Goal: Task Accomplishment & Management: Use online tool/utility

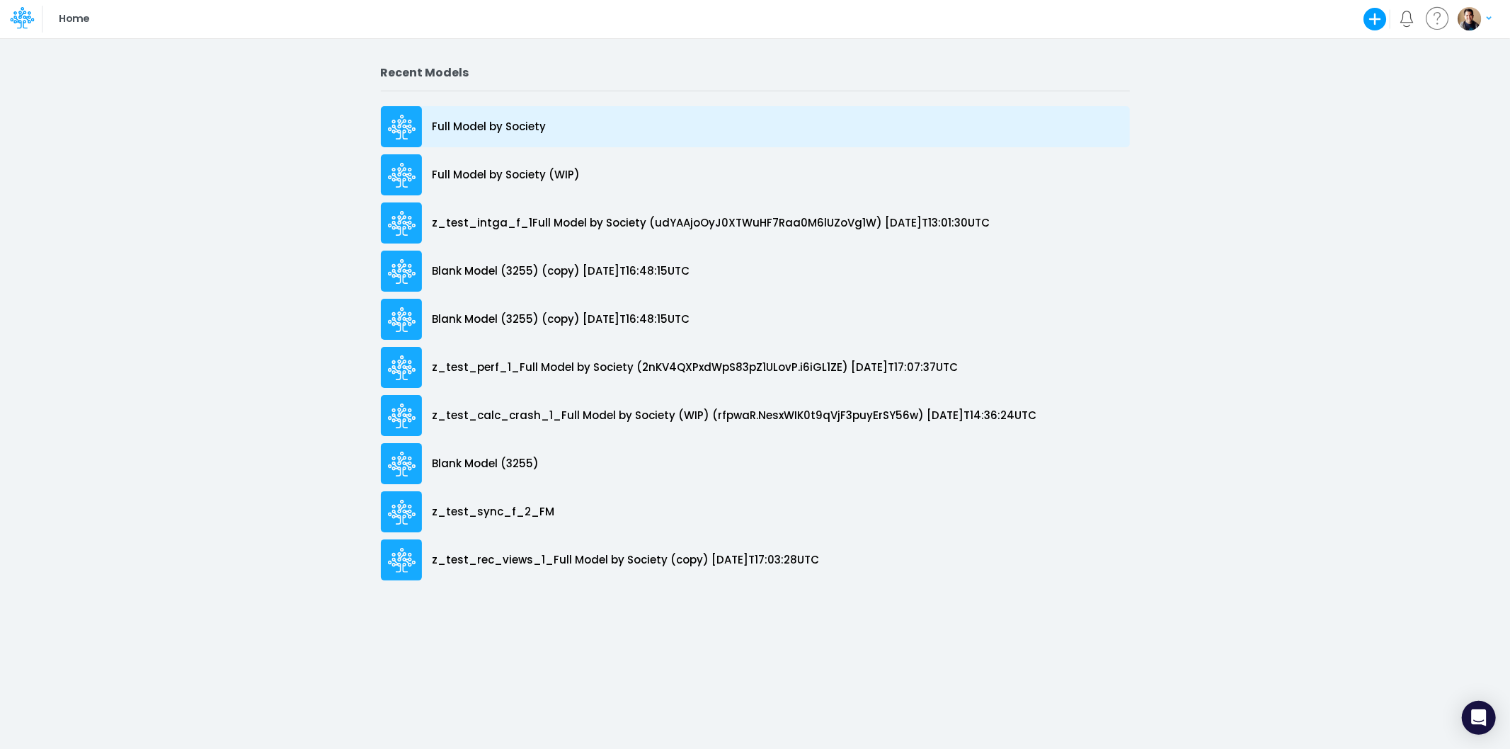
click at [524, 130] on p "Full Model by Society" at bounding box center [490, 127] width 114 height 16
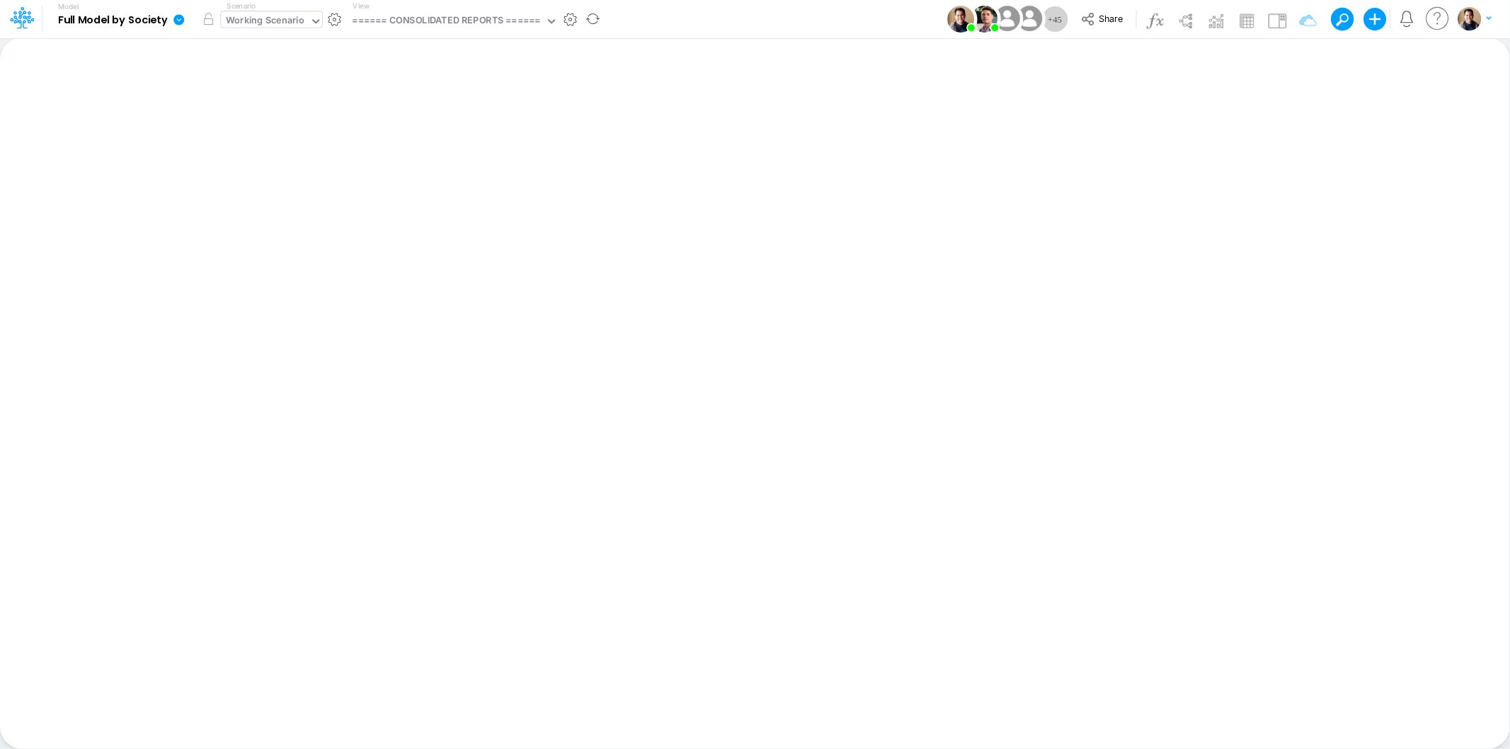
click at [280, 19] on div "Working Scenario" at bounding box center [265, 21] width 79 height 16
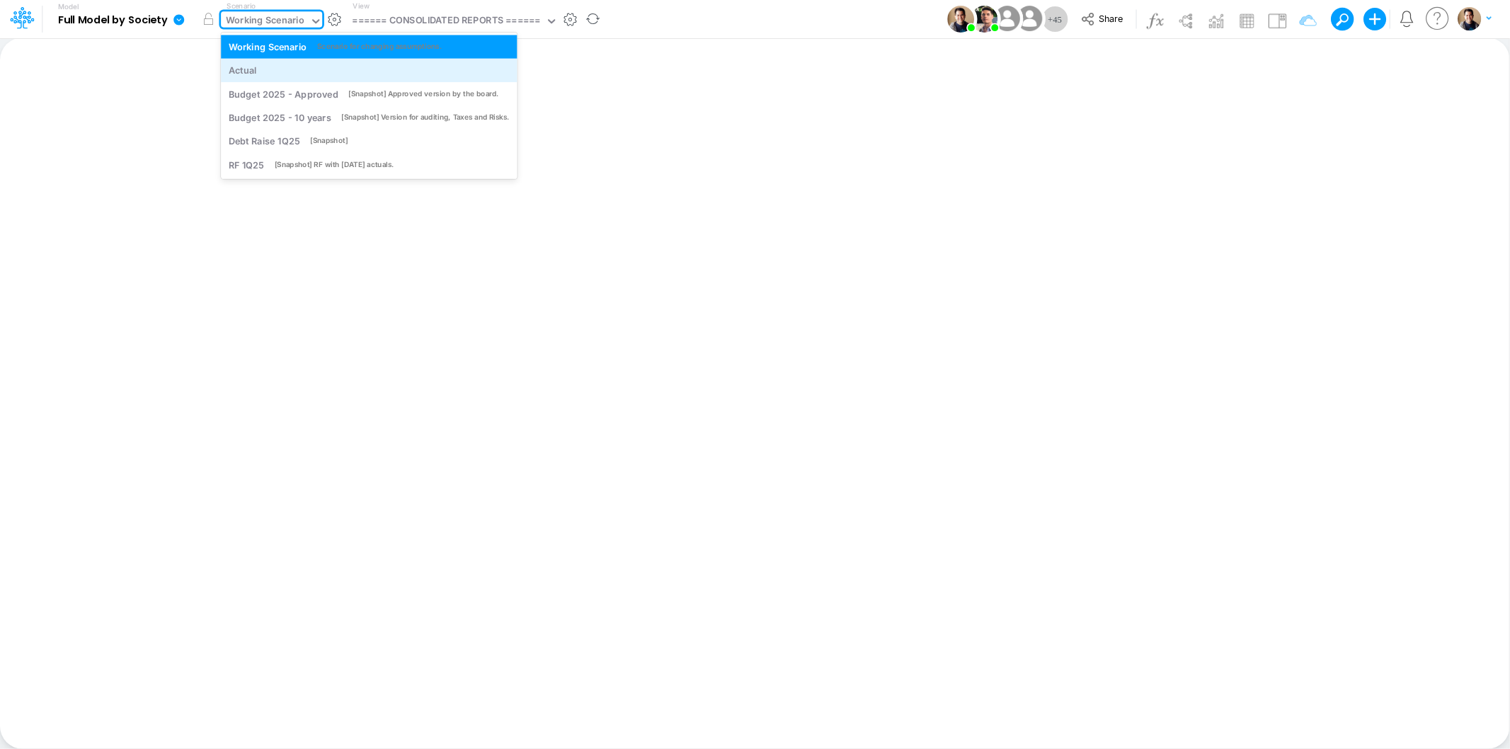
click at [285, 72] on div "Actual" at bounding box center [369, 70] width 281 height 13
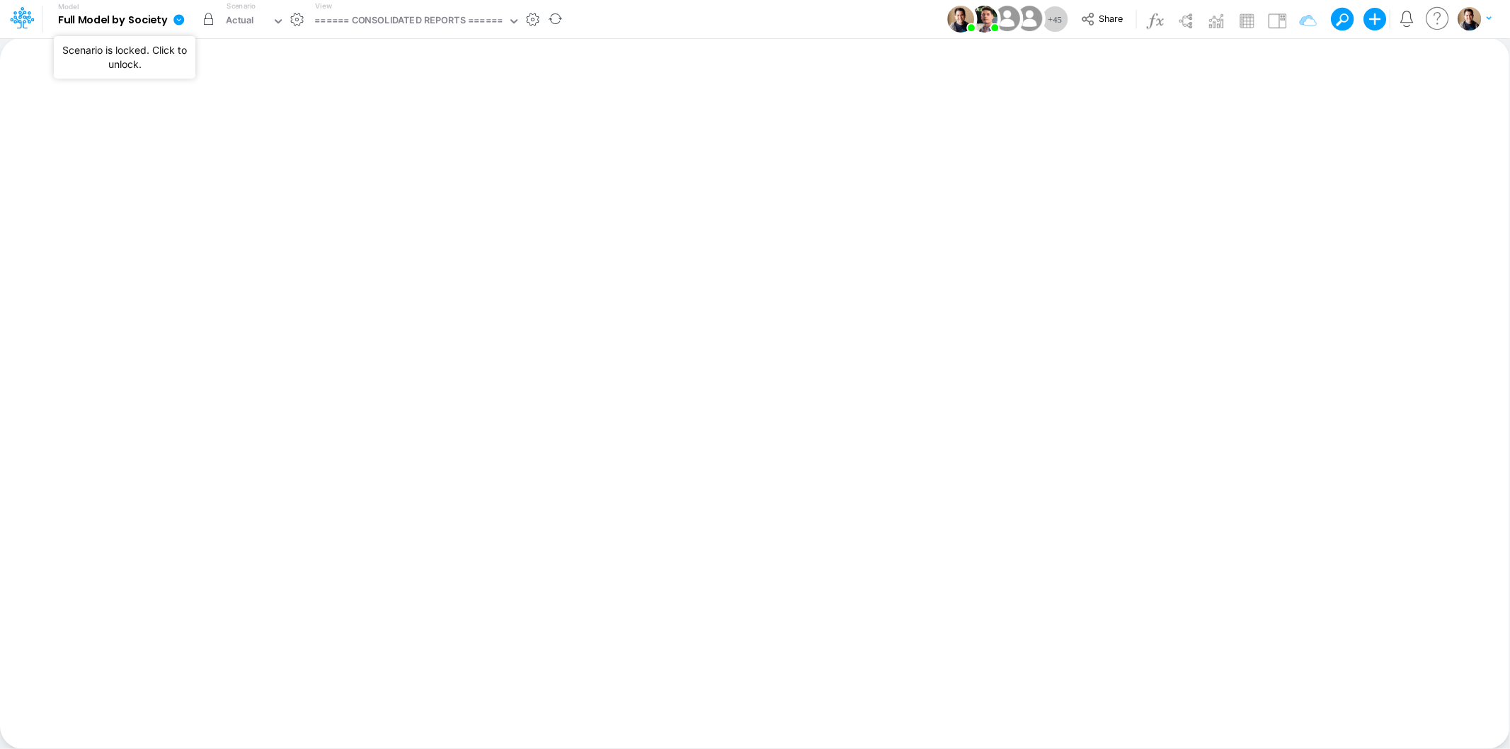
click at [207, 17] on button "button" at bounding box center [207, 18] width 25 height 25
click at [249, 15] on div "Actual" at bounding box center [240, 21] width 28 height 16
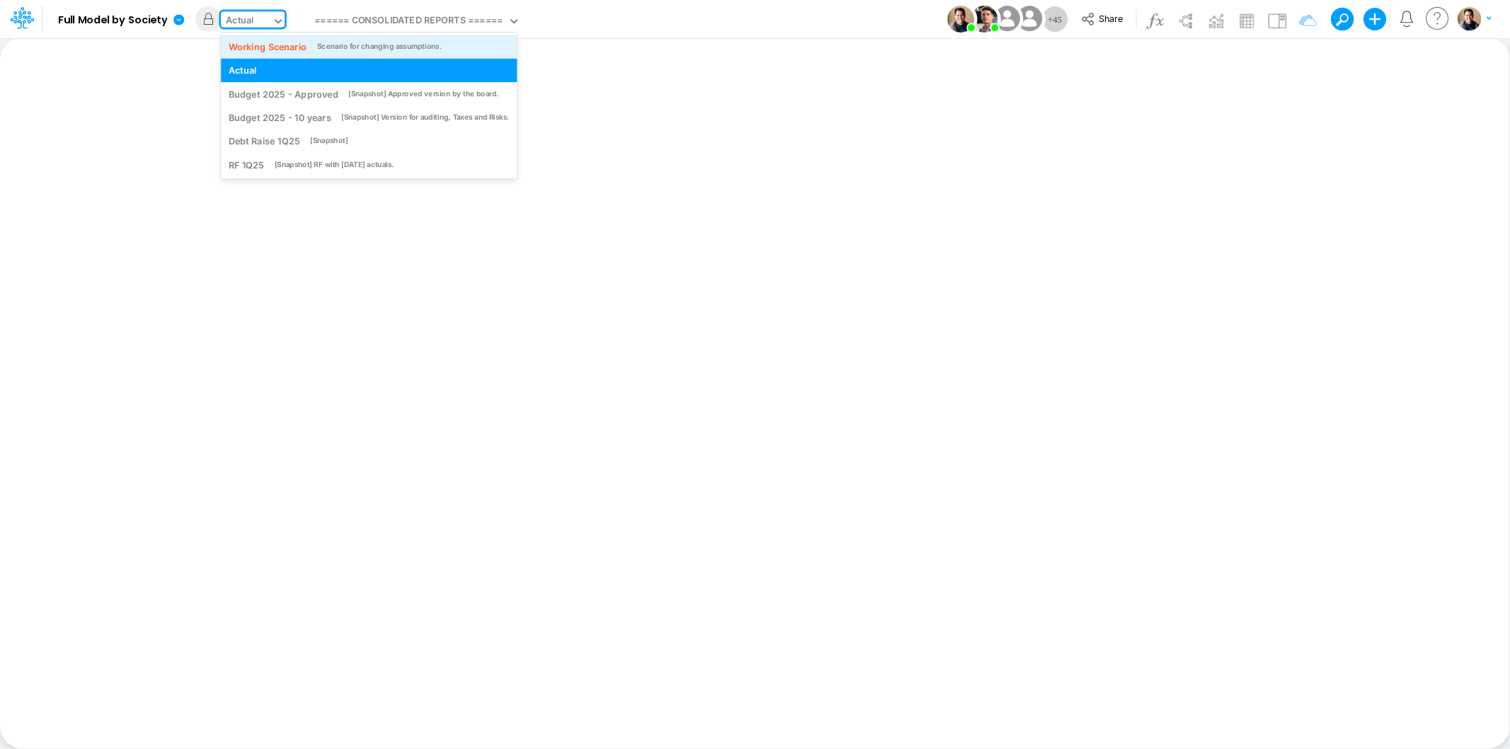
click at [267, 45] on div "Working Scenario" at bounding box center [268, 46] width 79 height 13
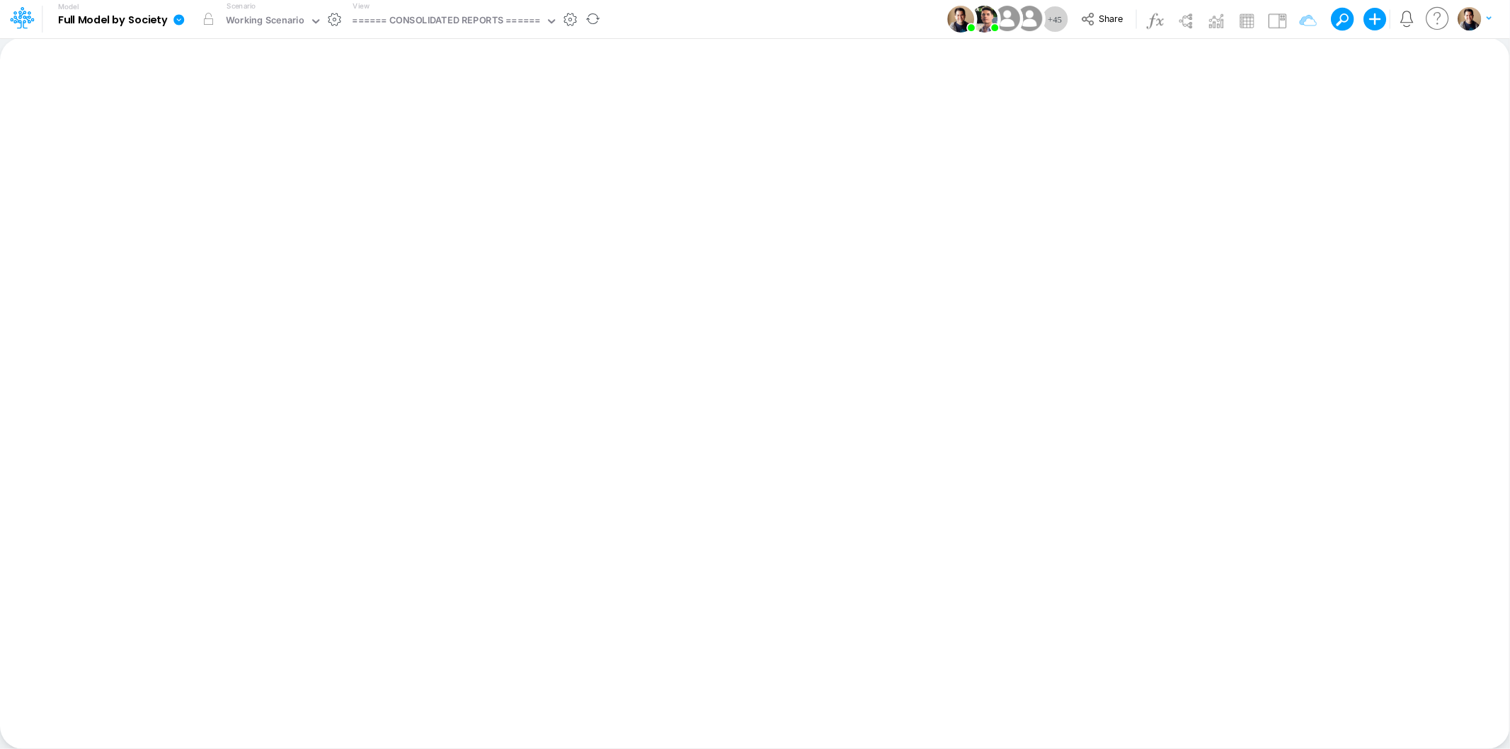
click at [179, 18] on icon at bounding box center [178, 19] width 11 height 11
click at [263, 165] on button "Sync Scenarios" at bounding box center [250, 169] width 152 height 22
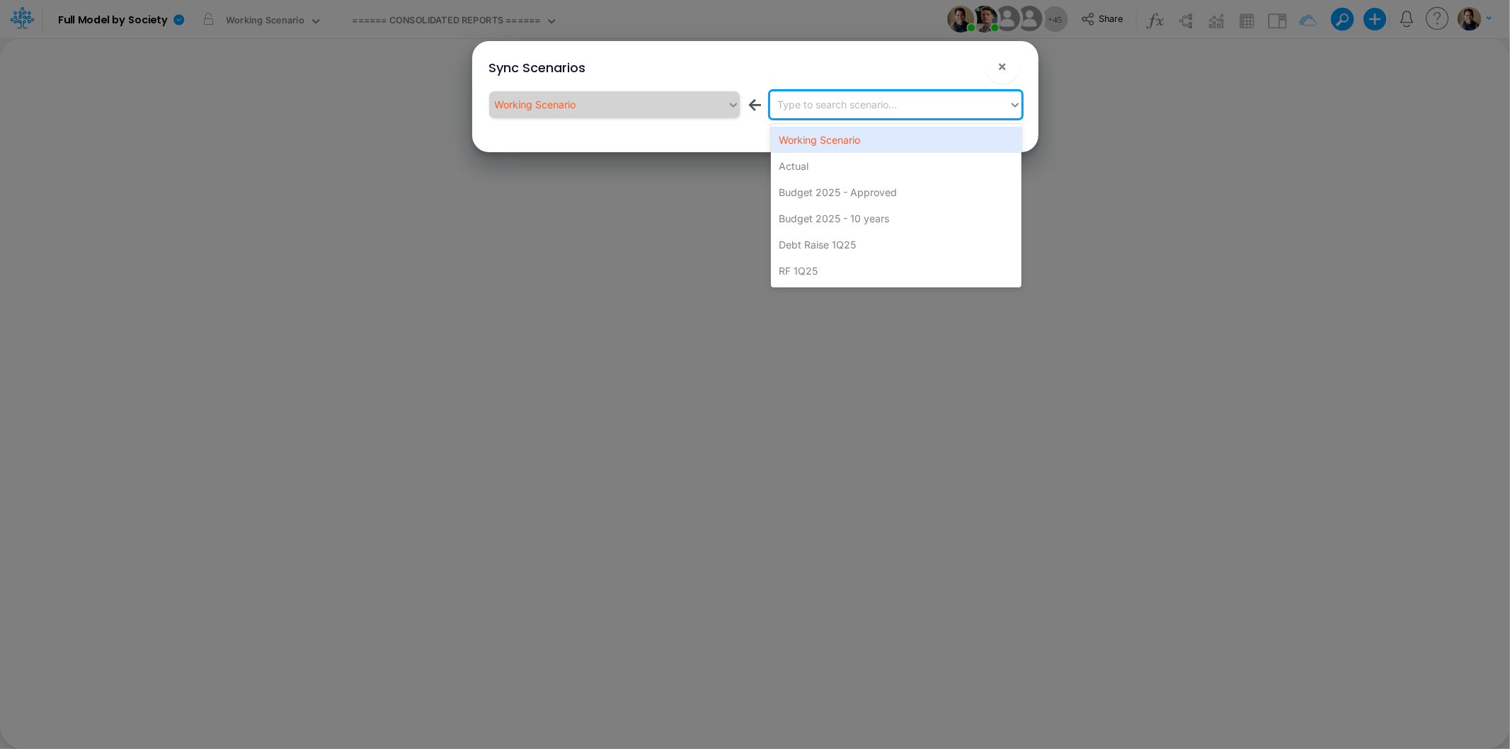
click at [879, 115] on div "Type to search scenario..." at bounding box center [889, 104] width 239 height 23
click at [865, 166] on div "Actual" at bounding box center [896, 166] width 251 height 26
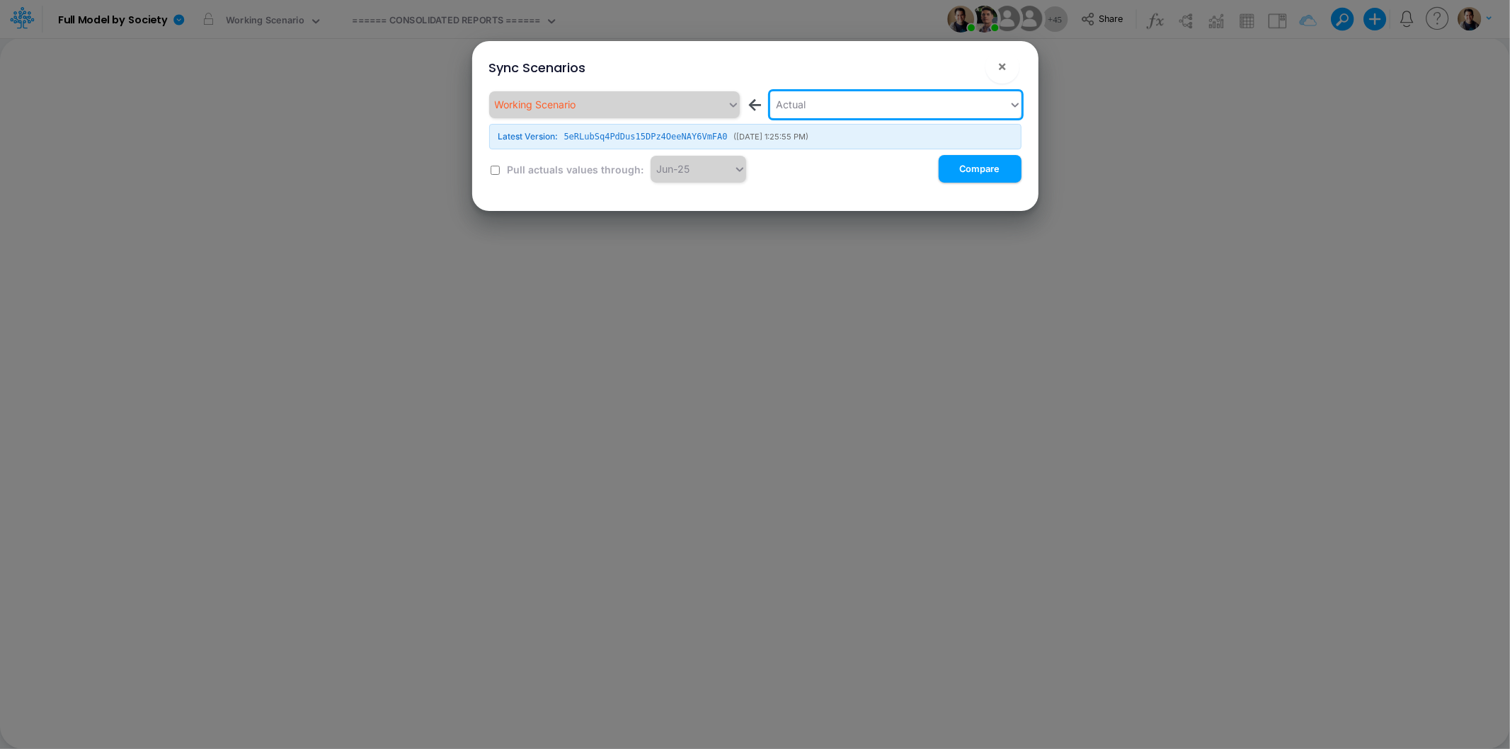
click at [964, 66] on button "!" at bounding box center [957, 69] width 17 height 17
drag, startPoint x: 971, startPoint y: 169, endPoint x: 943, endPoint y: 165, distance: 27.8
click at [971, 169] on button "Compare" at bounding box center [980, 169] width 83 height 28
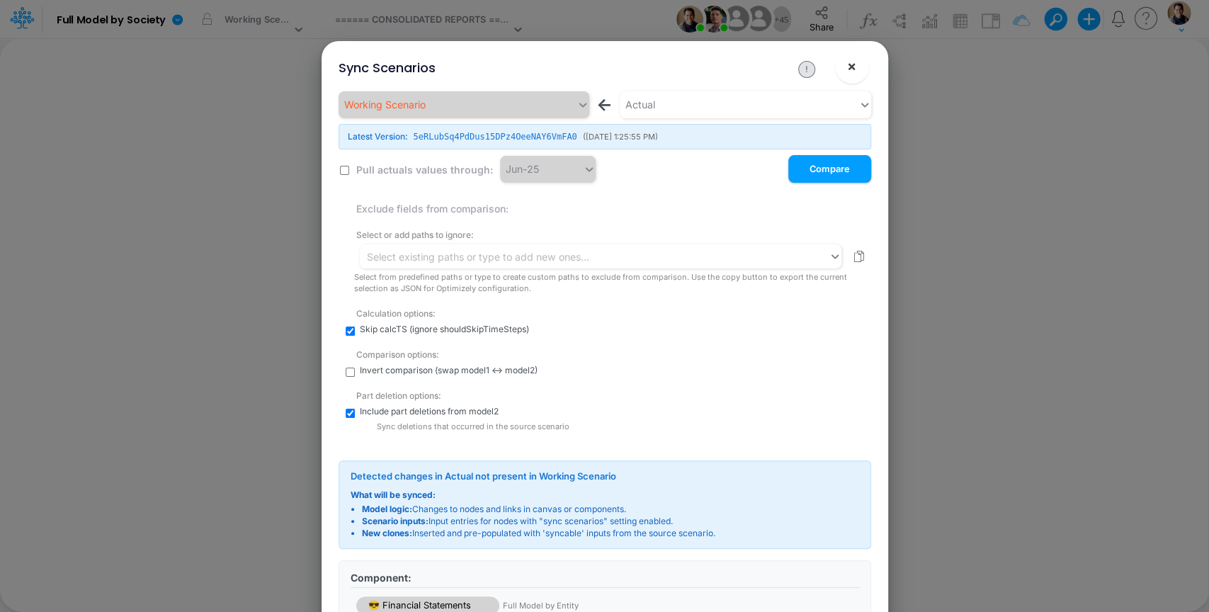
click at [861, 62] on button "×" at bounding box center [852, 67] width 34 height 34
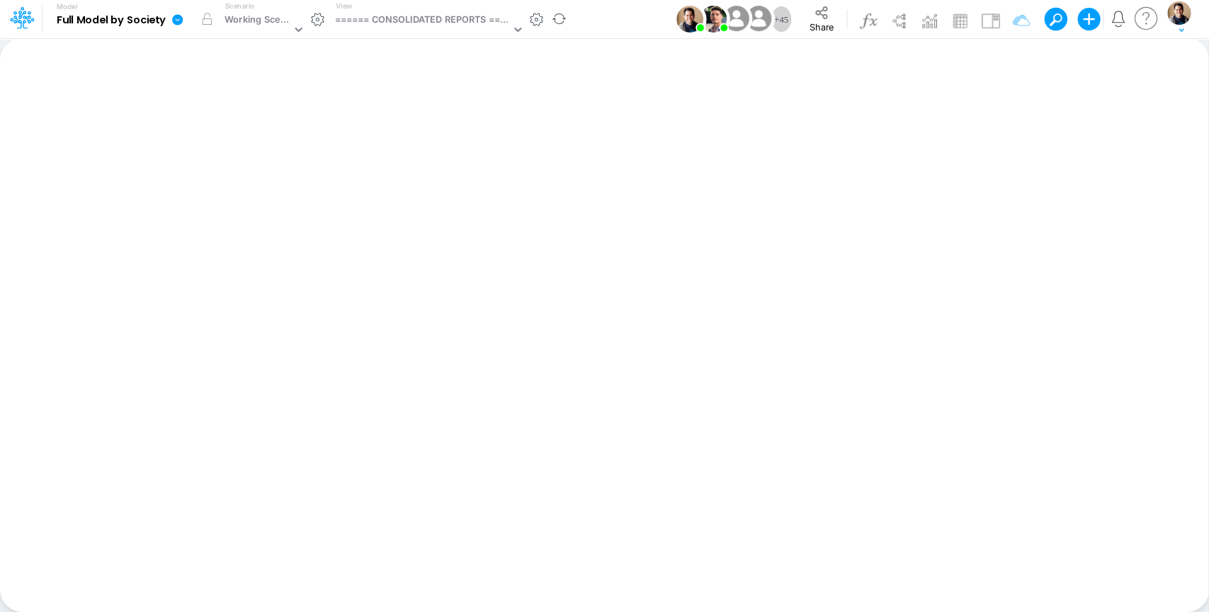
click at [180, 21] on icon at bounding box center [177, 19] width 11 height 11
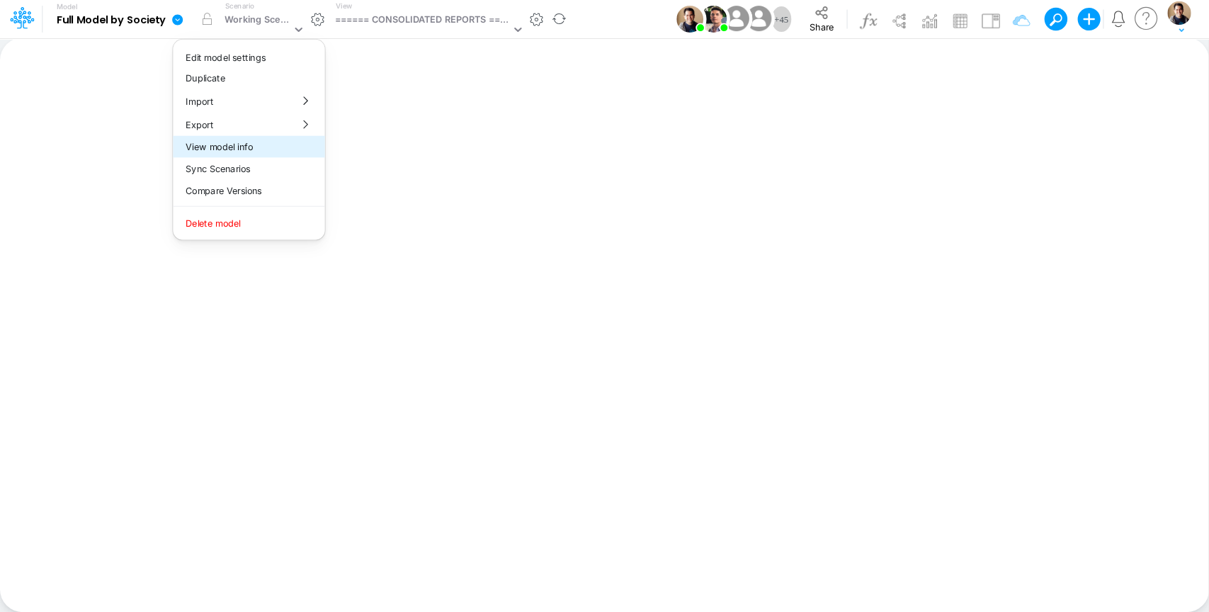
click at [278, 151] on button "View model info" at bounding box center [249, 147] width 152 height 22
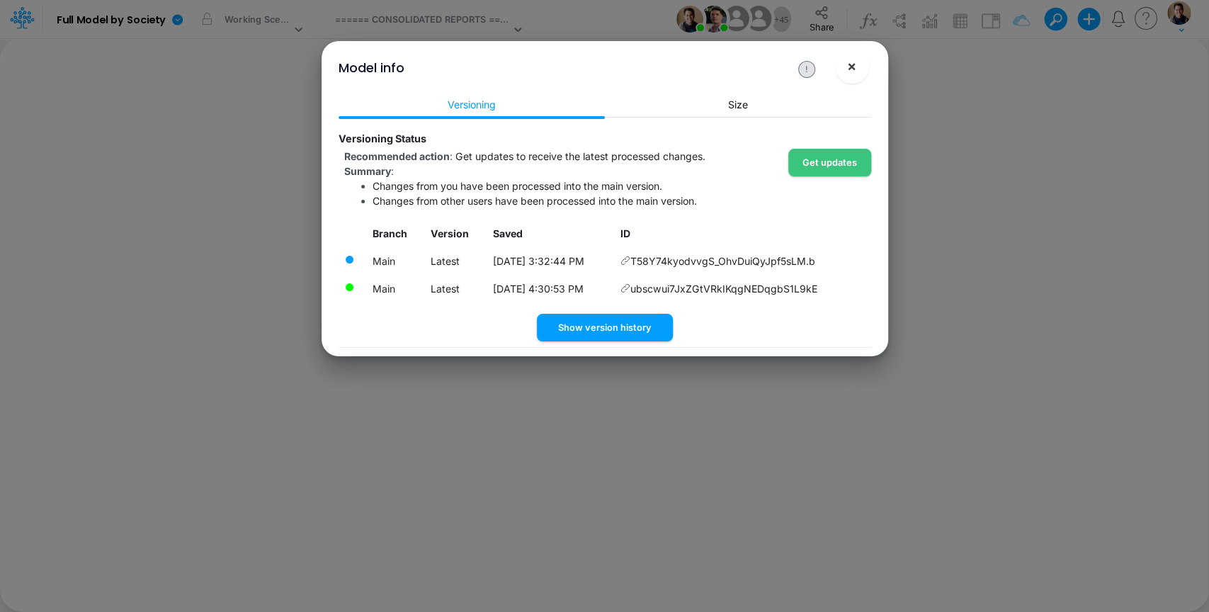
drag, startPoint x: 851, startPoint y: 70, endPoint x: 816, endPoint y: 65, distance: 35.7
click at [852, 68] on span "×" at bounding box center [851, 65] width 9 height 17
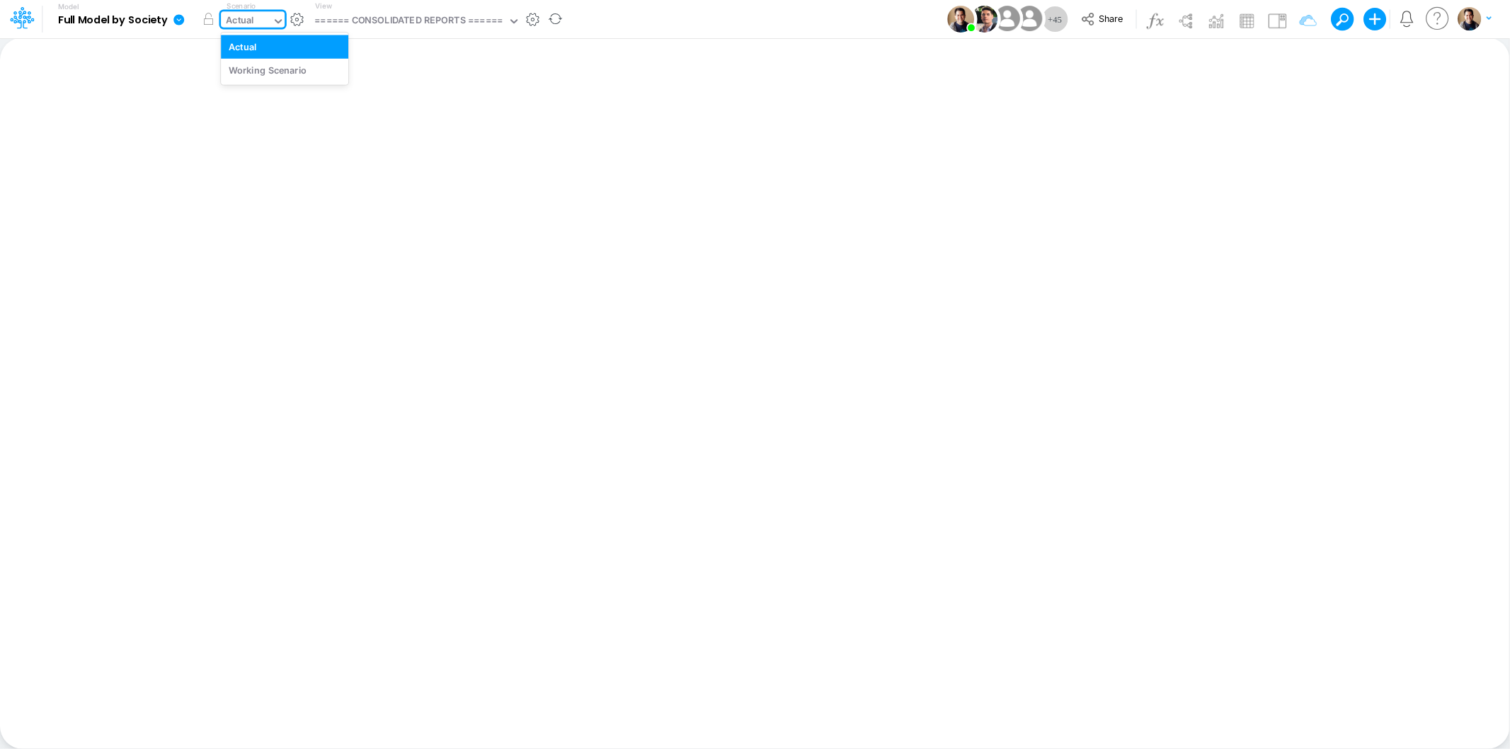
click at [251, 21] on div "Actual" at bounding box center [240, 21] width 28 height 16
click at [262, 21] on div "Actual" at bounding box center [246, 21] width 51 height 21
click at [178, 16] on icon at bounding box center [178, 19] width 11 height 11
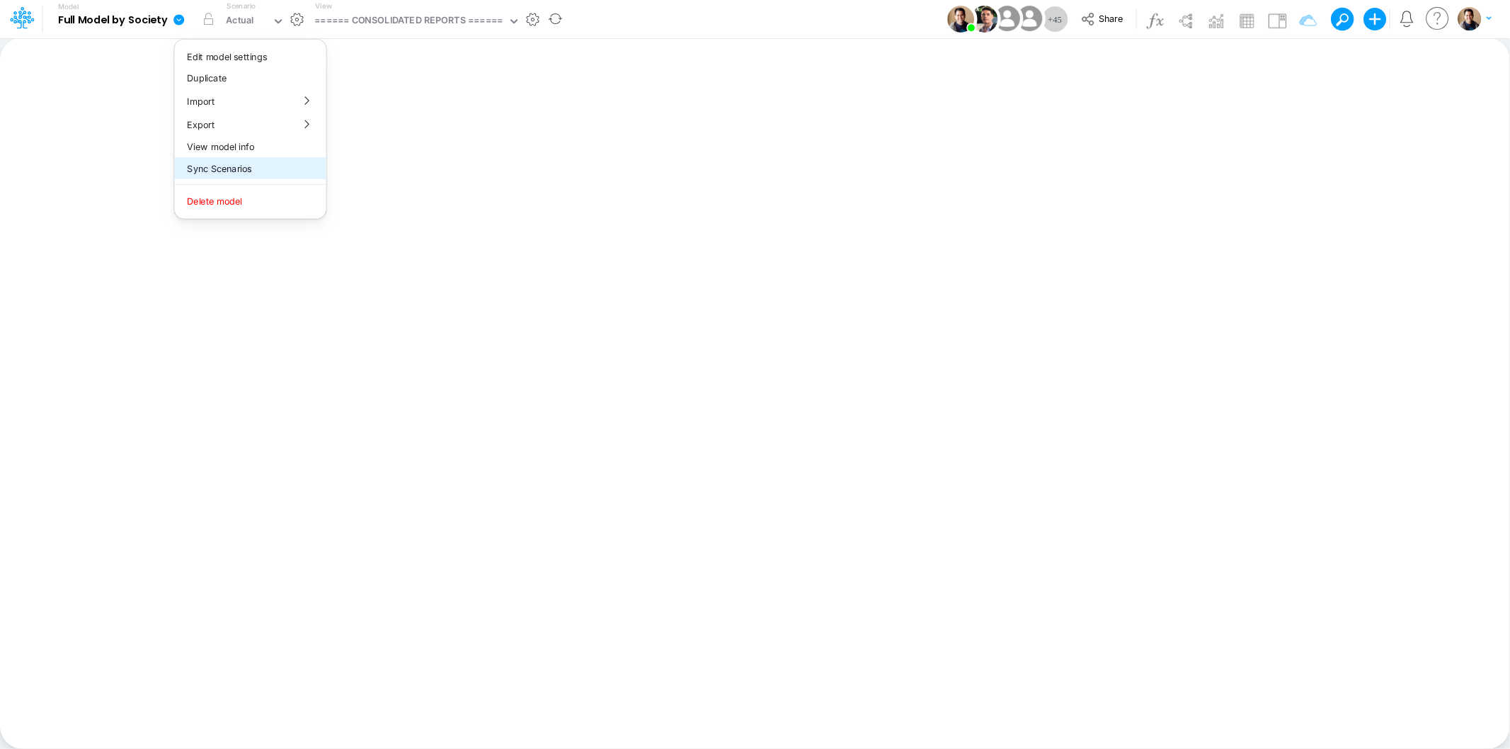
click at [249, 164] on button "Sync Scenarios" at bounding box center [250, 169] width 152 height 22
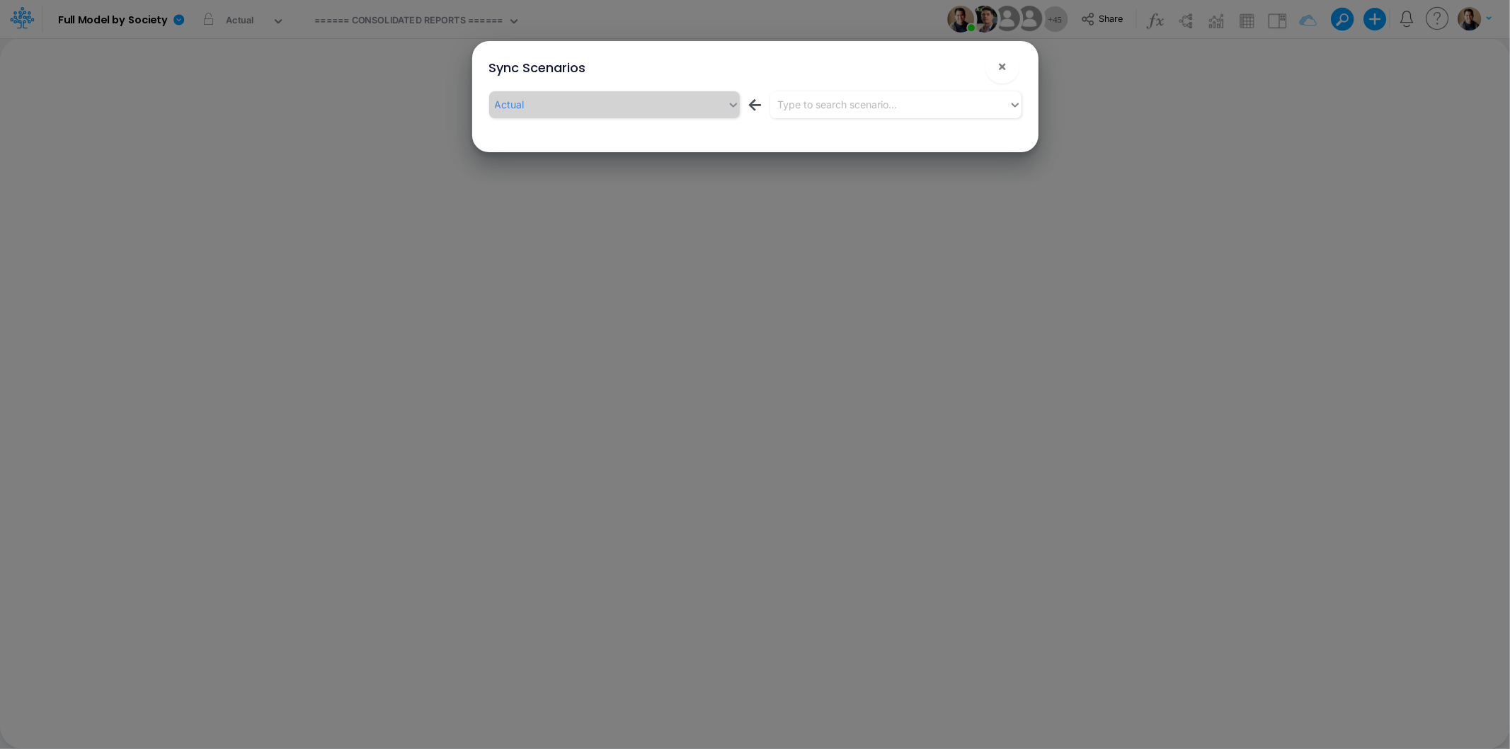
click at [961, 64] on button "!" at bounding box center [957, 69] width 17 height 17
click at [891, 101] on div "Type to search scenario..." at bounding box center [837, 104] width 120 height 15
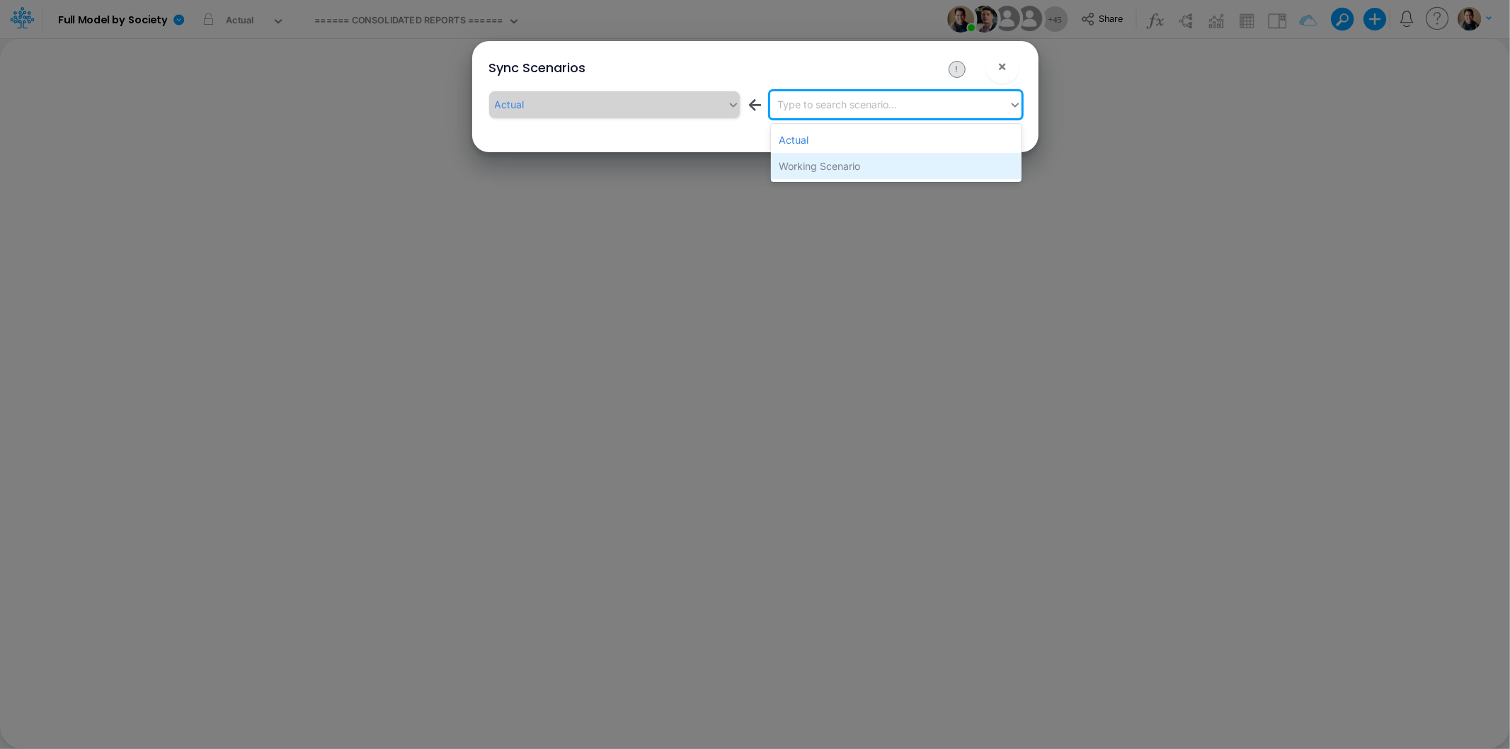
click at [851, 165] on div "Working Scenario" at bounding box center [896, 166] width 251 height 26
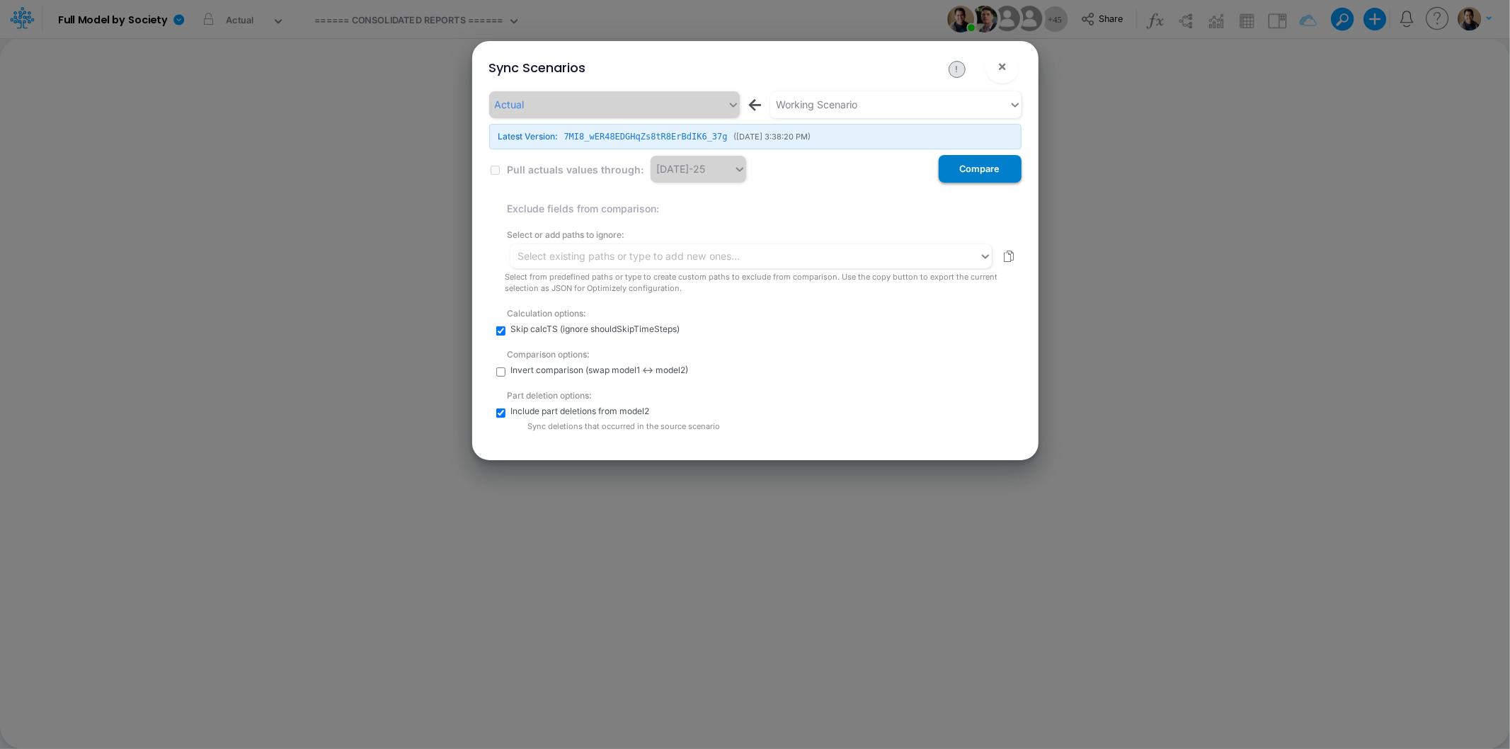
click at [986, 167] on button "Compare" at bounding box center [980, 169] width 83 height 28
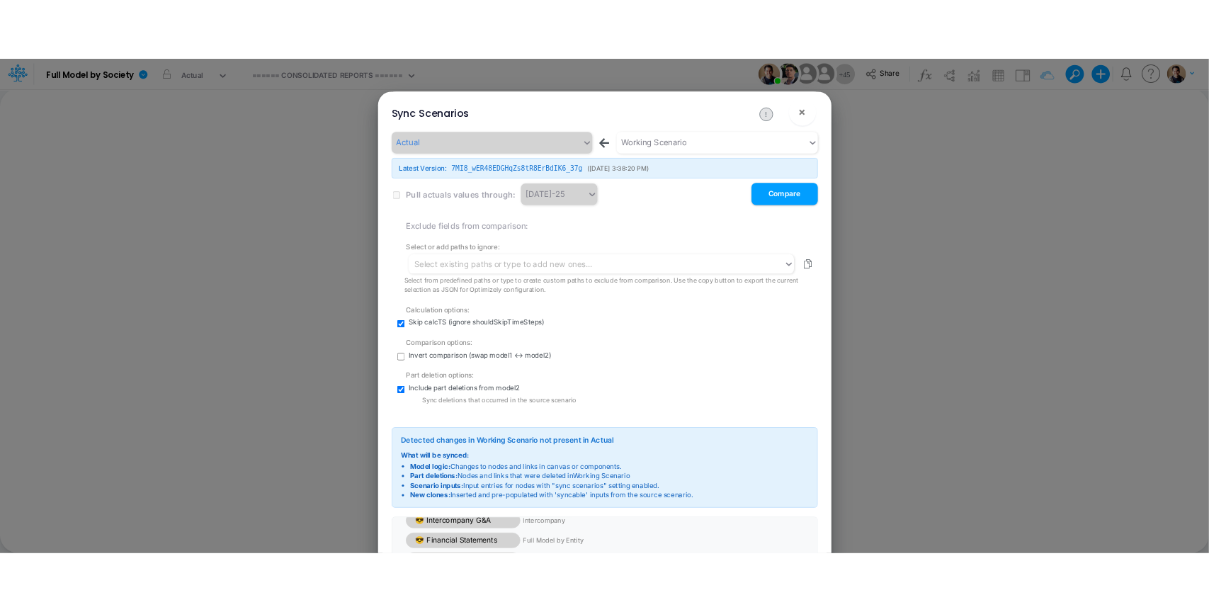
scroll to position [39, 0]
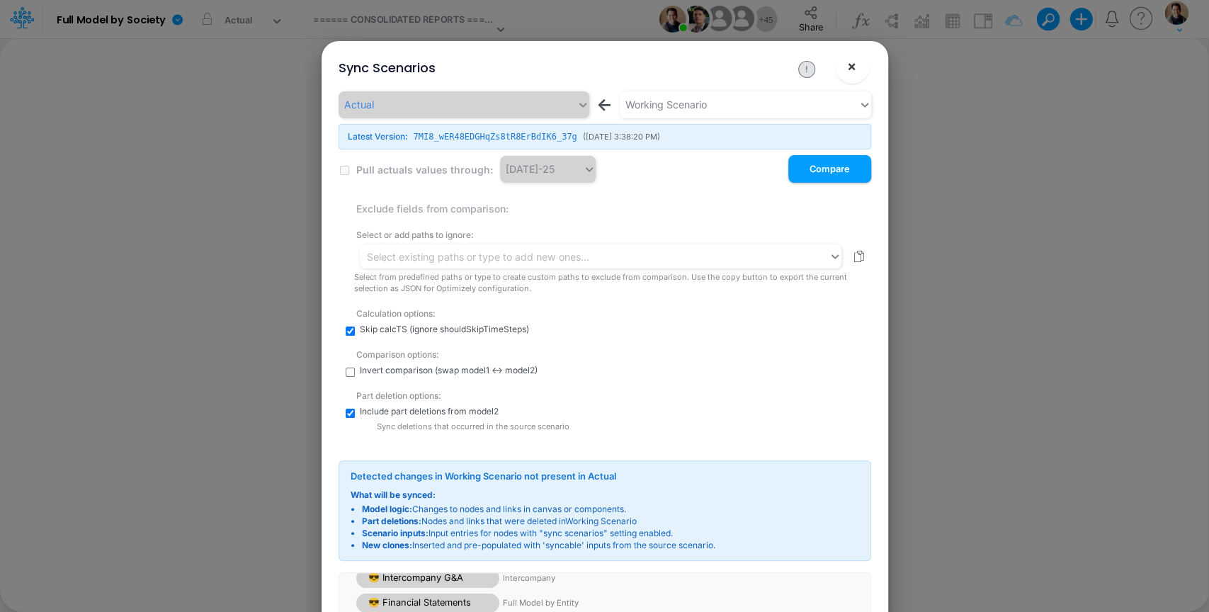
click at [858, 69] on button "×" at bounding box center [852, 67] width 34 height 34
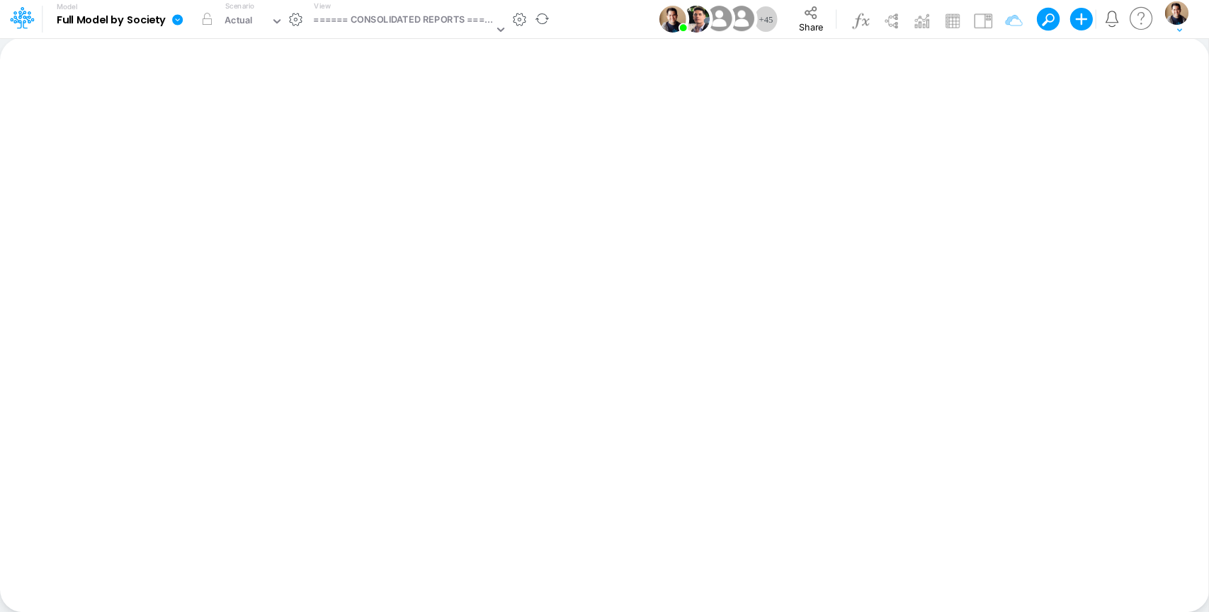
click at [171, 20] on icon at bounding box center [177, 19] width 13 height 13
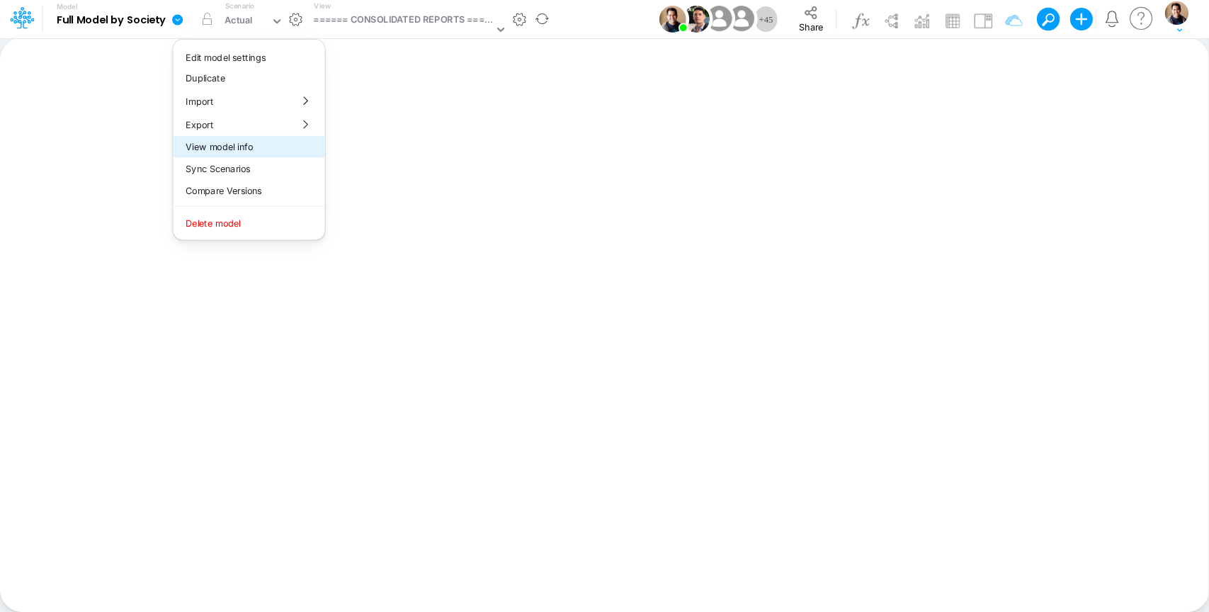
click at [239, 152] on button "View model info" at bounding box center [249, 147] width 152 height 22
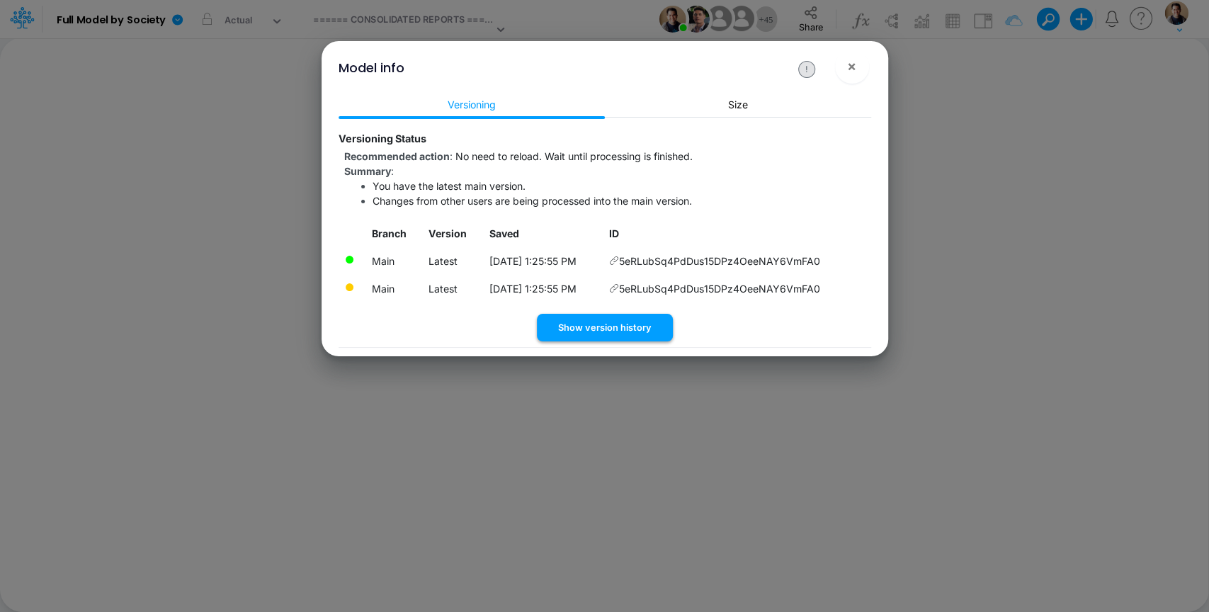
click at [632, 327] on button "Show version history" at bounding box center [605, 328] width 136 height 28
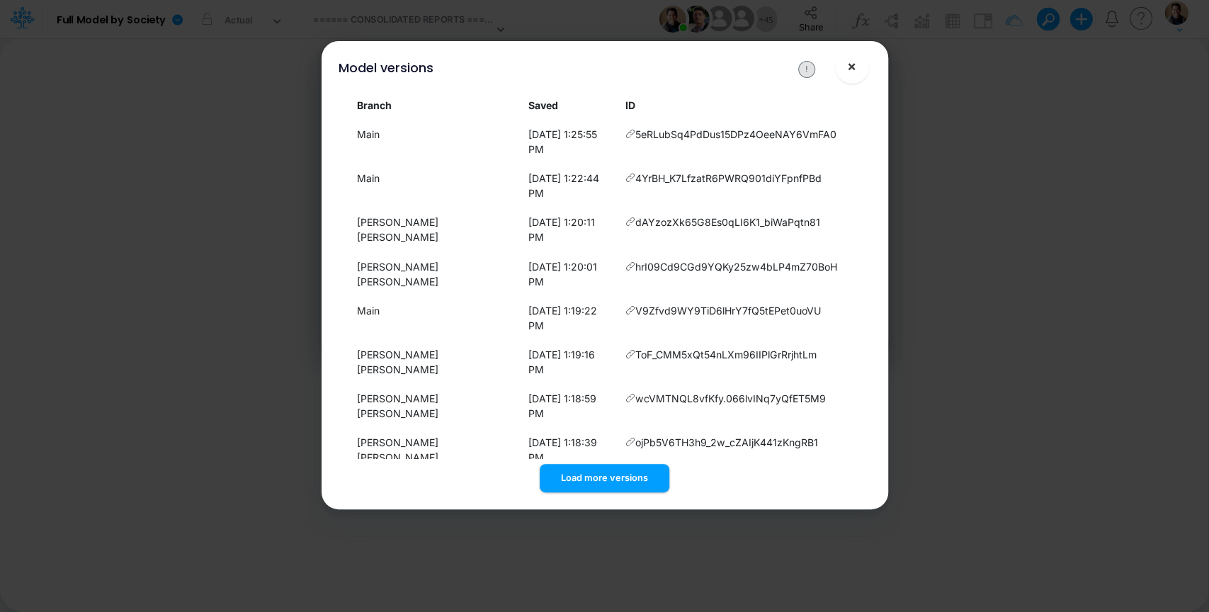
click at [850, 66] on span "×" at bounding box center [851, 65] width 9 height 17
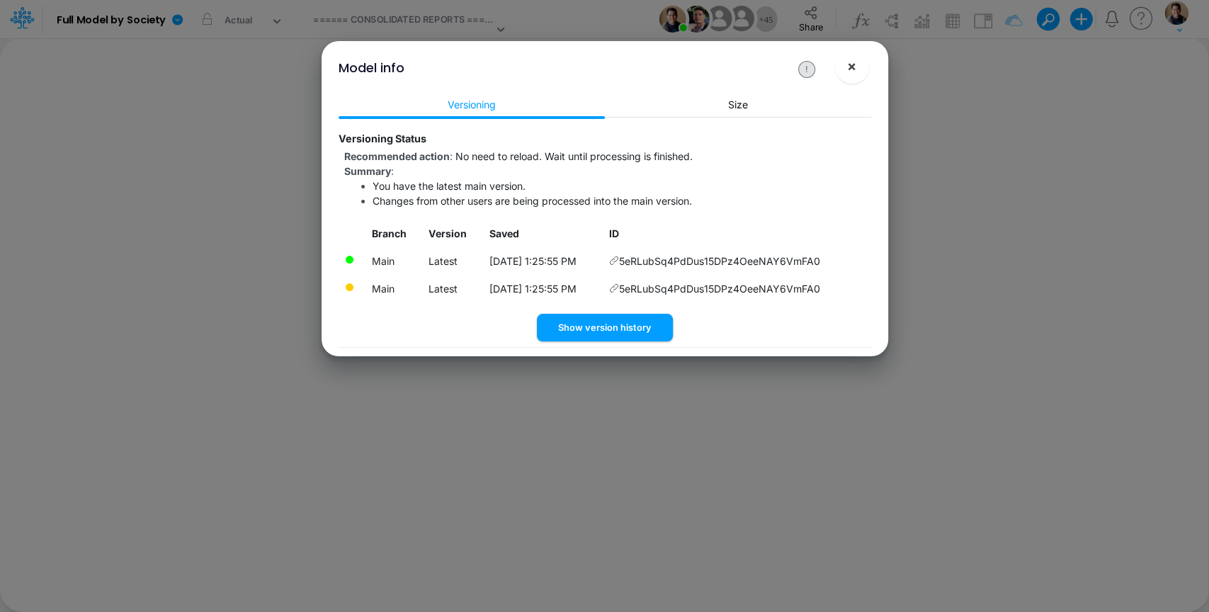
click at [852, 64] on span "×" at bounding box center [851, 65] width 9 height 17
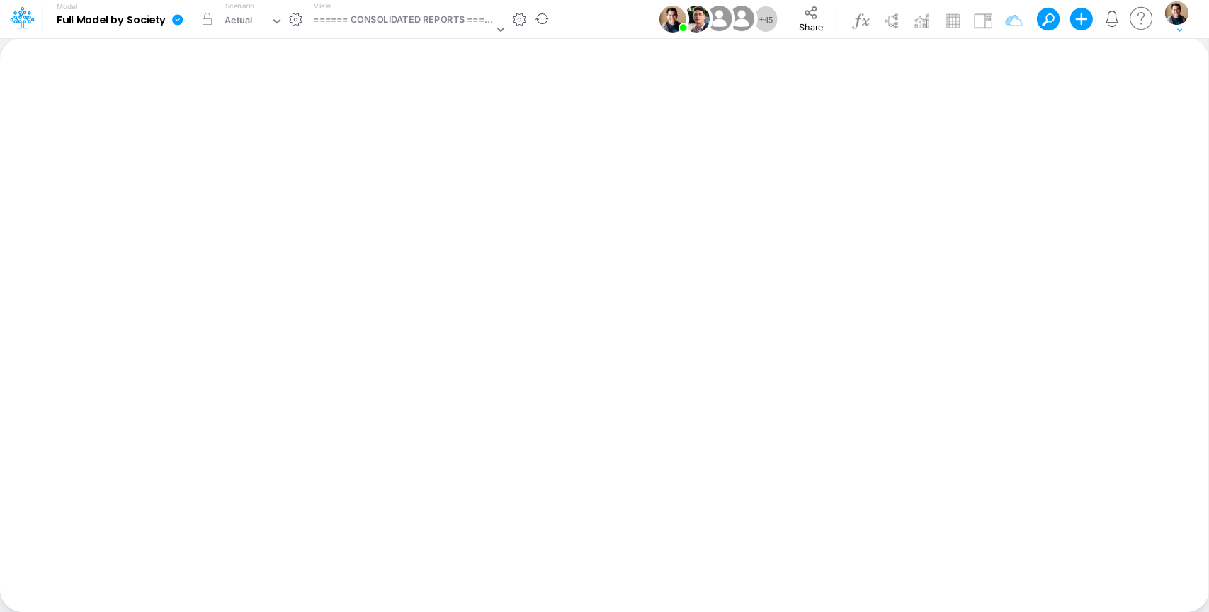
click at [178, 23] on icon at bounding box center [177, 19] width 11 height 11
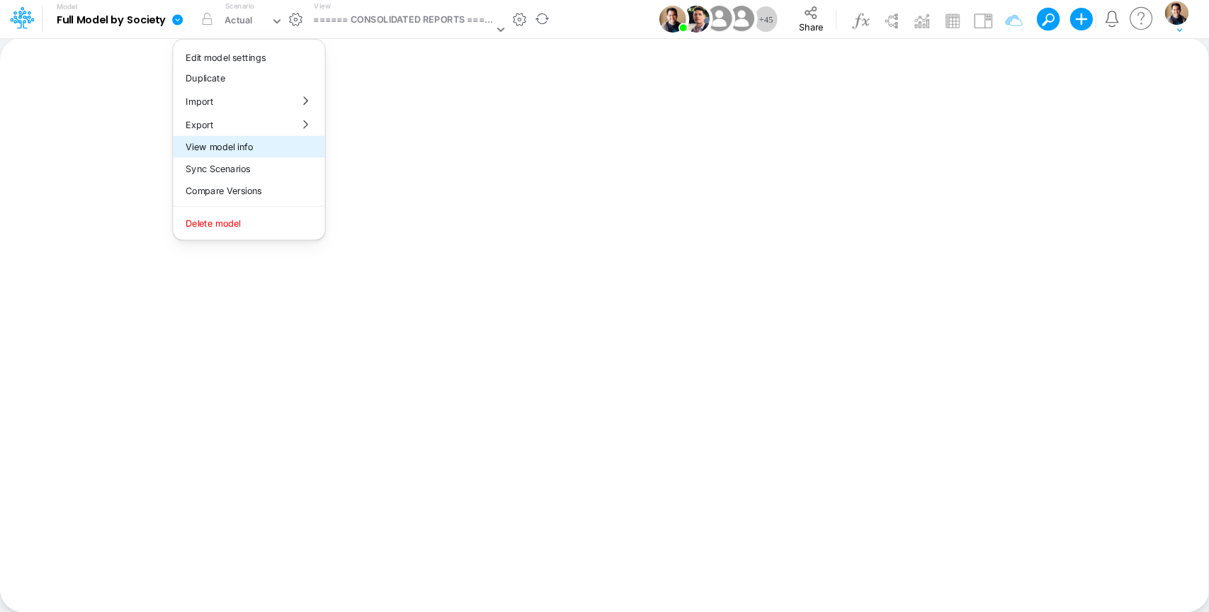
click at [245, 139] on button "View model info" at bounding box center [249, 147] width 152 height 22
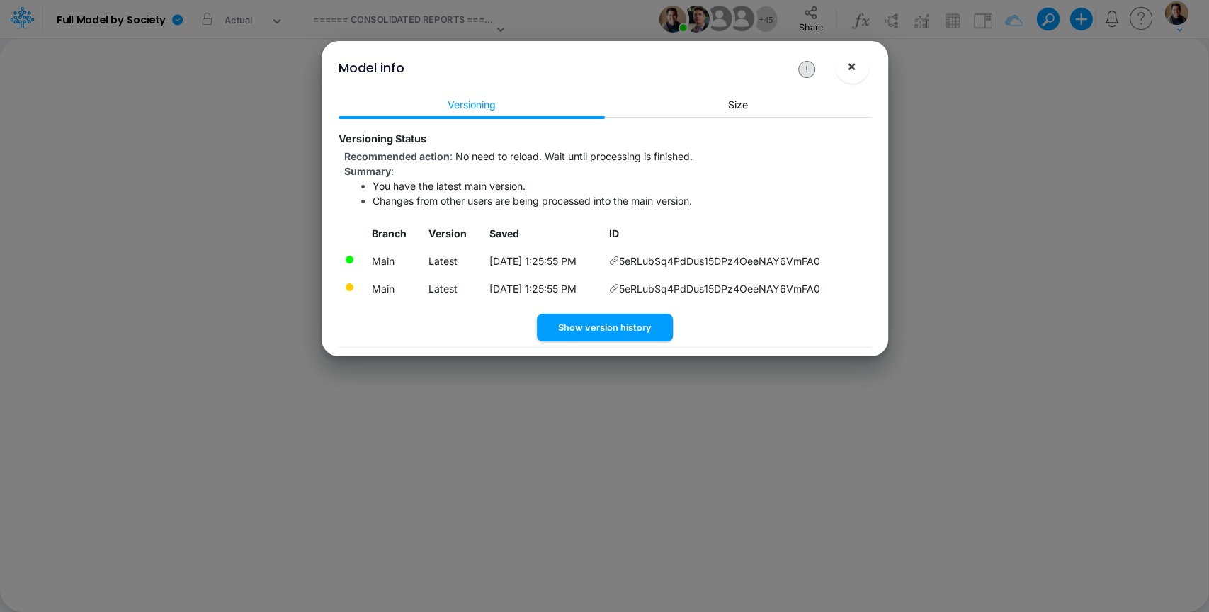
click at [855, 75] on button "×" at bounding box center [852, 67] width 34 height 34
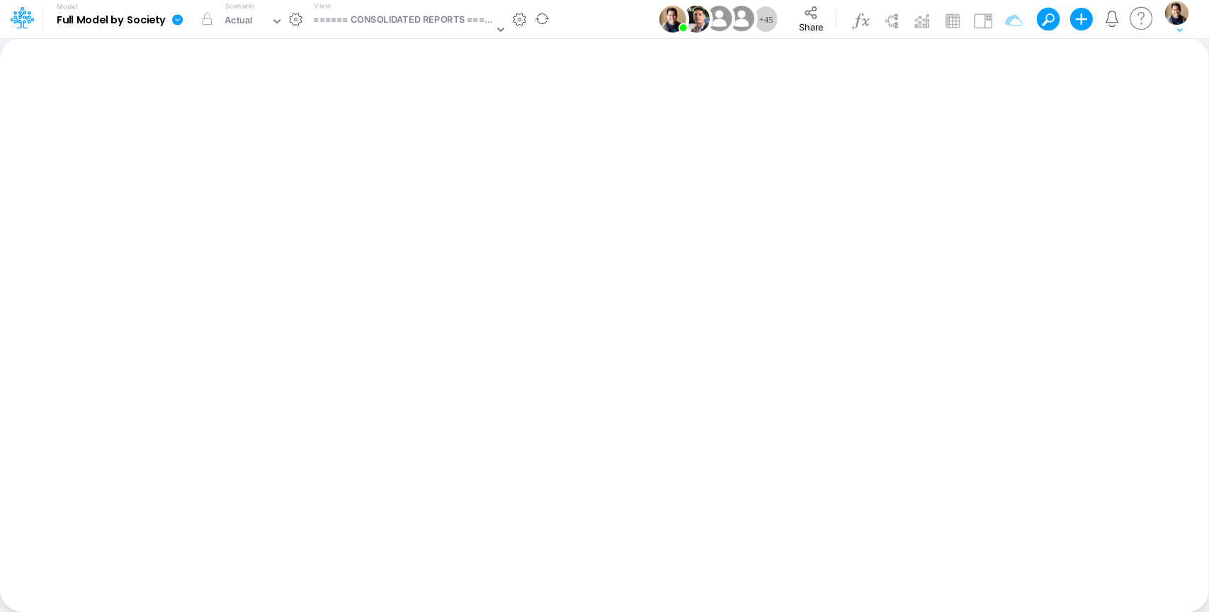
click at [176, 21] on icon at bounding box center [177, 19] width 11 height 11
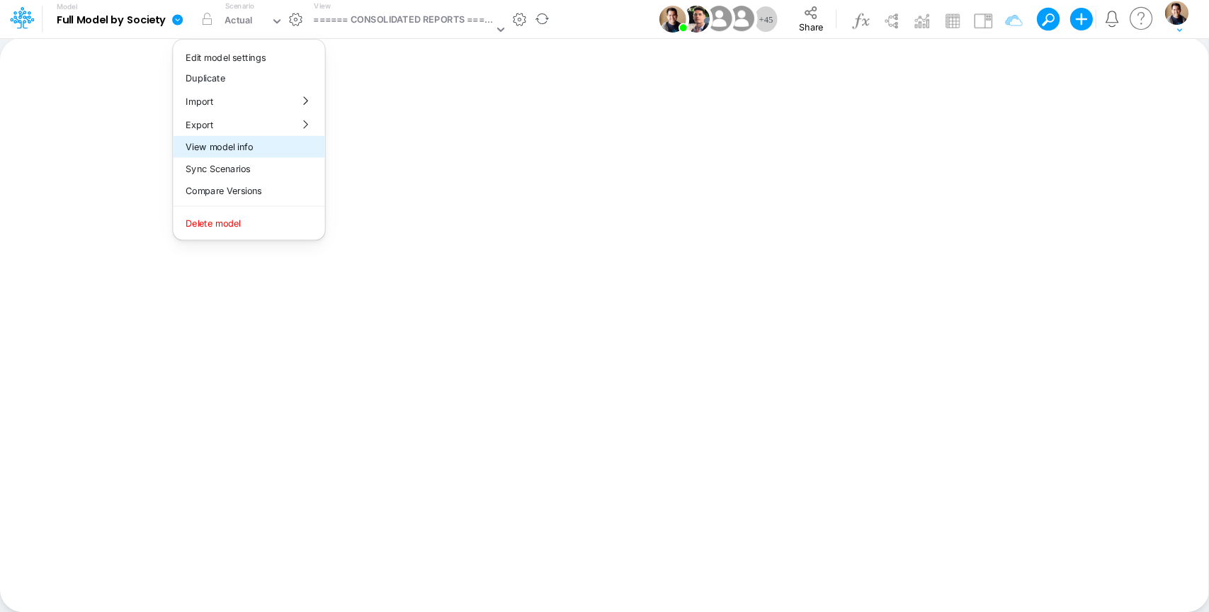
click at [250, 147] on button "View model info" at bounding box center [249, 147] width 152 height 22
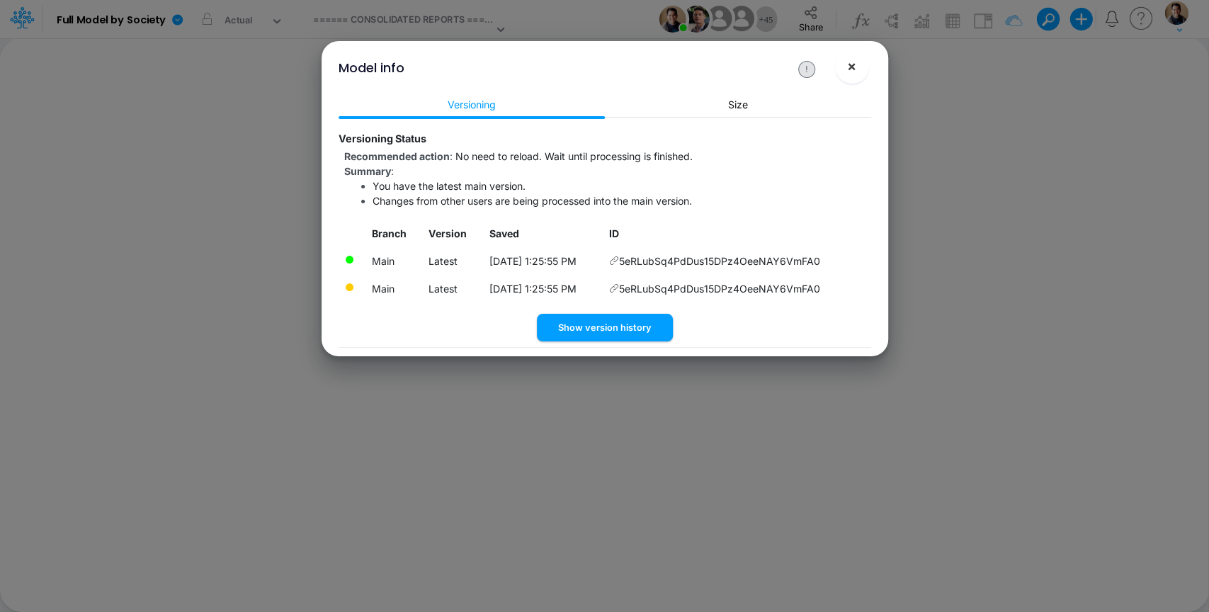
click at [860, 65] on button "×" at bounding box center [852, 67] width 34 height 34
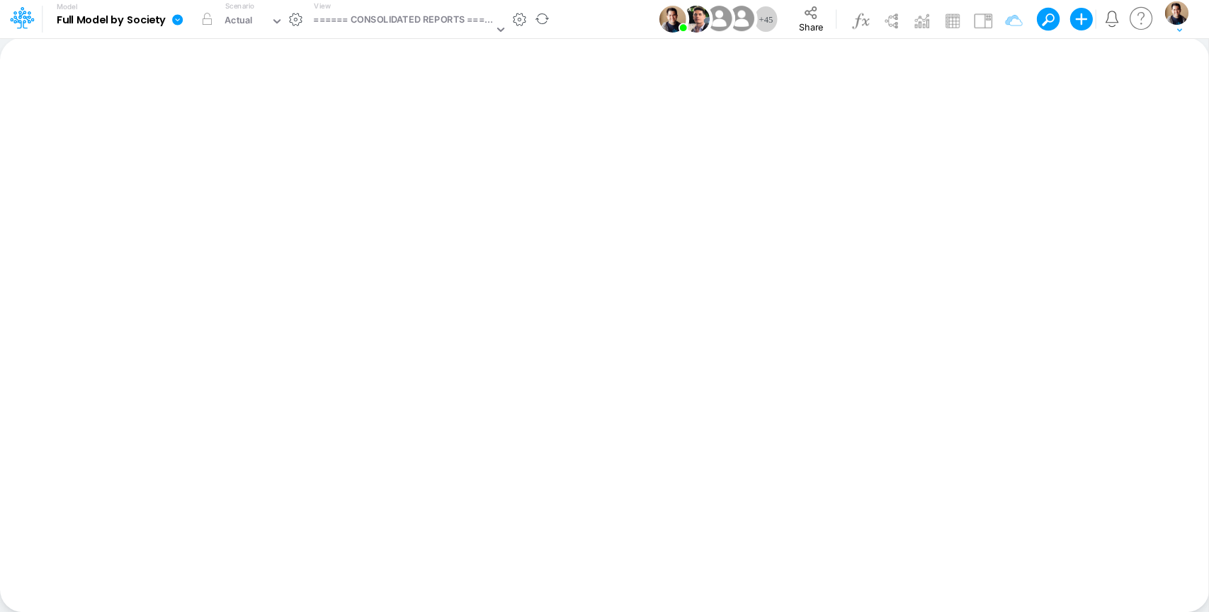
click at [180, 19] on icon at bounding box center [177, 19] width 11 height 11
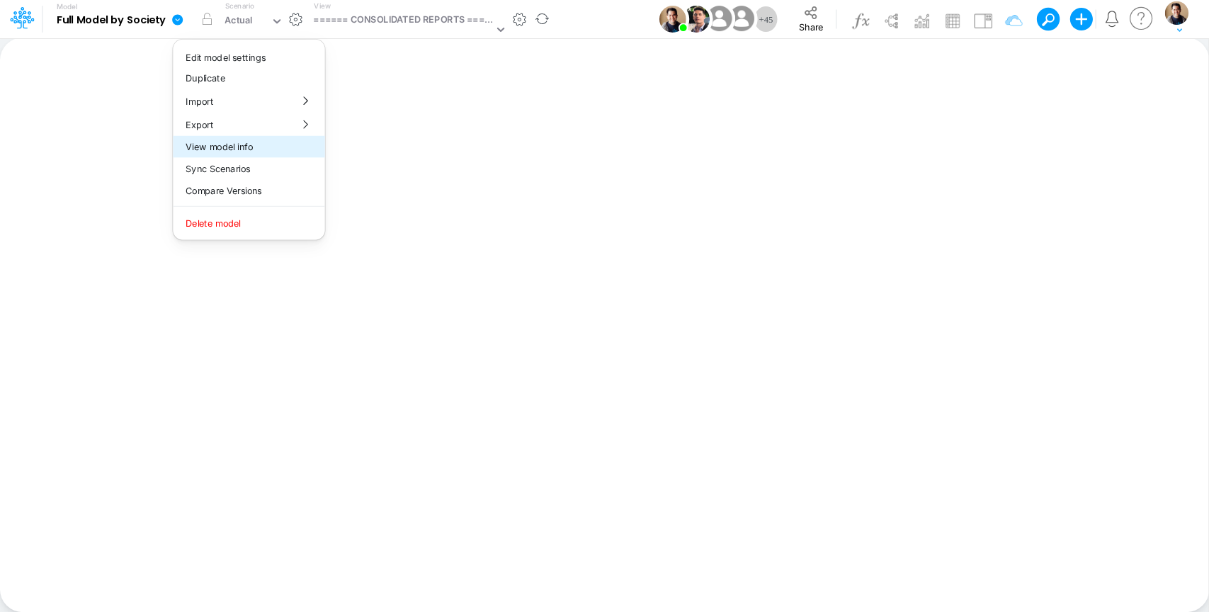
click at [274, 149] on button "View model info" at bounding box center [249, 147] width 152 height 22
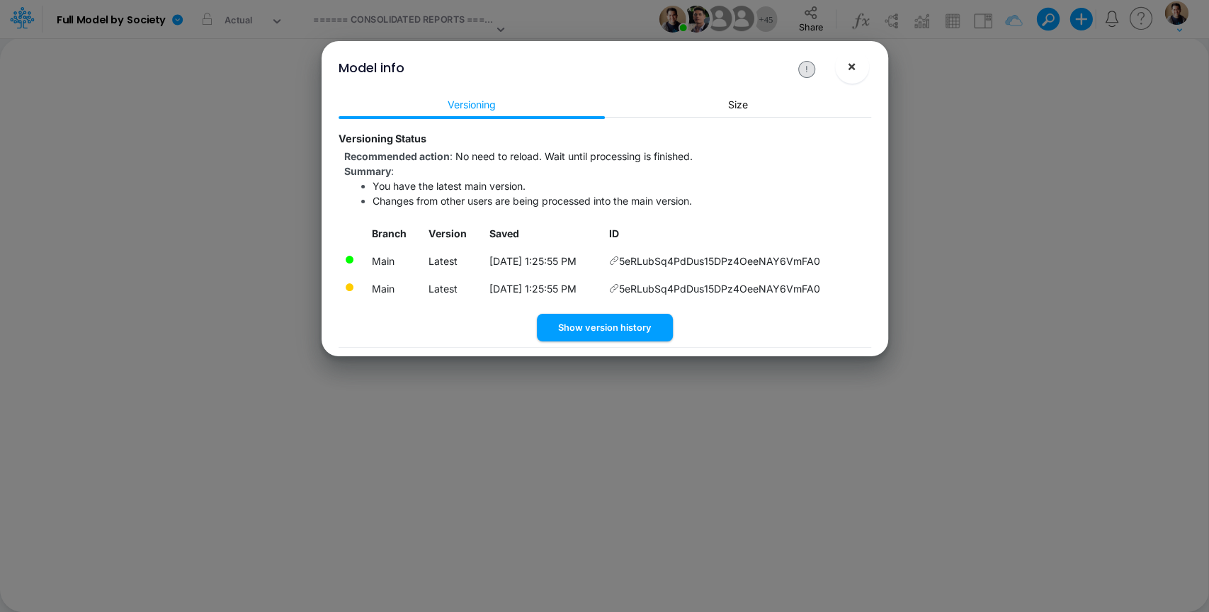
click at [855, 64] on span "×" at bounding box center [851, 65] width 9 height 17
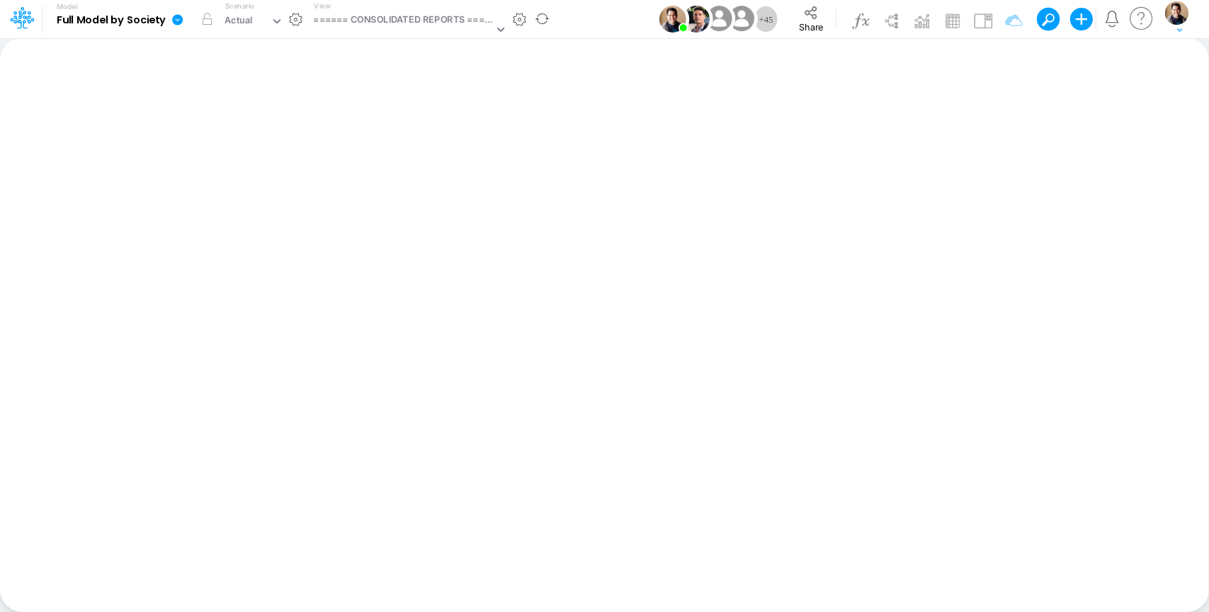
drag, startPoint x: 176, startPoint y: 19, endPoint x: 178, endPoint y: 28, distance: 9.6
click at [176, 19] on icon at bounding box center [177, 19] width 11 height 11
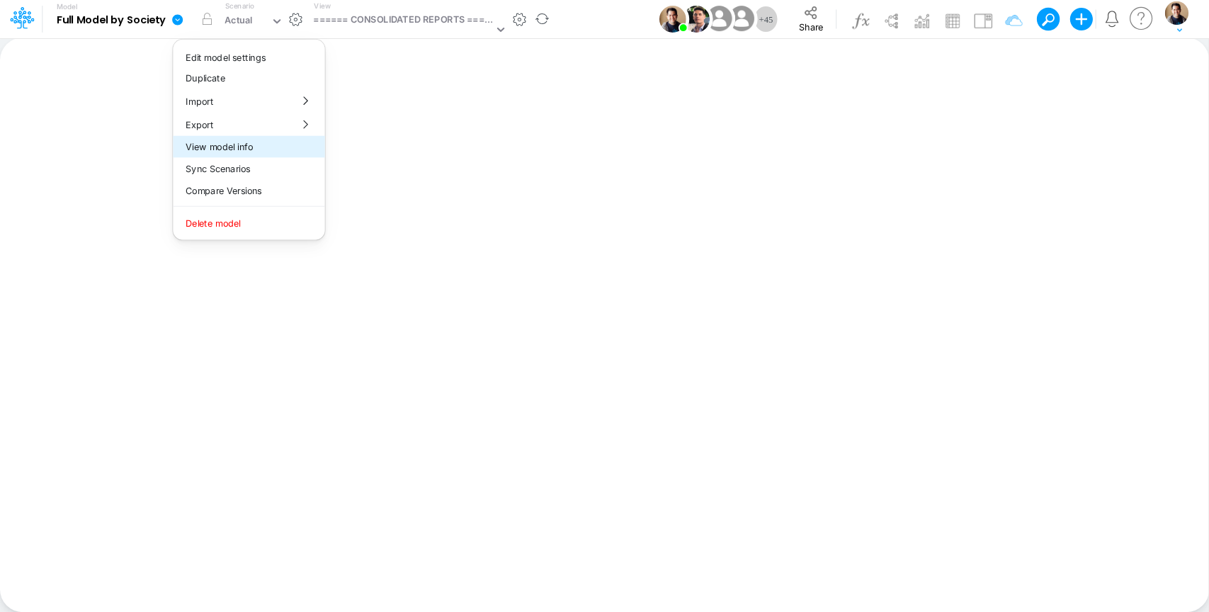
click at [293, 146] on button "View model info" at bounding box center [249, 147] width 152 height 22
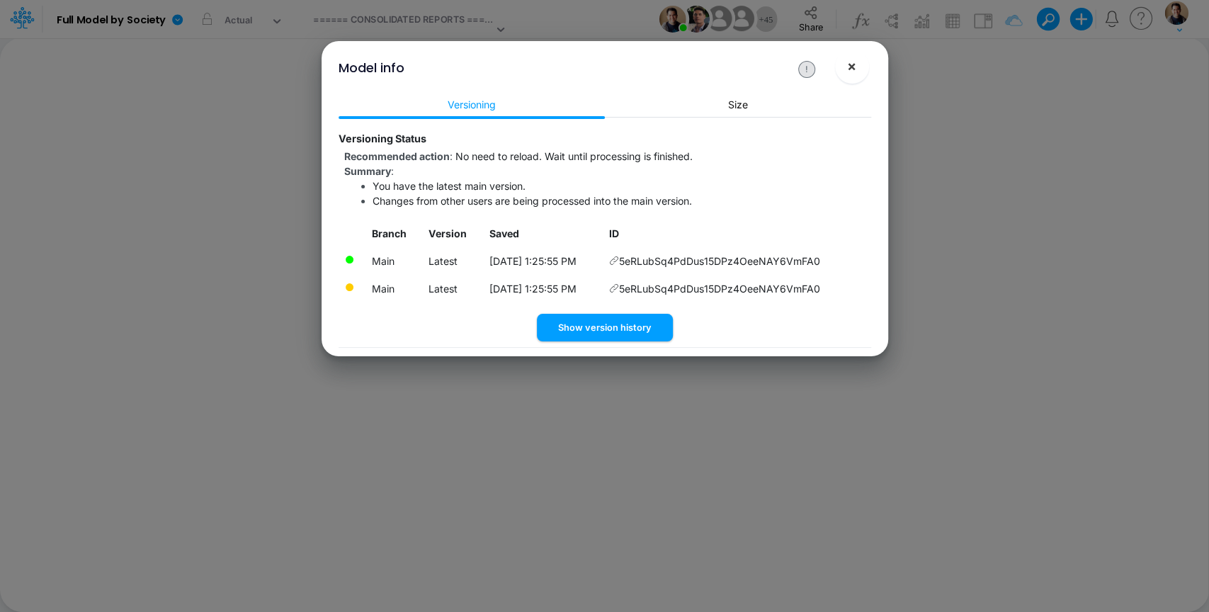
click at [849, 75] on button "×" at bounding box center [852, 67] width 34 height 34
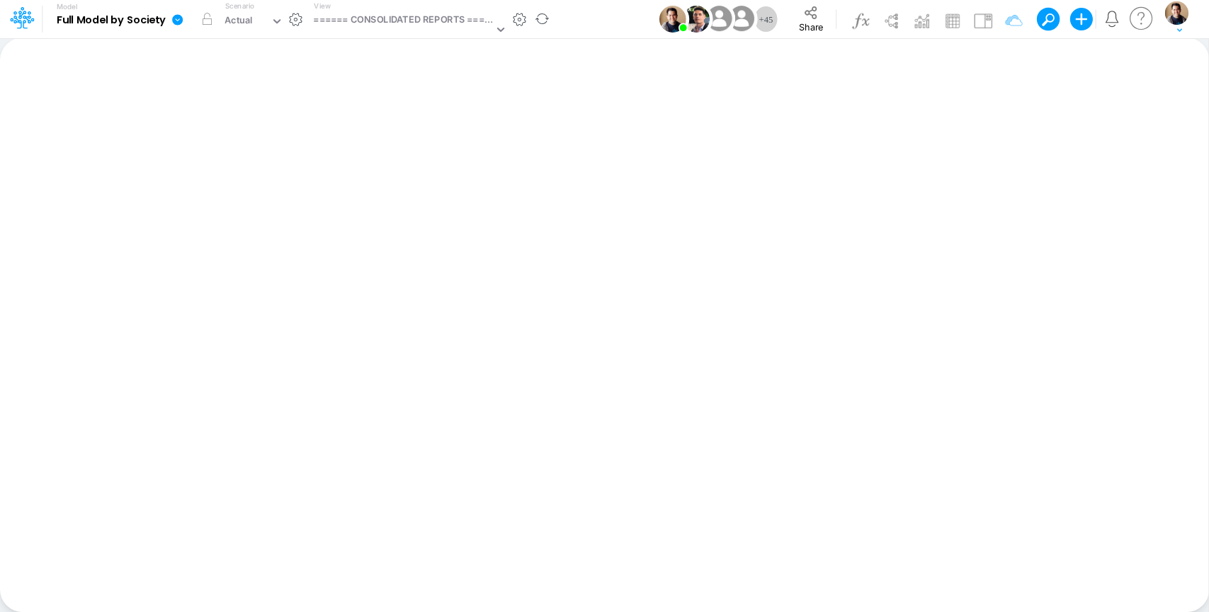
click at [172, 18] on icon at bounding box center [177, 19] width 13 height 13
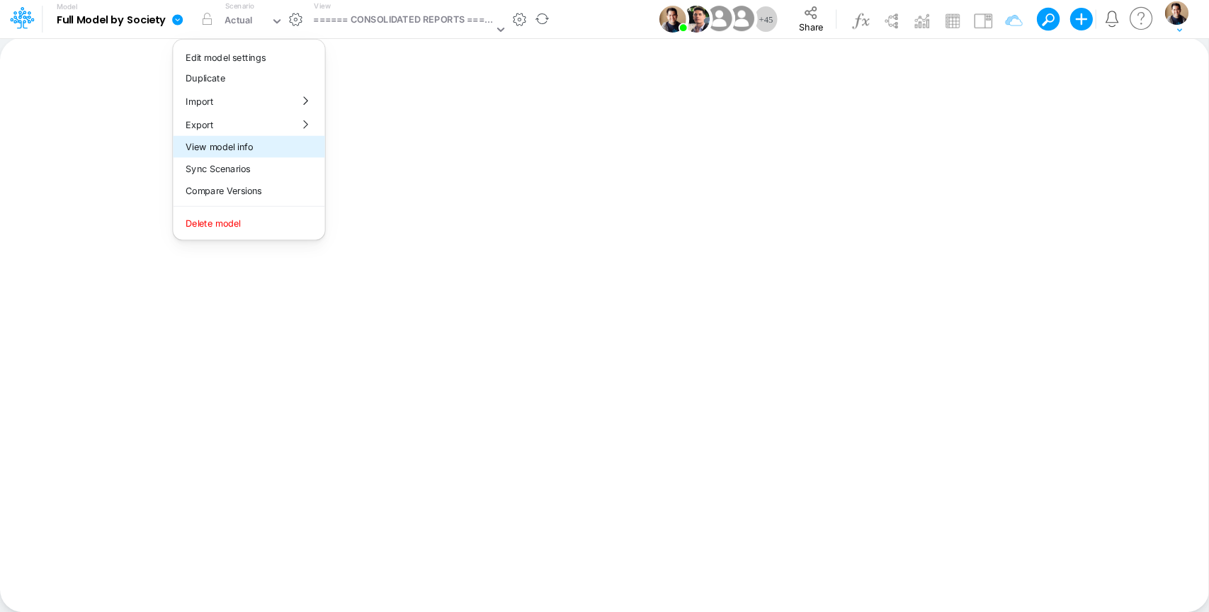
click at [277, 151] on button "View model info" at bounding box center [249, 147] width 152 height 22
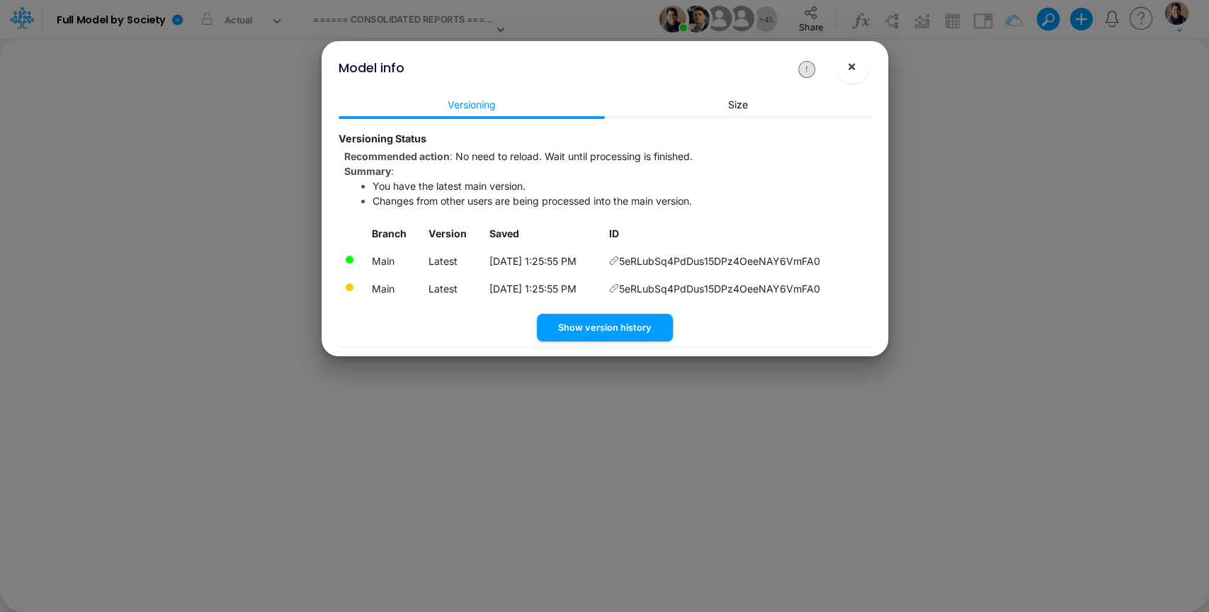
click at [850, 66] on span "×" at bounding box center [851, 65] width 9 height 17
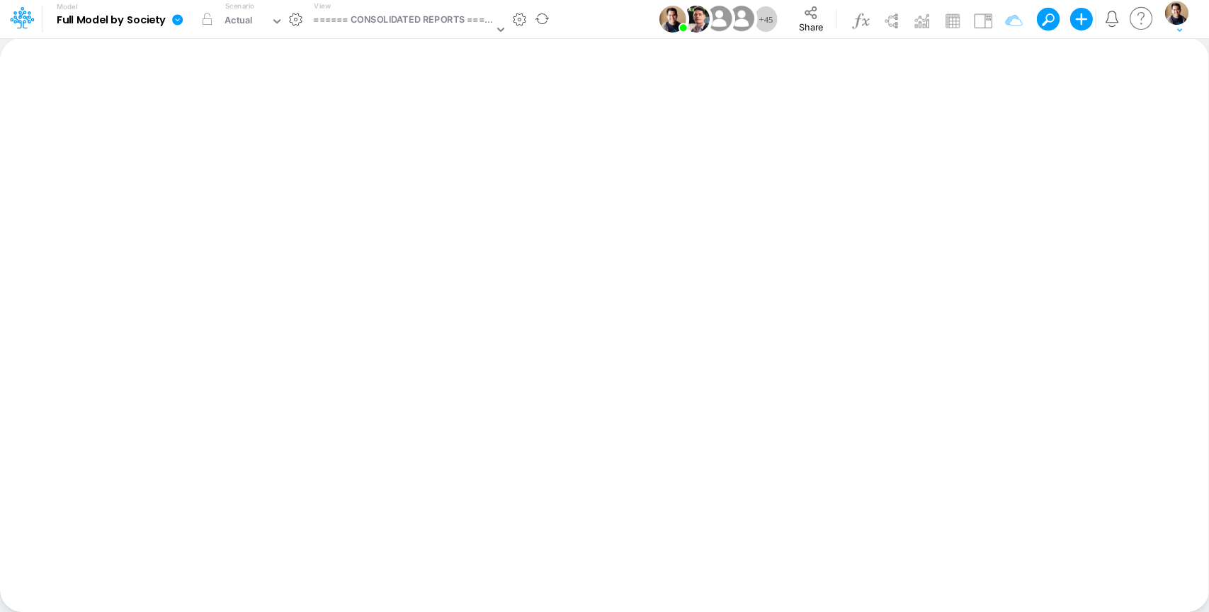
click at [178, 19] on icon at bounding box center [177, 19] width 11 height 11
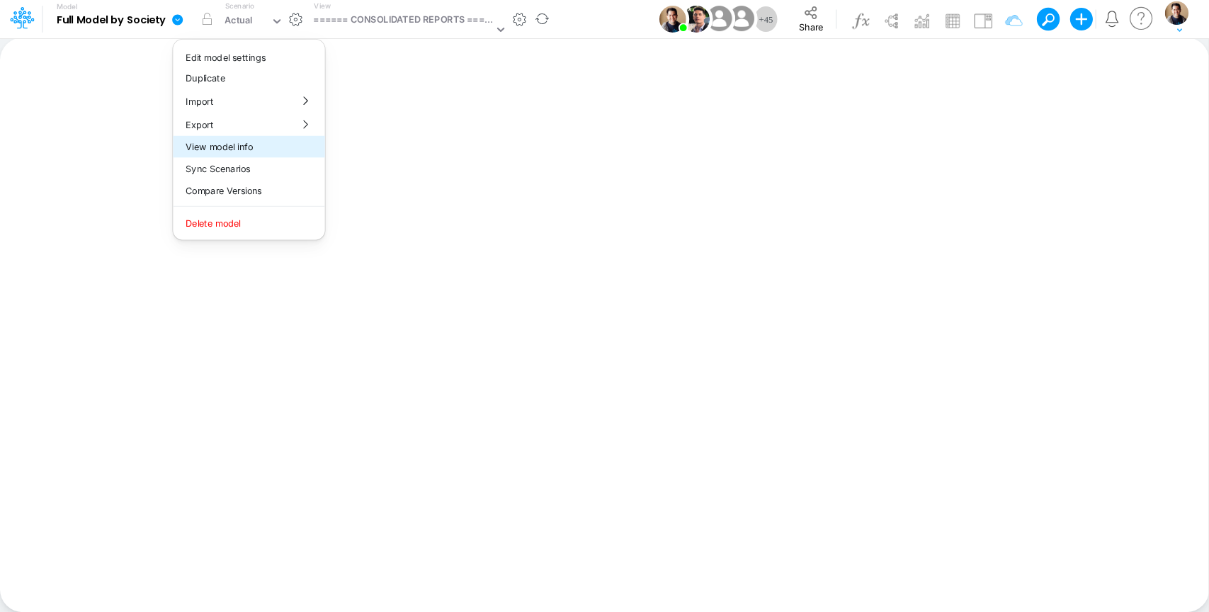
click at [287, 149] on button "View model info" at bounding box center [249, 147] width 152 height 22
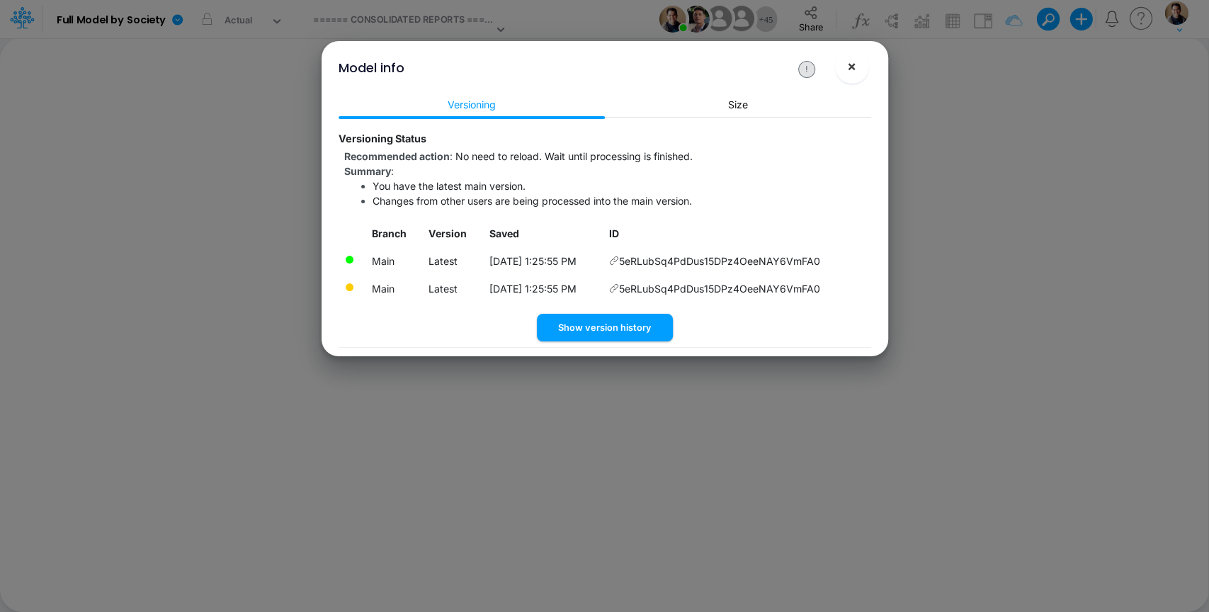
click at [855, 67] on span "×" at bounding box center [851, 65] width 9 height 17
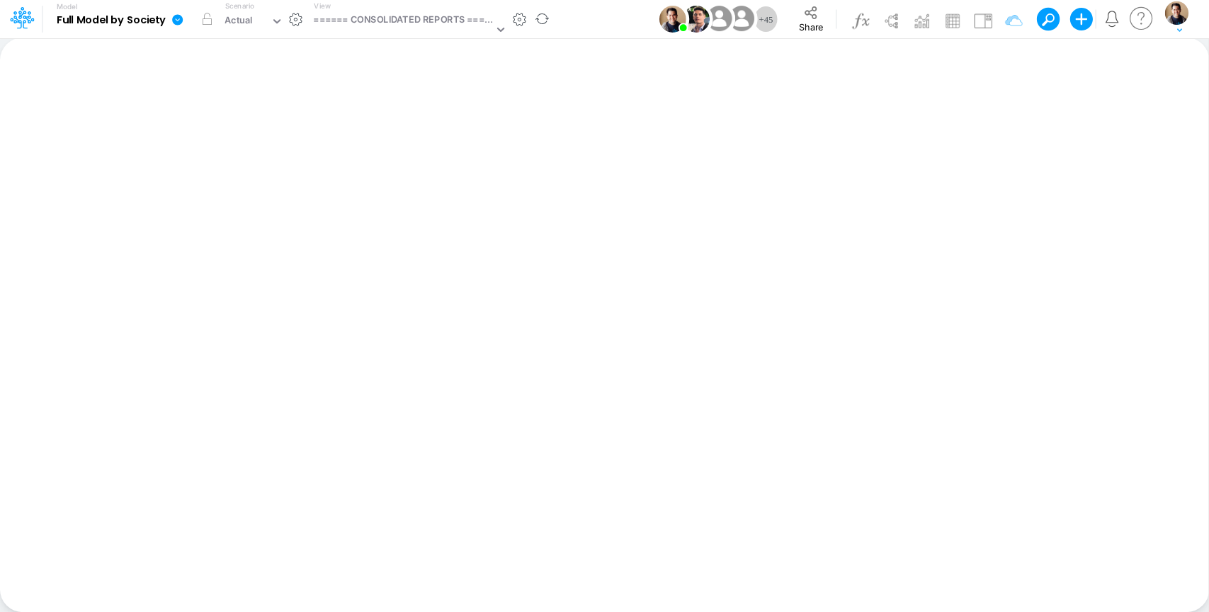
click at [171, 24] on icon at bounding box center [177, 19] width 13 height 13
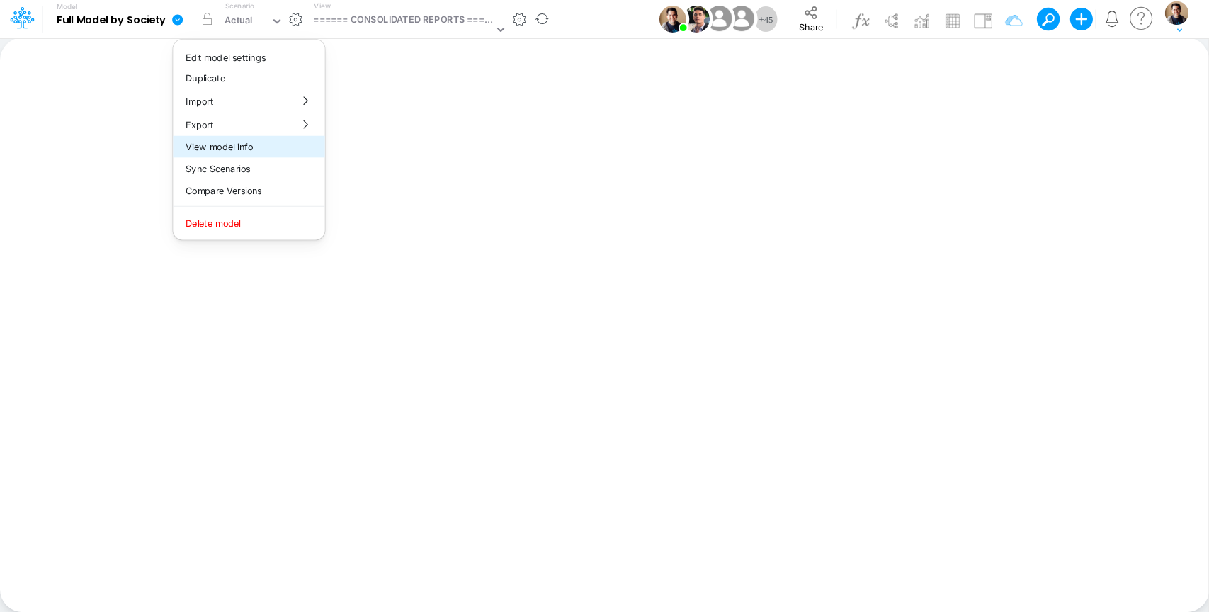
click at [263, 147] on button "View model info" at bounding box center [249, 147] width 152 height 22
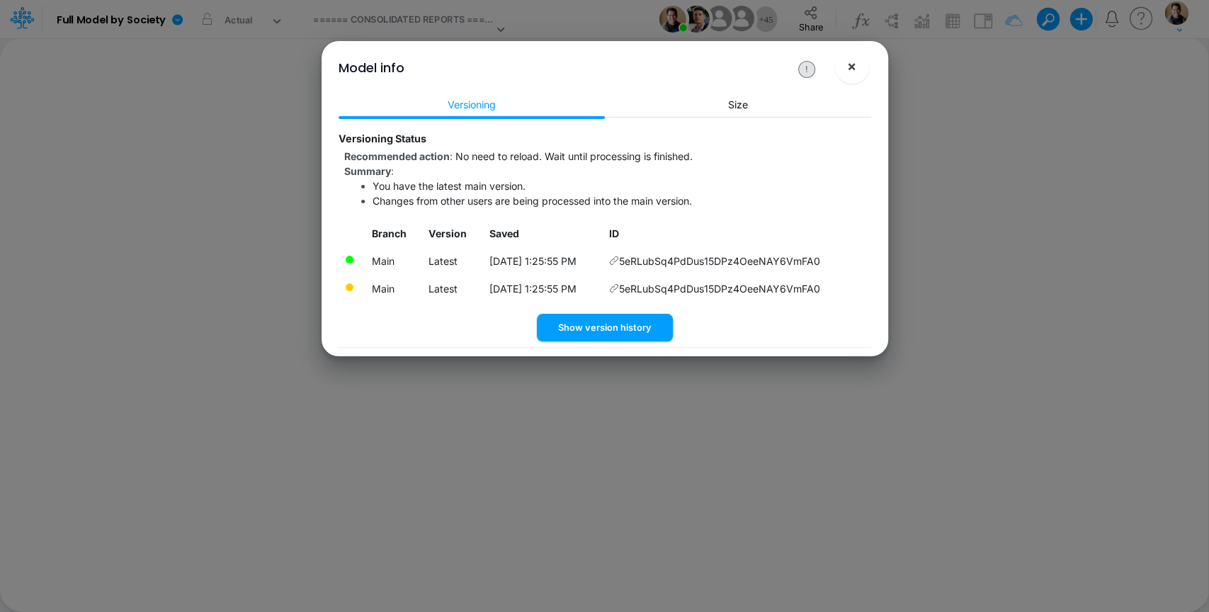
click at [860, 64] on button "×" at bounding box center [852, 67] width 34 height 34
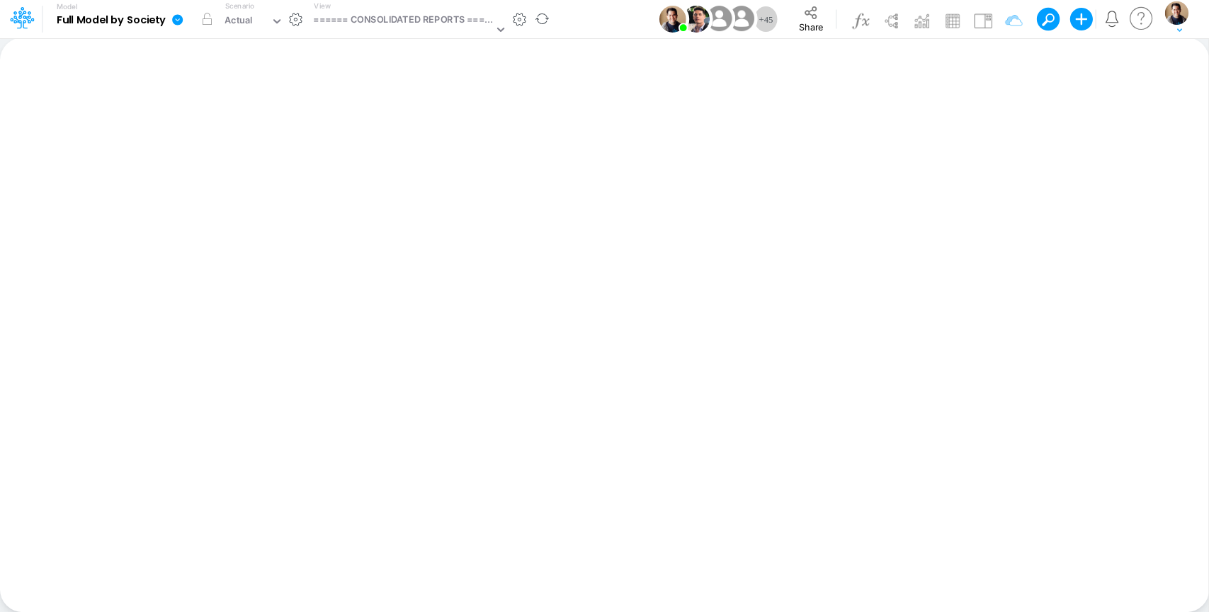
click at [172, 21] on icon at bounding box center [177, 19] width 11 height 11
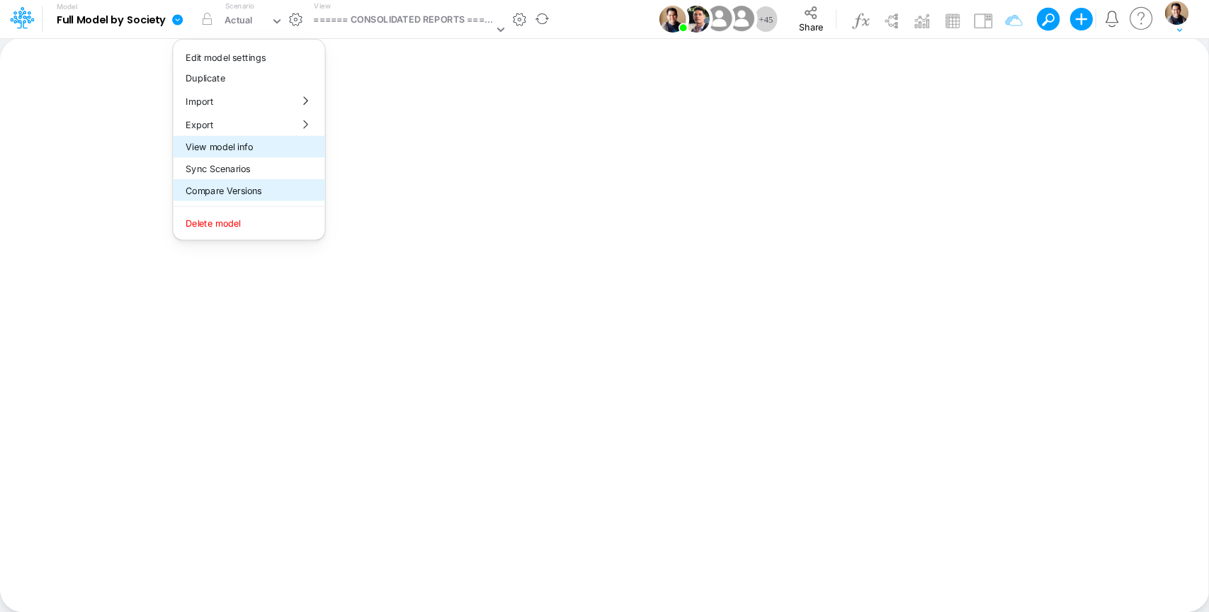
drag, startPoint x: 265, startPoint y: 188, endPoint x: 266, endPoint y: 147, distance: 41.1
click at [266, 147] on div "Edit model settings Duplicate Import QuickBooks QuickBooks Online QuickBooks En…" at bounding box center [248, 140] width 153 height 202
click at [266, 147] on button "View model info" at bounding box center [249, 147] width 152 height 22
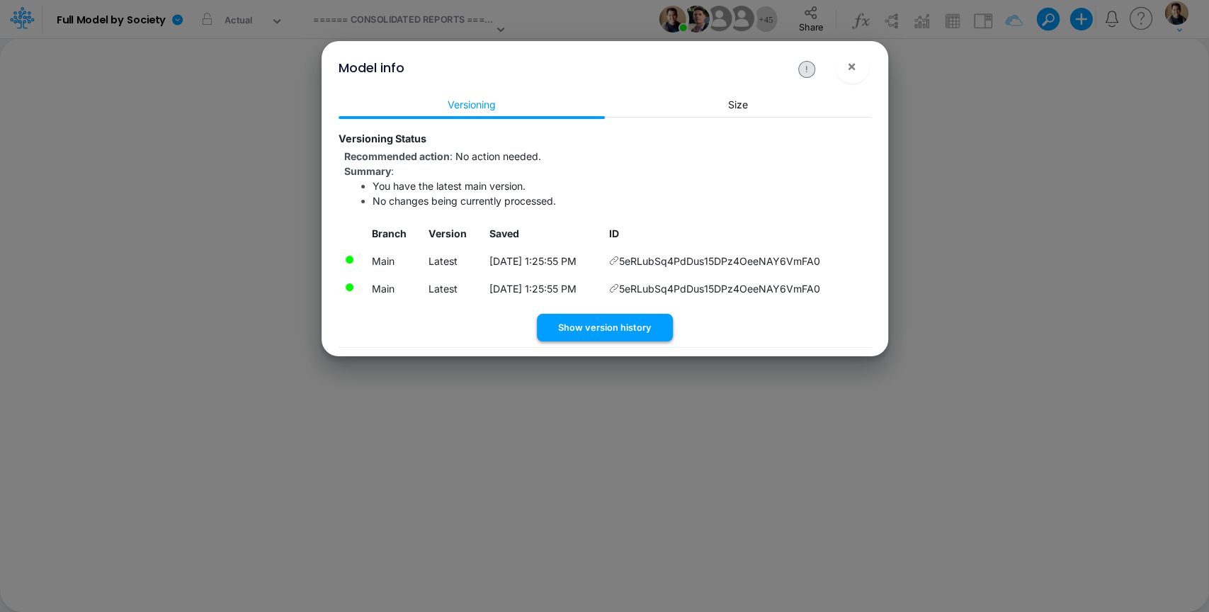
click at [605, 327] on button "Show version history" at bounding box center [605, 328] width 136 height 28
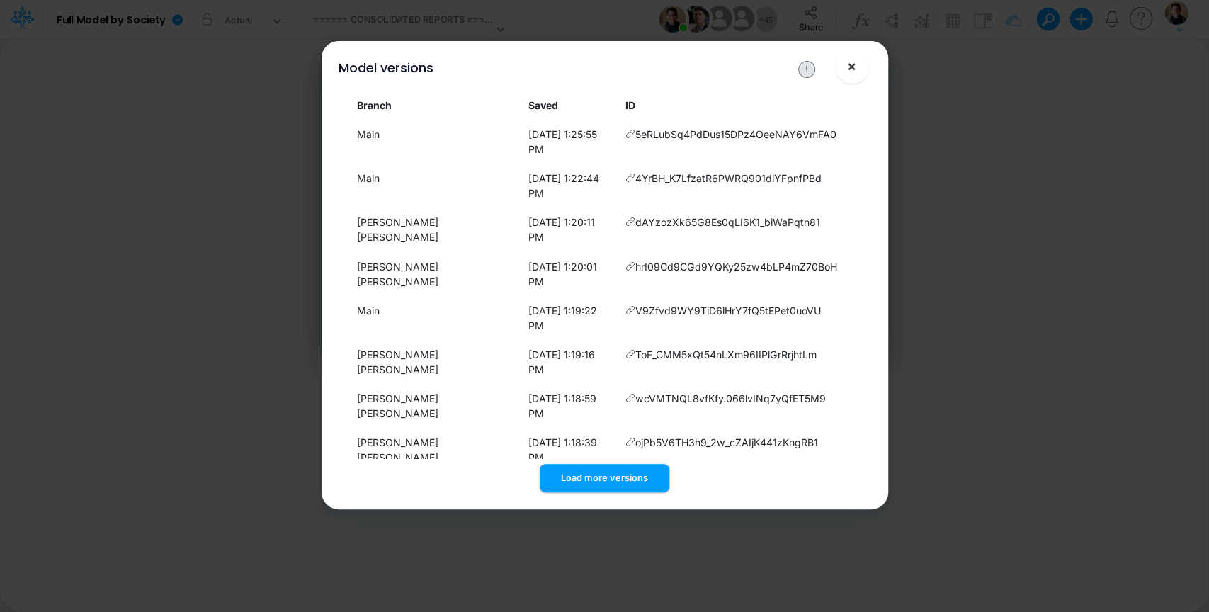
click at [858, 67] on button "×" at bounding box center [852, 67] width 34 height 34
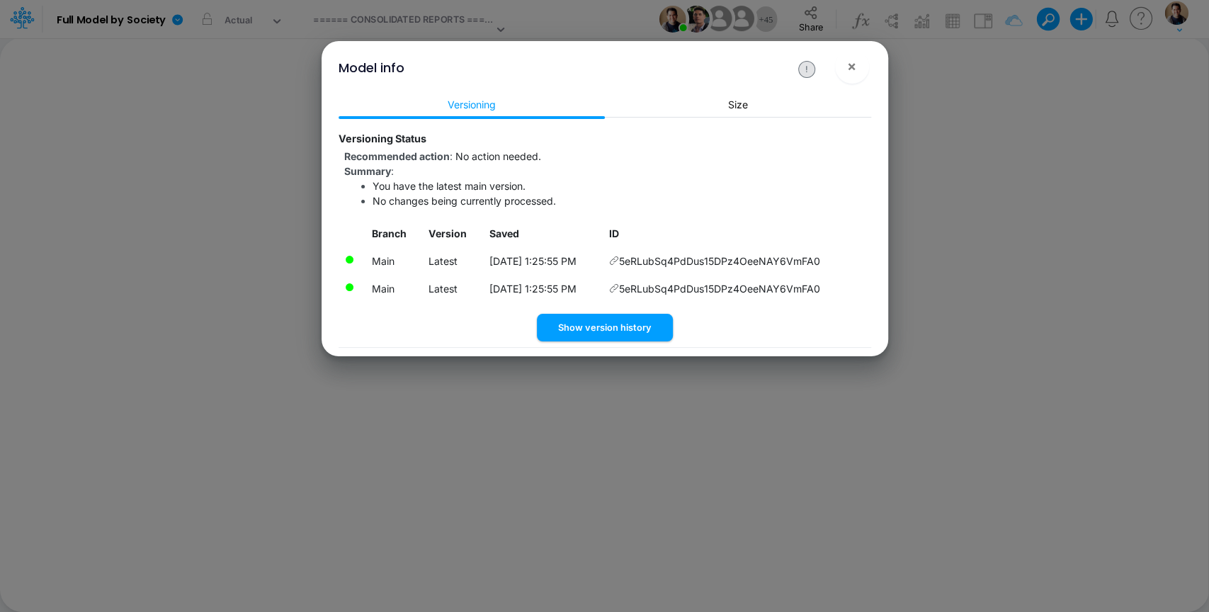
click at [869, 69] on div "Model info ! ×" at bounding box center [604, 64] width 555 height 47
click at [857, 72] on button "×" at bounding box center [852, 67] width 34 height 34
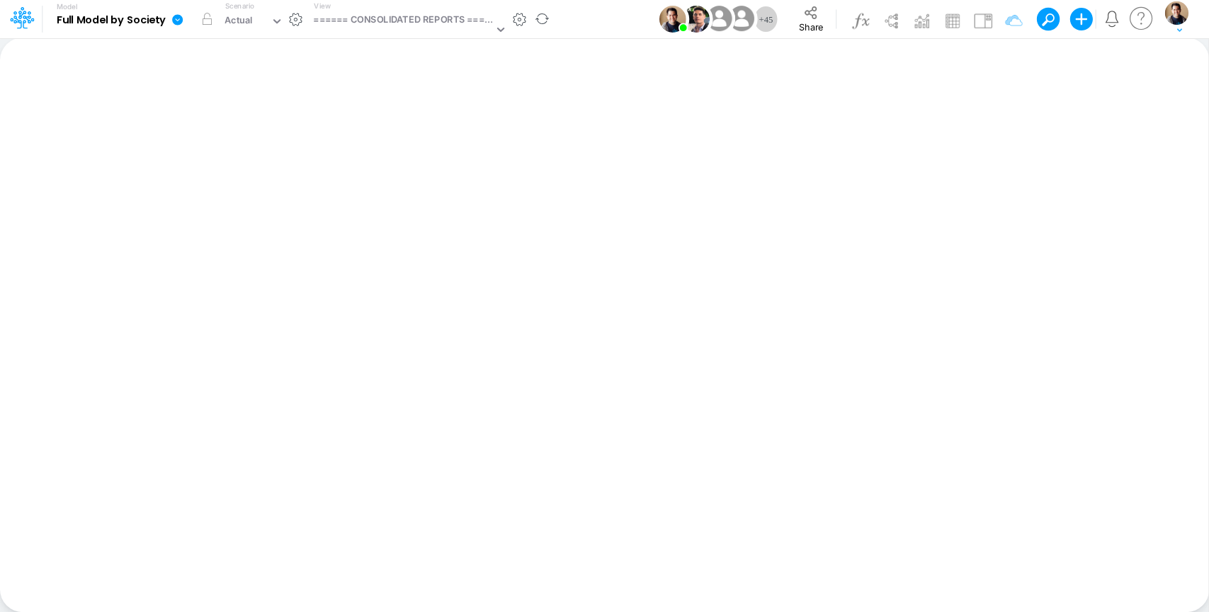
click at [179, 21] on icon at bounding box center [177, 19] width 11 height 11
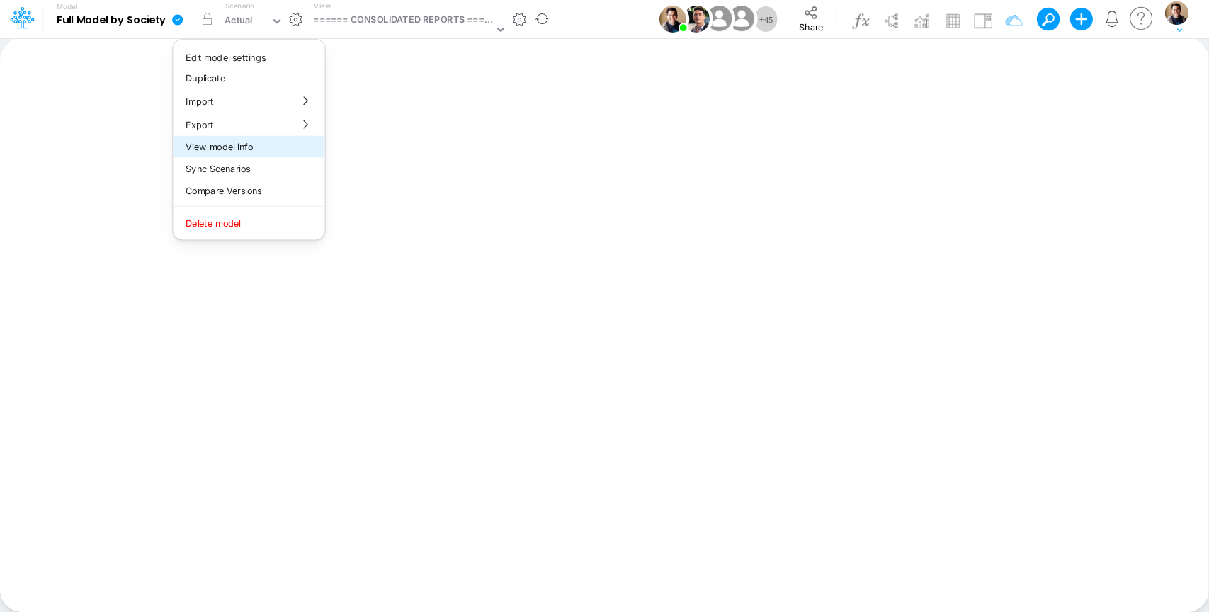
click at [266, 154] on button "View model info" at bounding box center [249, 147] width 152 height 22
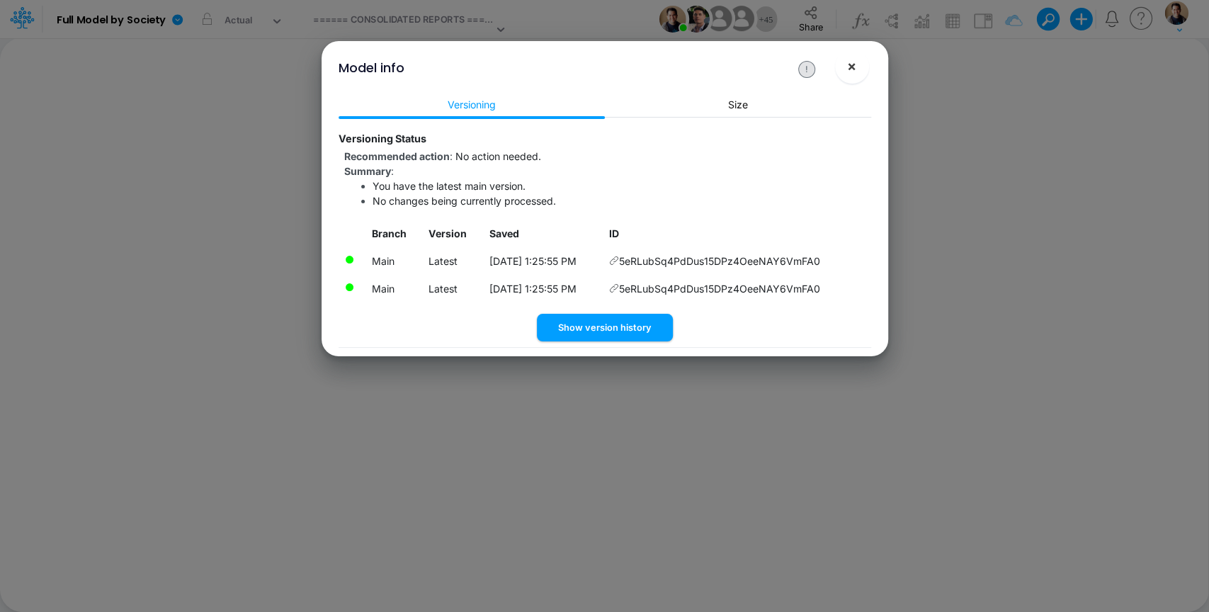
click at [867, 69] on button "×" at bounding box center [852, 67] width 34 height 34
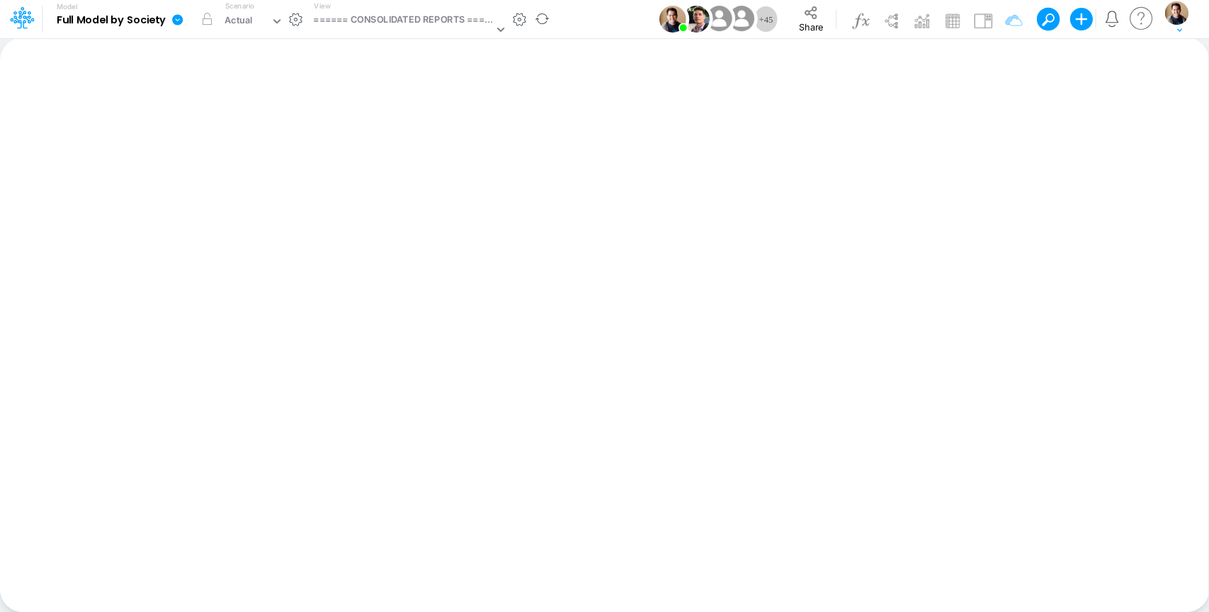
click at [180, 20] on icon at bounding box center [177, 19] width 11 height 11
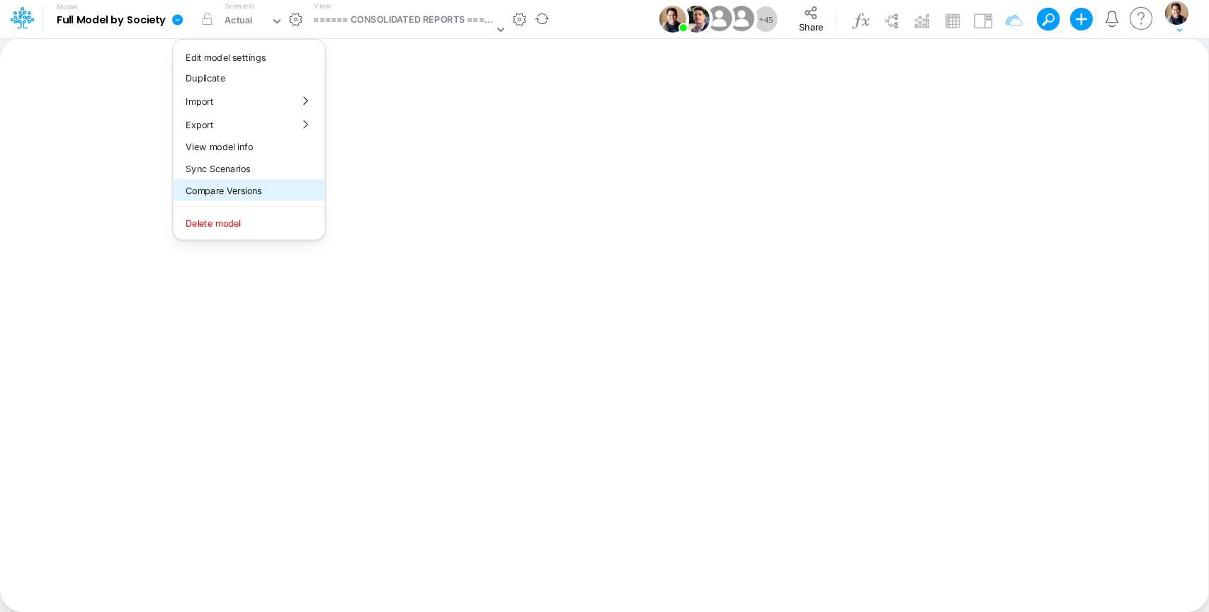
click at [271, 189] on button "Compare Versions" at bounding box center [249, 190] width 152 height 22
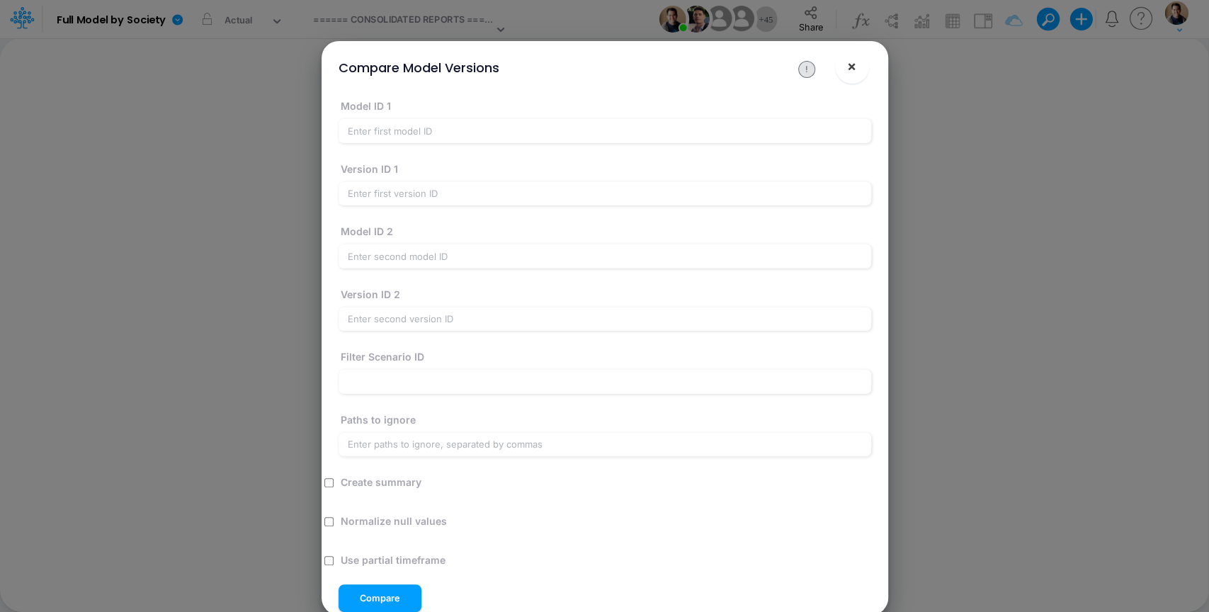
click at [860, 78] on button "×" at bounding box center [852, 67] width 34 height 34
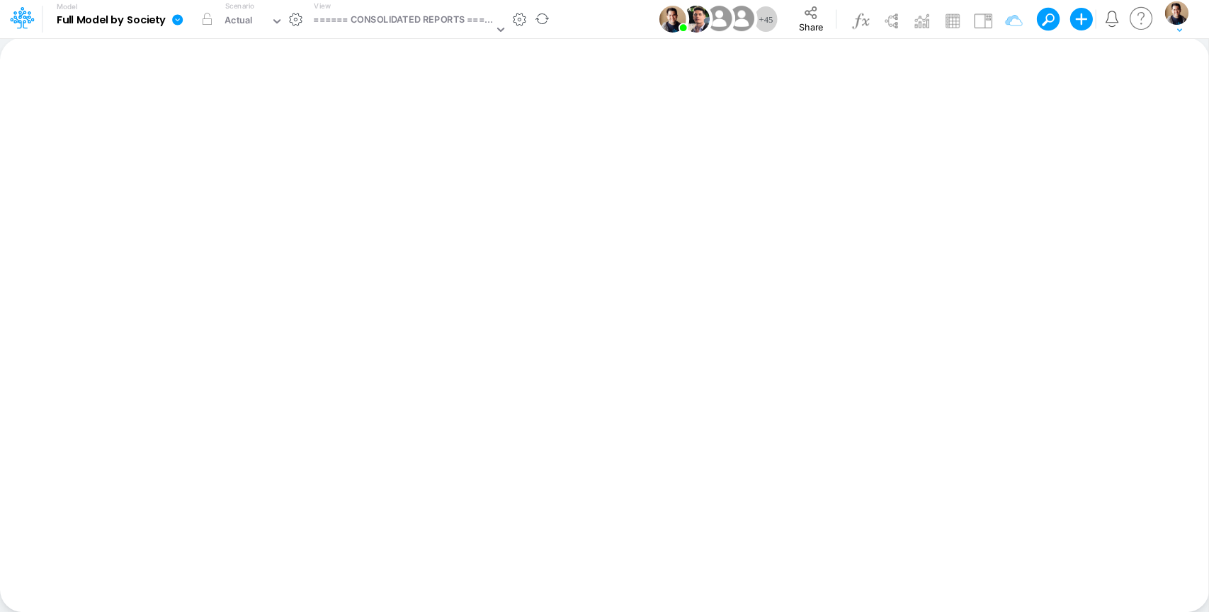
click at [182, 26] on link at bounding box center [180, 19] width 28 height 37
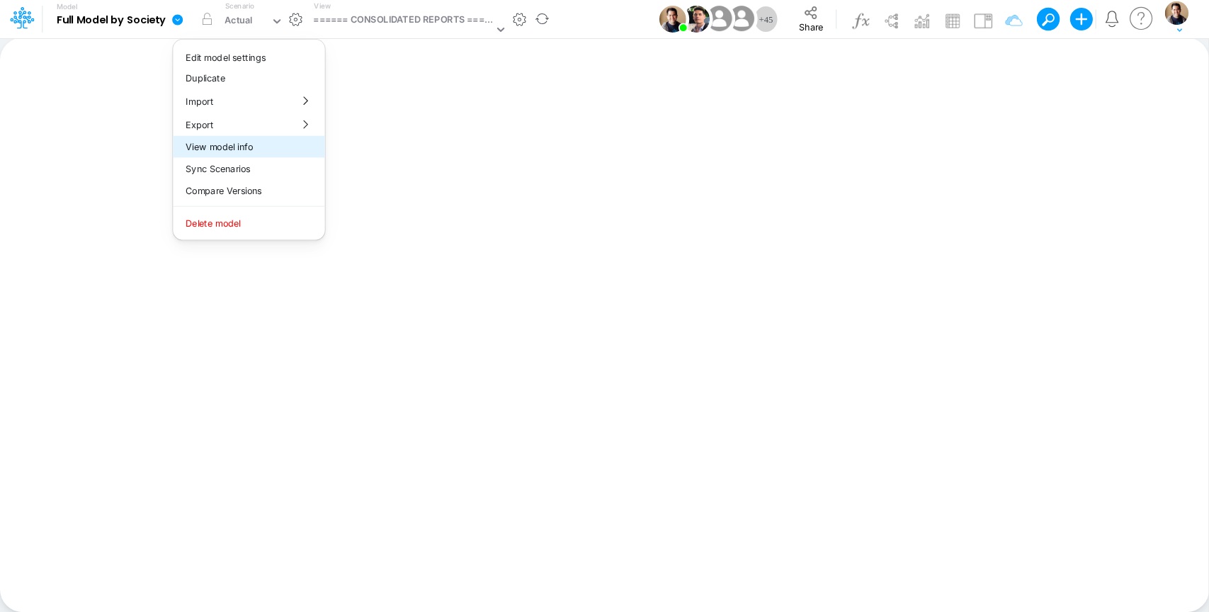
click at [256, 154] on button "View model info" at bounding box center [249, 147] width 152 height 22
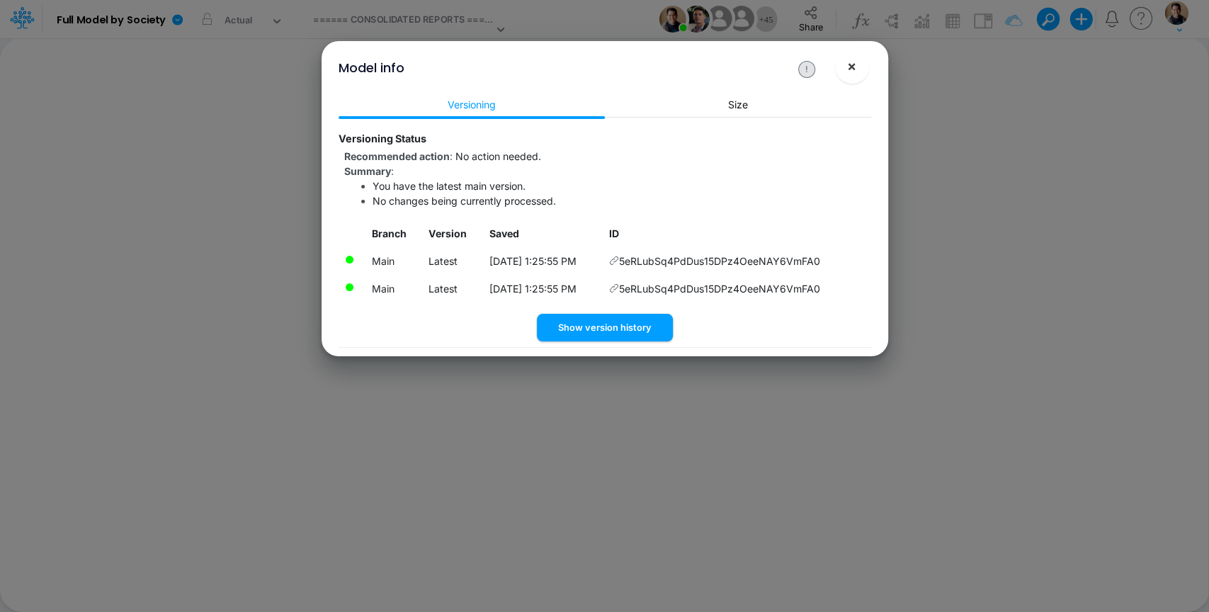
click at [849, 75] on button "×" at bounding box center [852, 67] width 34 height 34
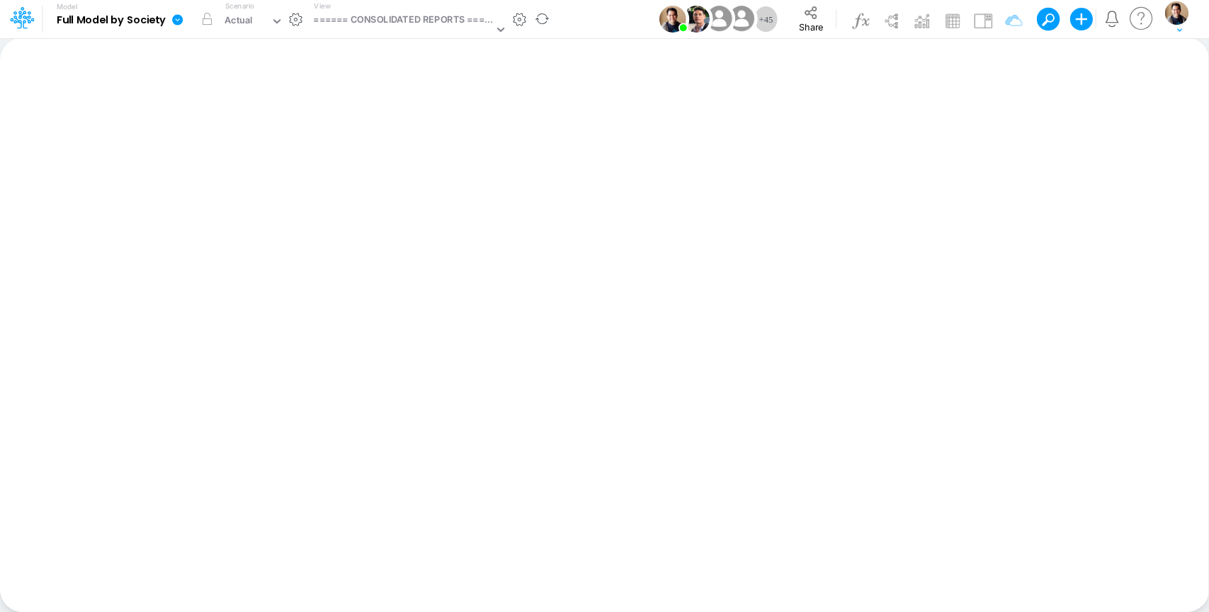
click at [169, 25] on link at bounding box center [180, 19] width 28 height 37
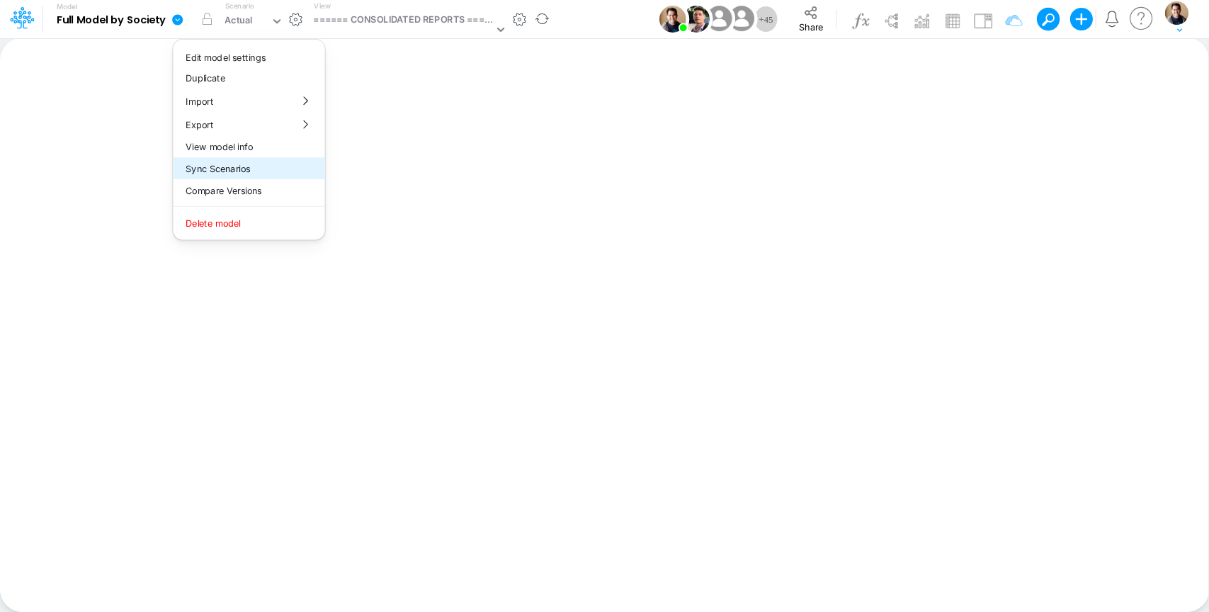
click at [251, 173] on button "Sync Scenarios" at bounding box center [249, 169] width 152 height 22
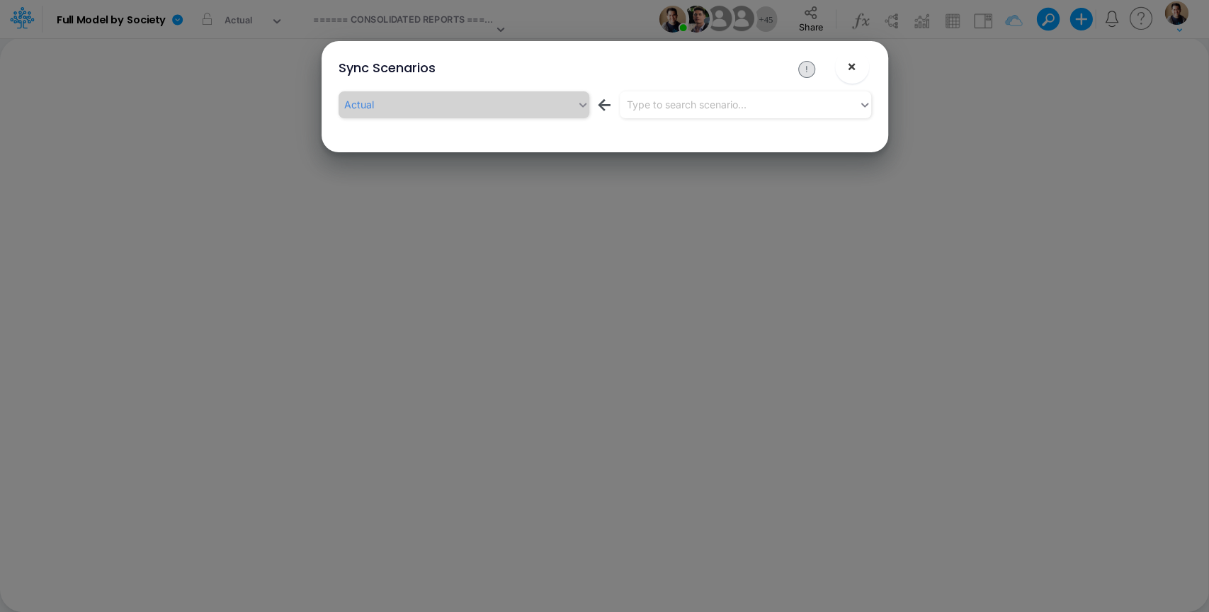
click at [854, 67] on span "×" at bounding box center [851, 65] width 9 height 17
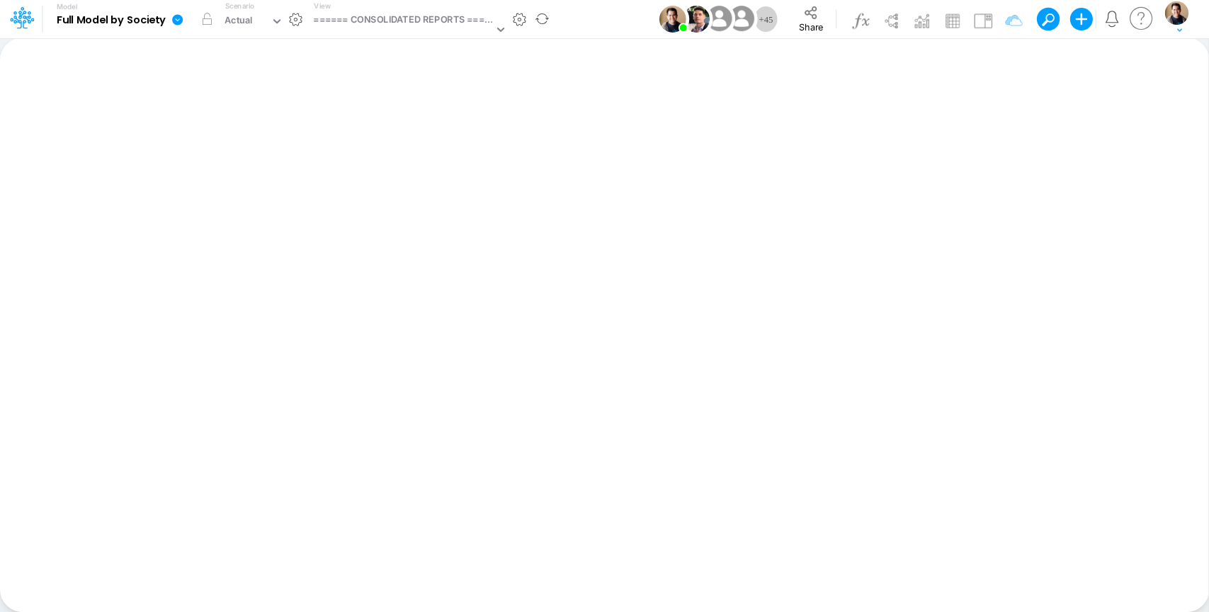
click at [181, 25] on icon at bounding box center [177, 19] width 13 height 13
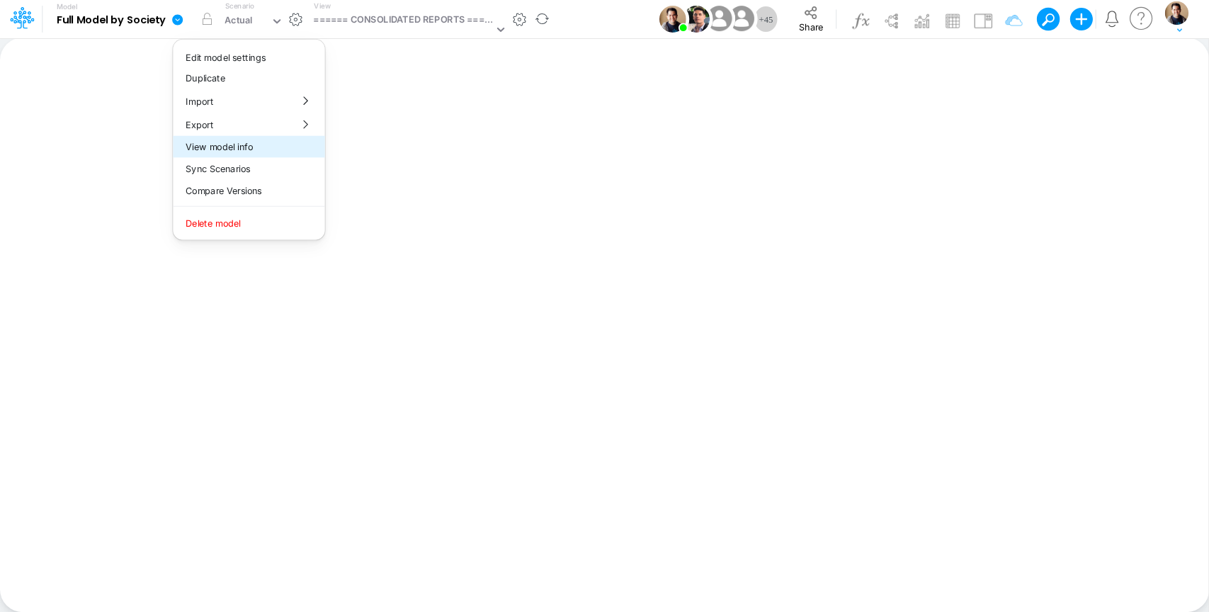
click at [266, 145] on button "View model info" at bounding box center [249, 147] width 152 height 22
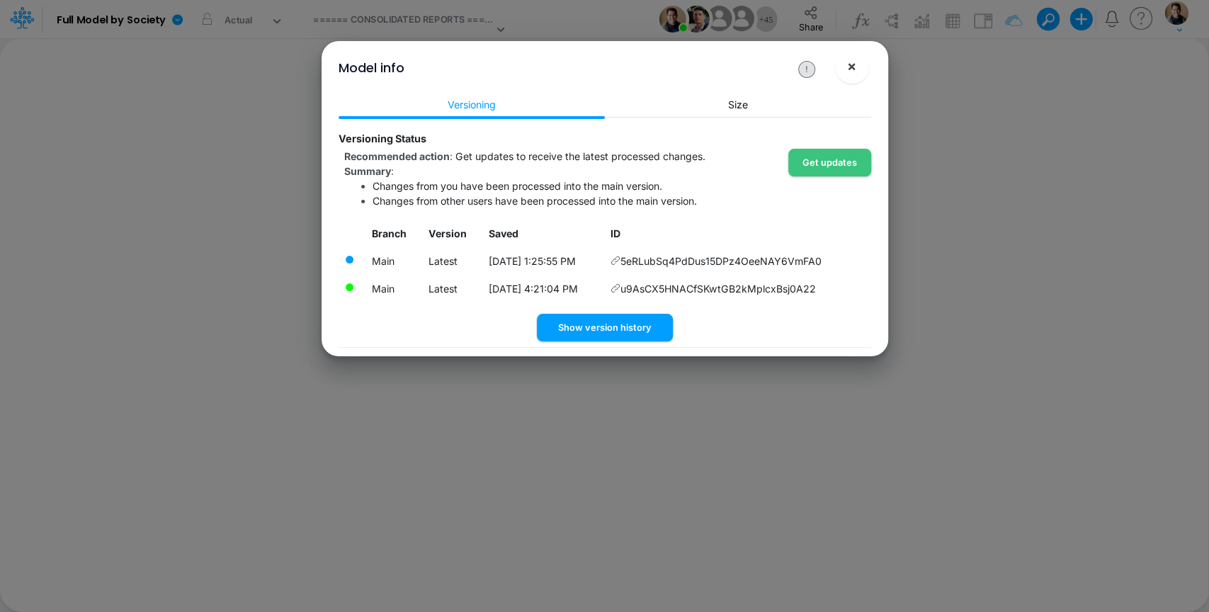
click at [857, 65] on button "×" at bounding box center [852, 67] width 34 height 34
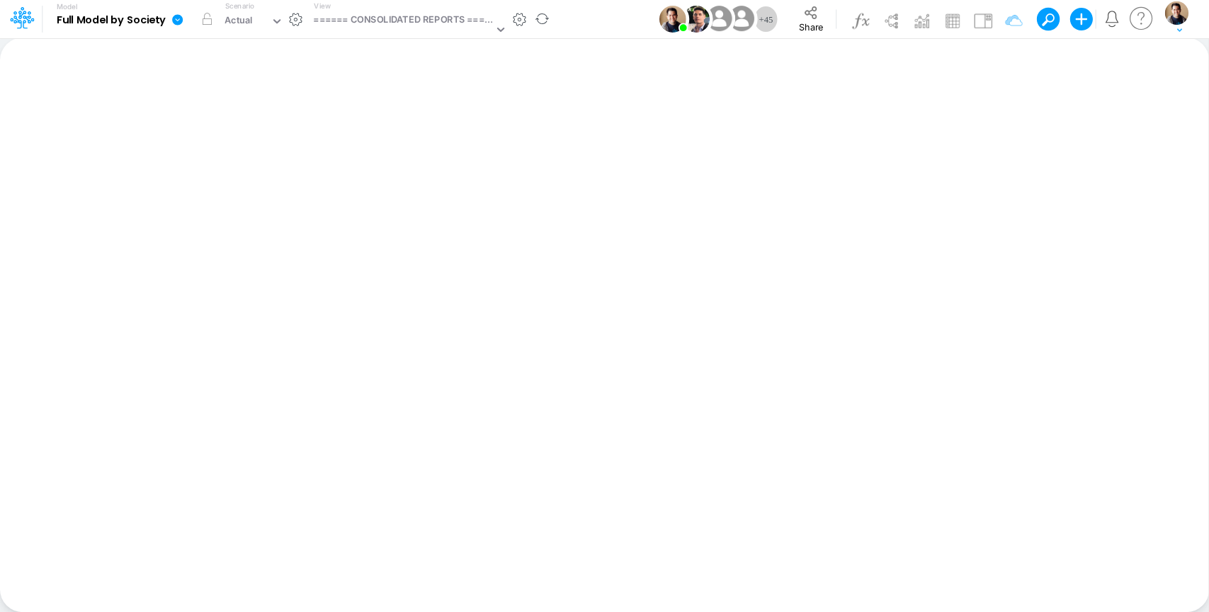
click at [173, 19] on icon at bounding box center [177, 19] width 11 height 11
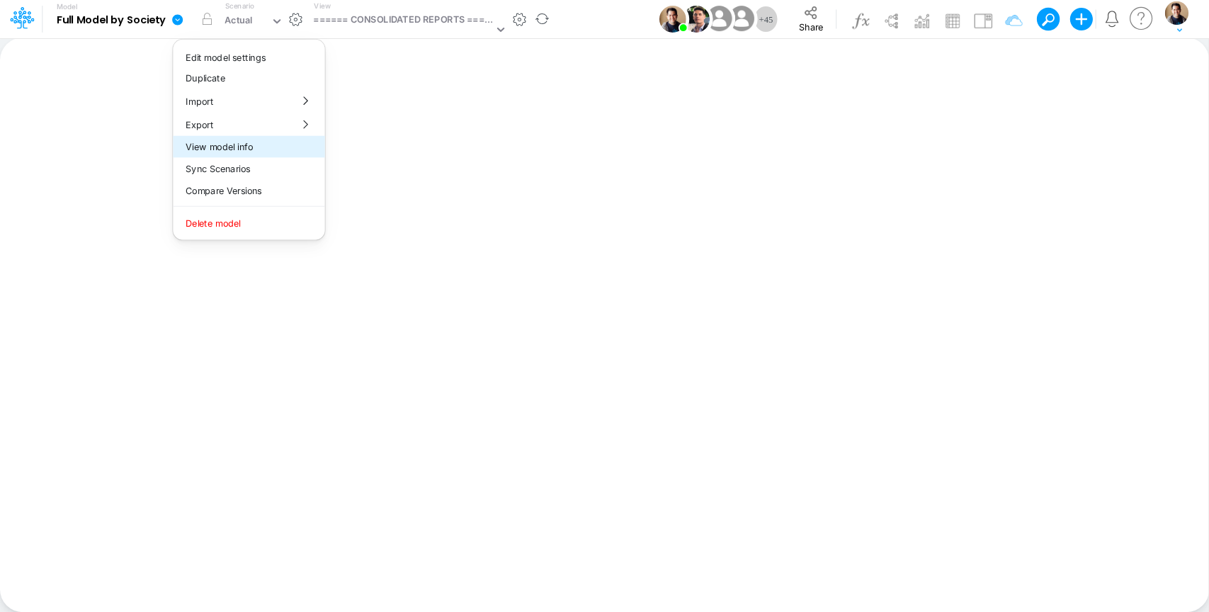
click at [256, 144] on button "View model info" at bounding box center [249, 147] width 152 height 22
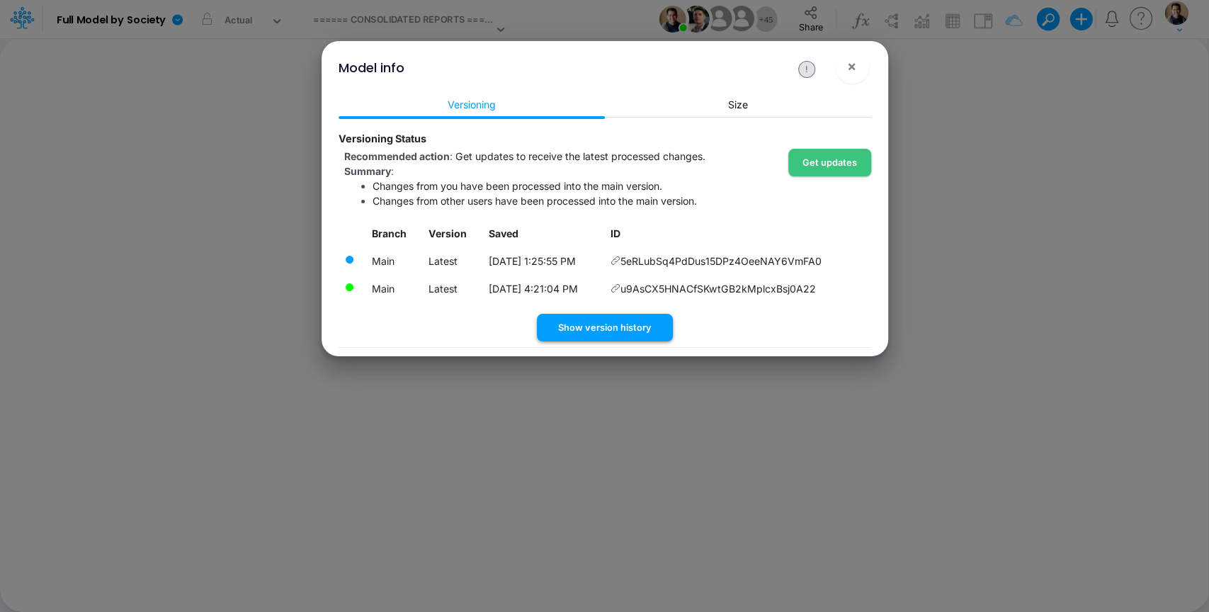
click at [644, 330] on button "Show version history" at bounding box center [605, 328] width 136 height 28
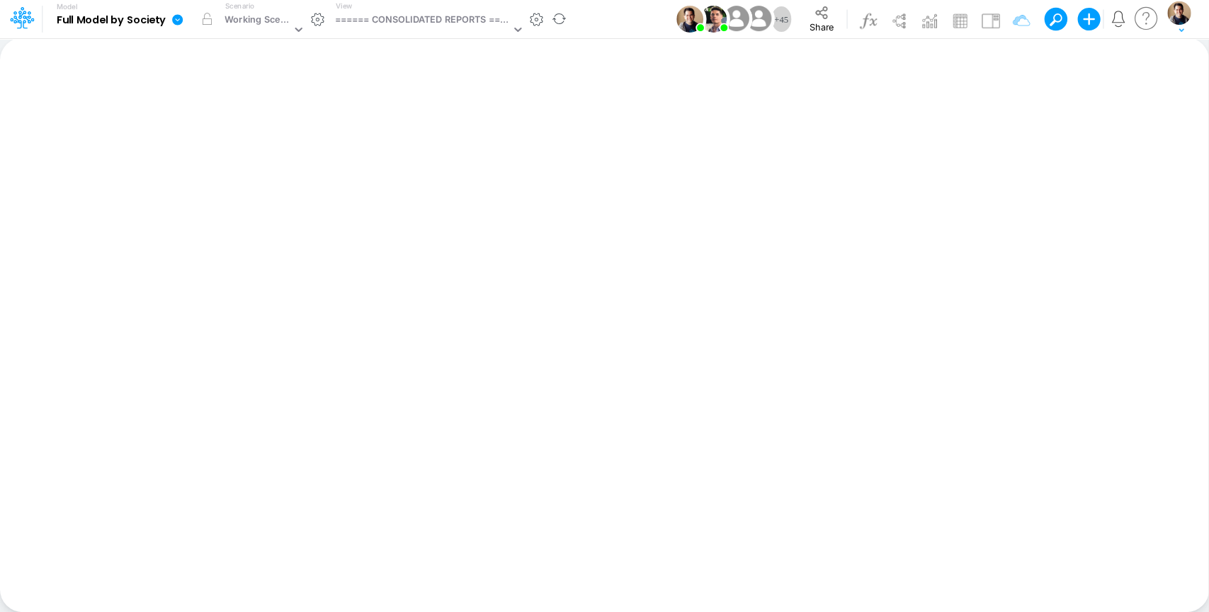
click at [180, 21] on icon at bounding box center [177, 19] width 11 height 11
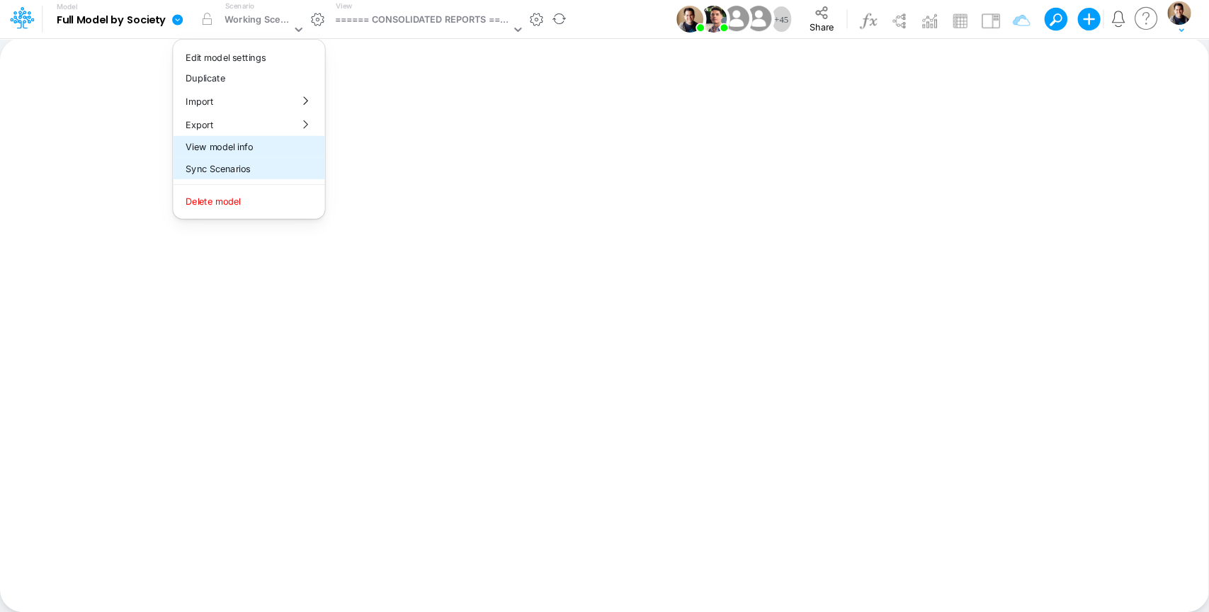
drag, startPoint x: 268, startPoint y: 148, endPoint x: 266, endPoint y: 159, distance: 10.7
click at [266, 159] on div "Edit model settings Duplicate Import QuickBooks QuickBooks Online QuickBooks En…" at bounding box center [248, 129] width 153 height 181
click at [261, 170] on button "Sync Scenarios" at bounding box center [249, 169] width 152 height 22
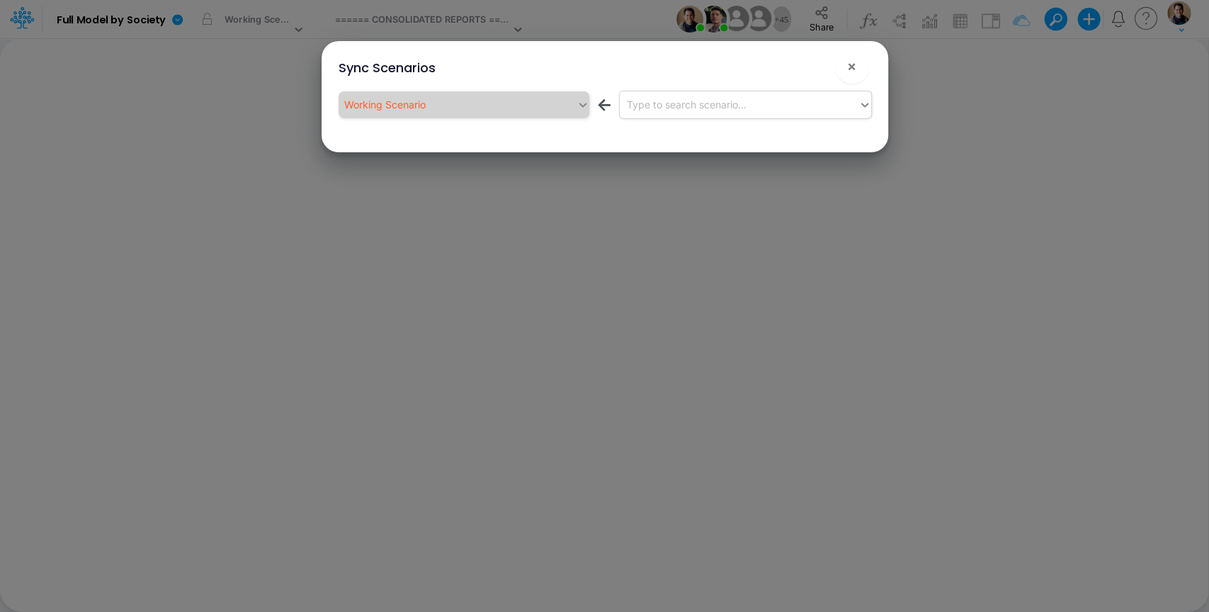
click at [685, 105] on div "Type to search scenario..." at bounding box center [687, 104] width 120 height 15
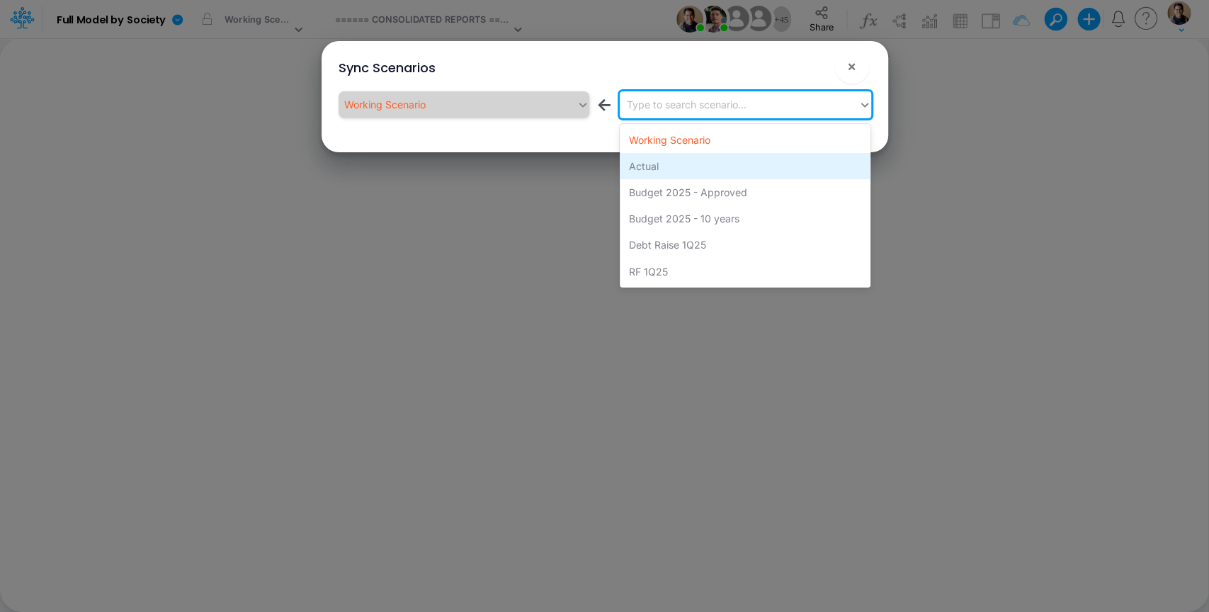
click at [683, 167] on div "Actual" at bounding box center [745, 166] width 251 height 26
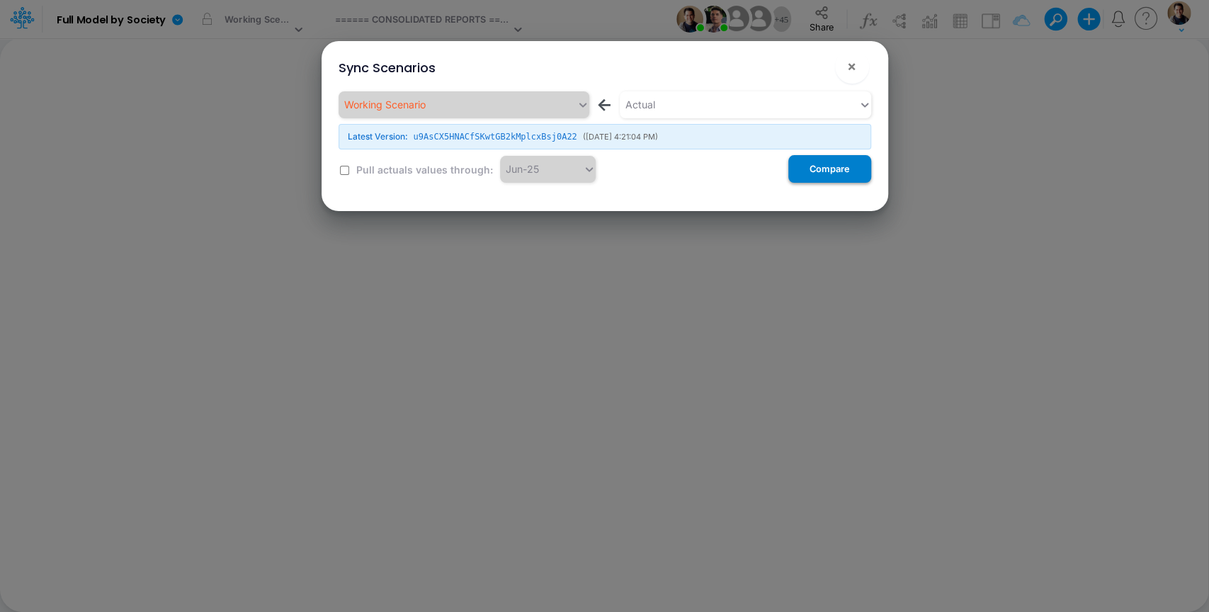
click at [809, 181] on button "Compare" at bounding box center [829, 169] width 83 height 28
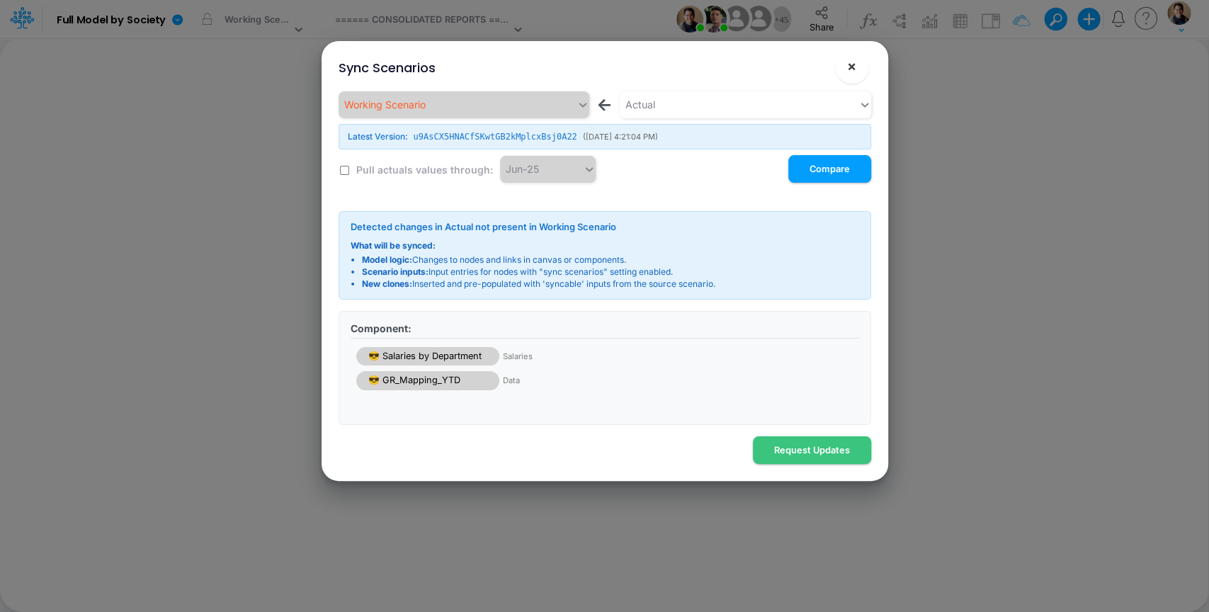
click at [853, 64] on span "×" at bounding box center [851, 65] width 9 height 17
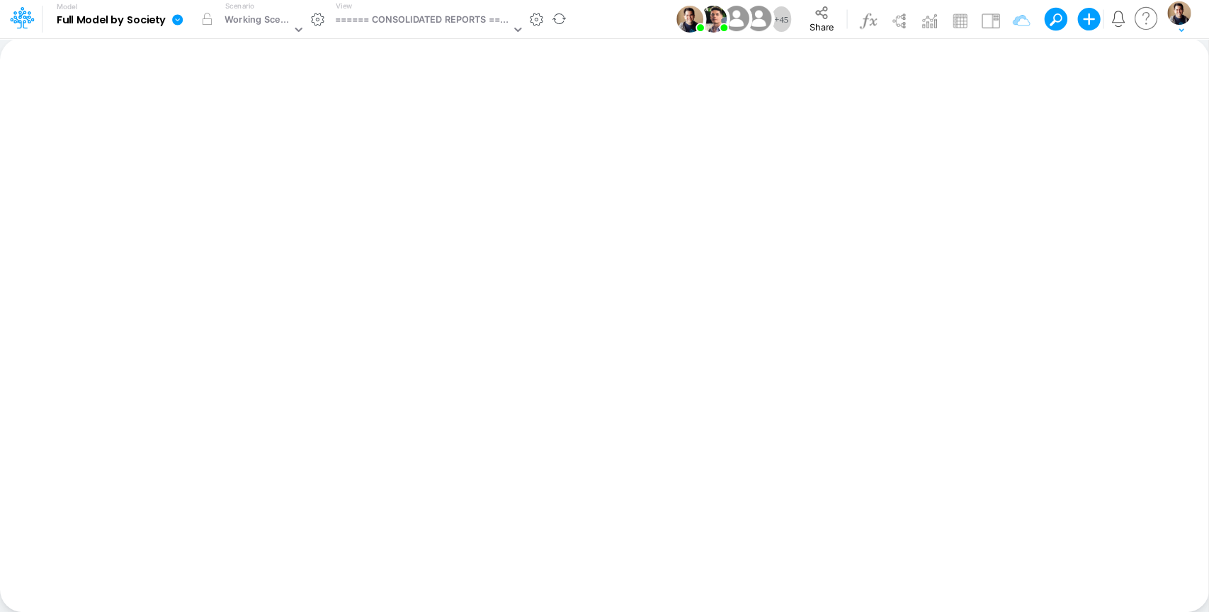
click at [169, 18] on link at bounding box center [180, 19] width 28 height 37
click at [232, 153] on button "View model info" at bounding box center [249, 147] width 152 height 22
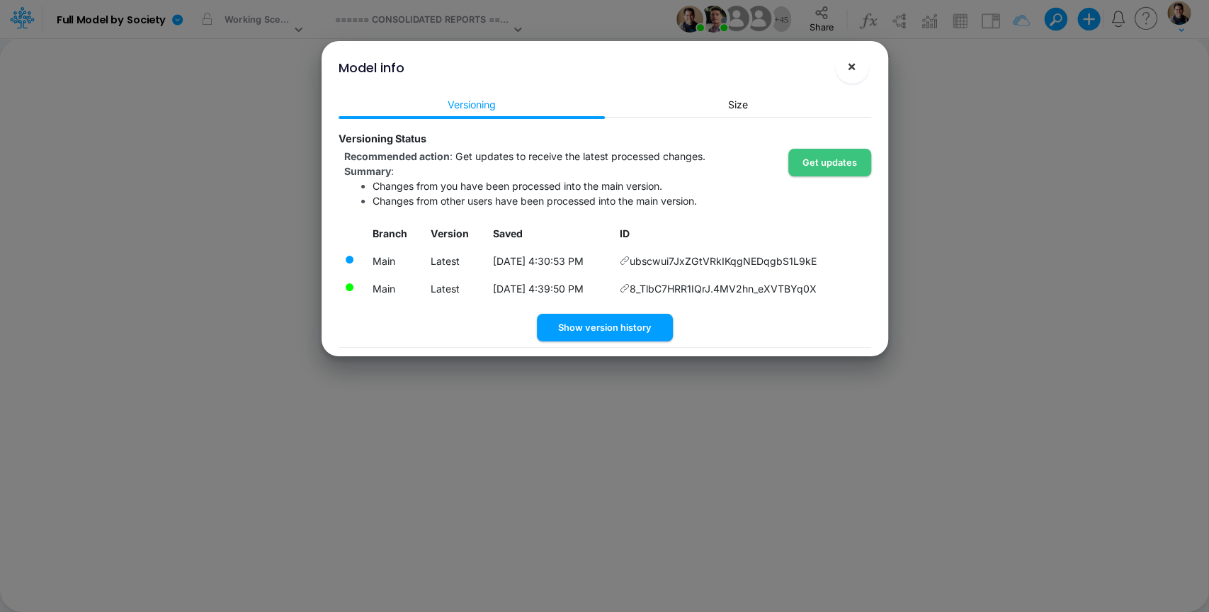
click at [845, 66] on button "×" at bounding box center [852, 67] width 34 height 34
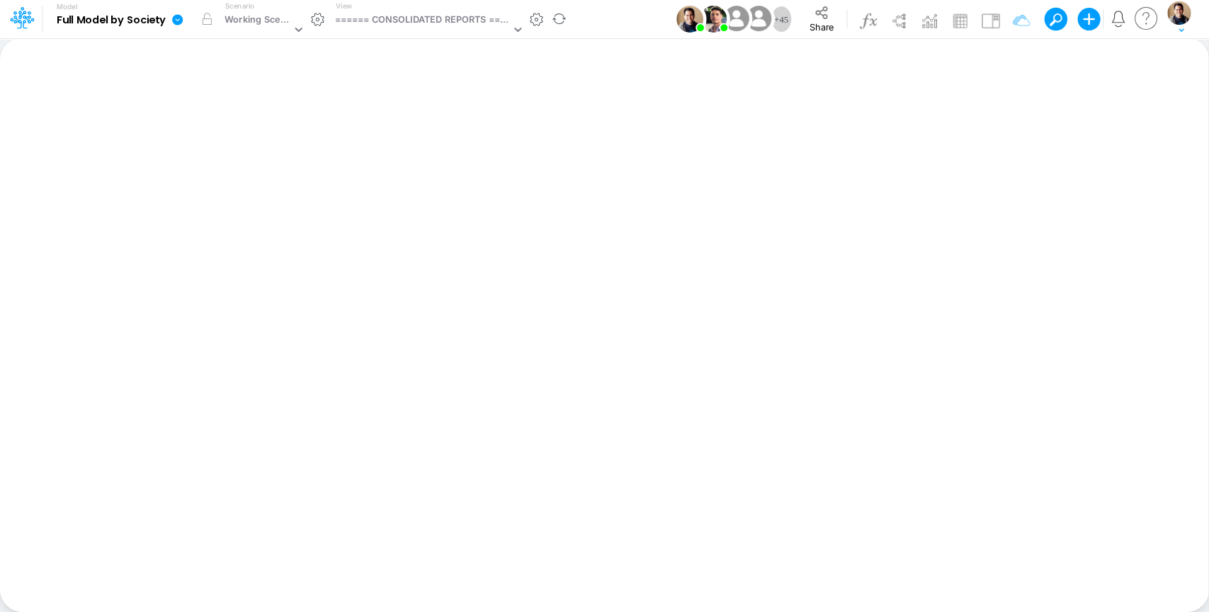
click at [183, 24] on icon at bounding box center [177, 19] width 13 height 13
click at [259, 151] on button "View model info" at bounding box center [249, 147] width 152 height 22
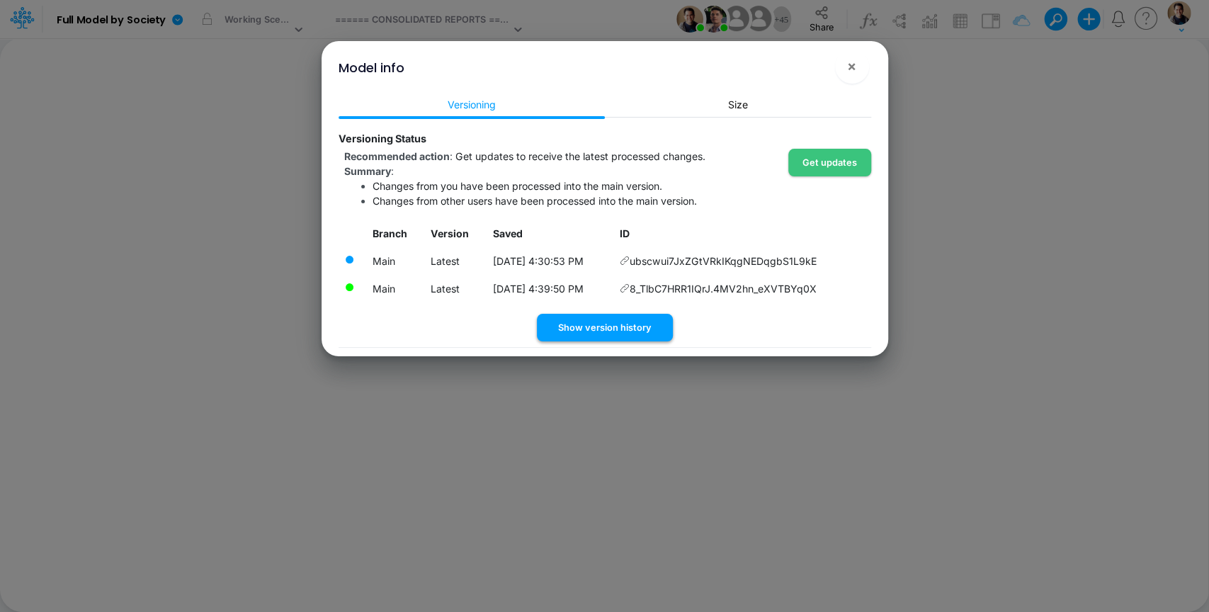
click at [633, 330] on button "Show version history" at bounding box center [605, 328] width 136 height 28
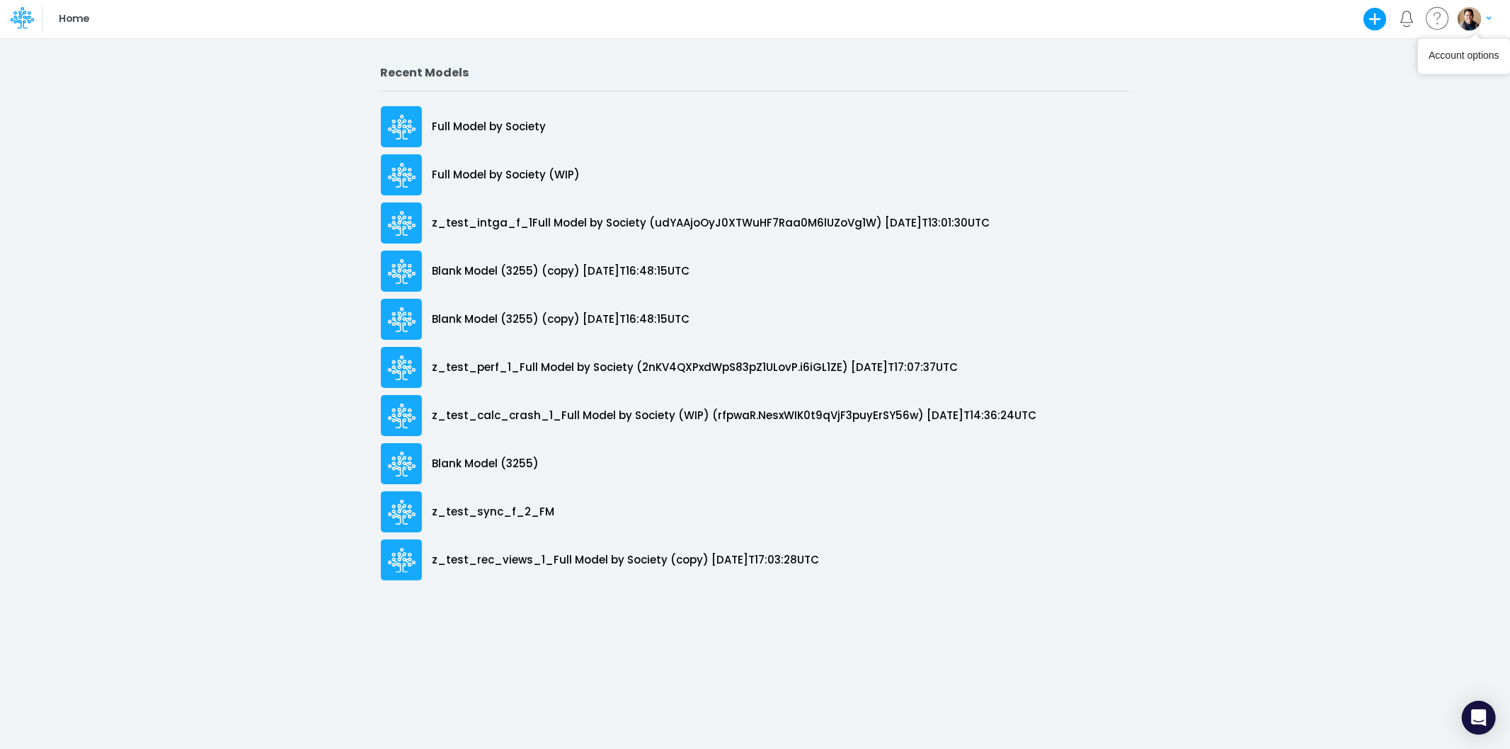
click at [1466, 25] on img "button" at bounding box center [1469, 18] width 23 height 23
click at [1385, 85] on button "Log out" at bounding box center [1417, 83] width 152 height 22
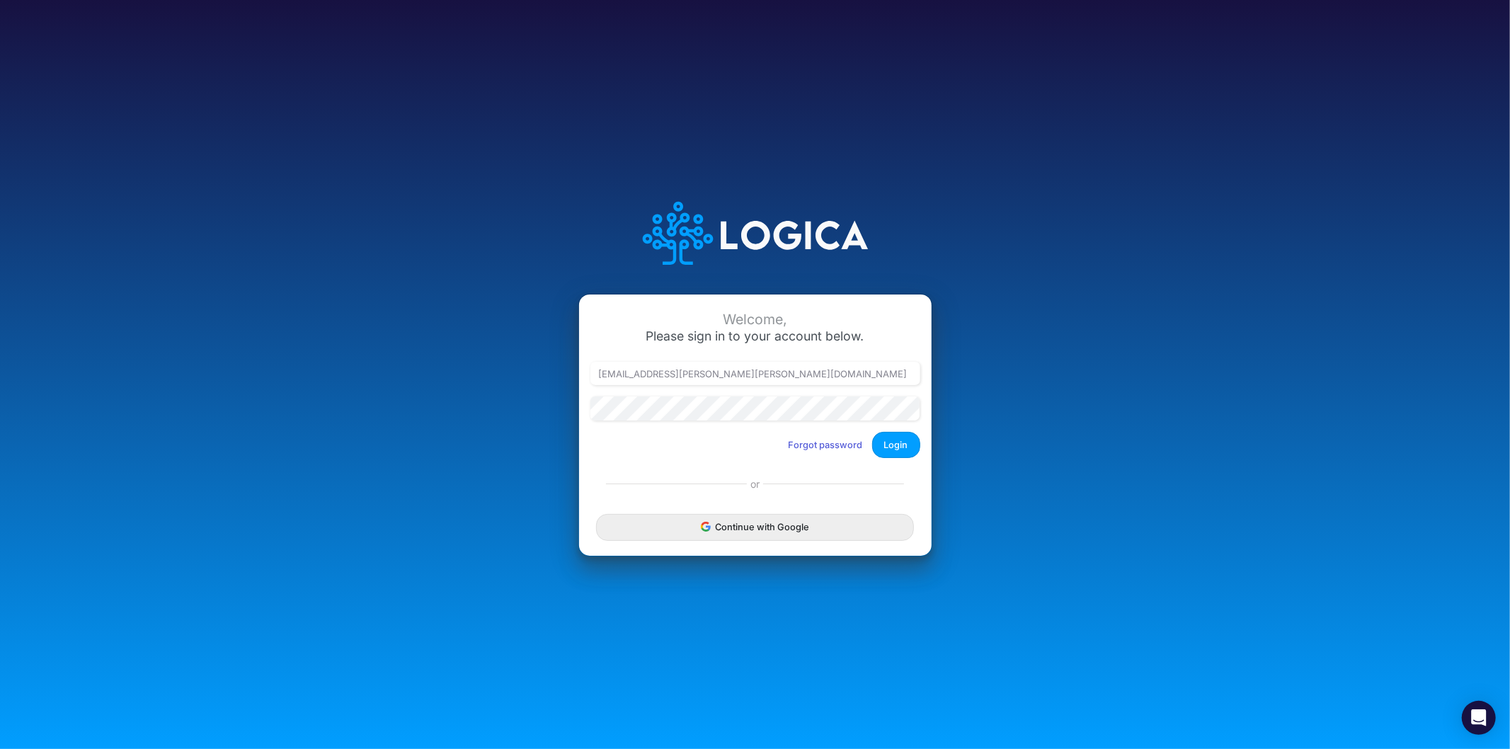
type input "[PERSON_NAME][EMAIL_ADDRESS][DOMAIN_NAME]"
click at [884, 440] on button "Login" at bounding box center [896, 445] width 48 height 26
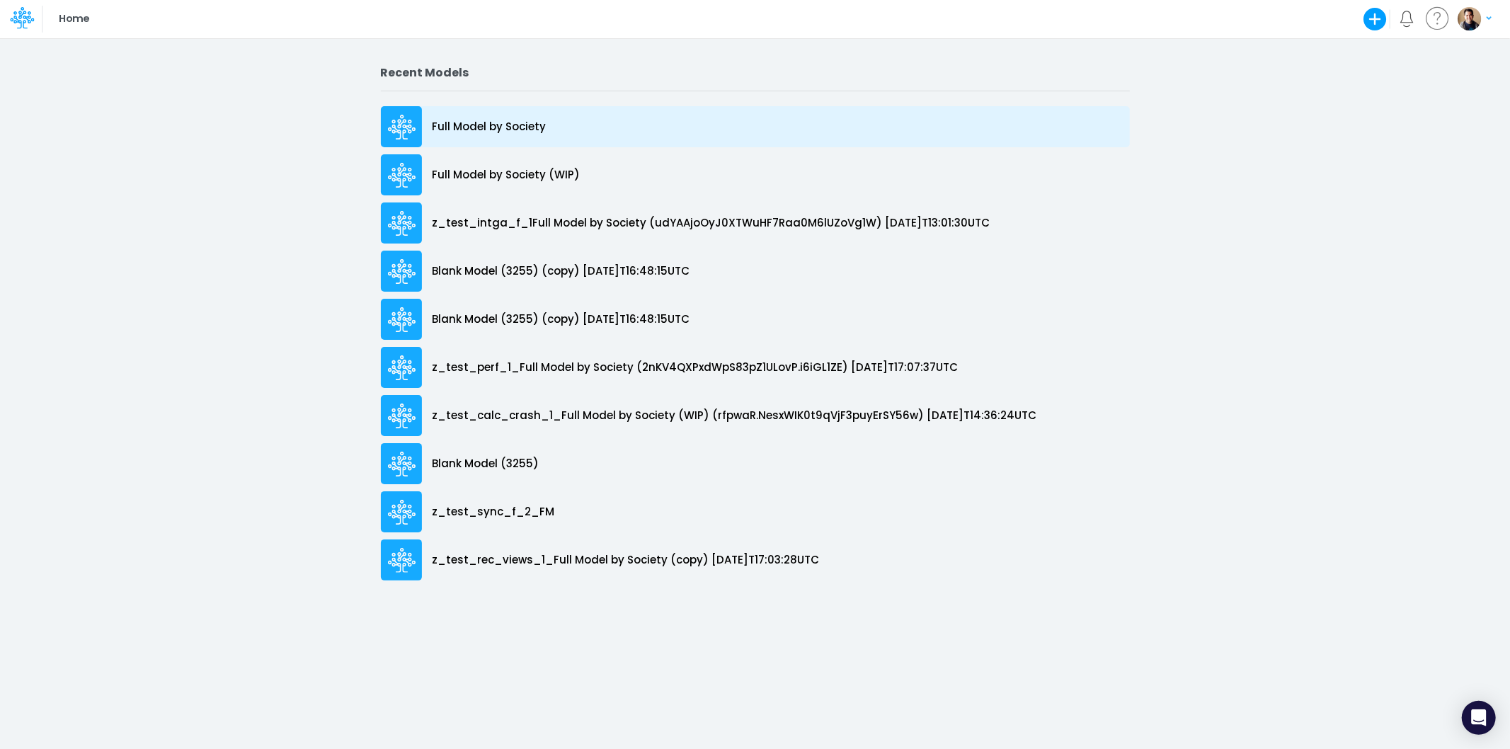
click at [479, 127] on p "Full Model by Society" at bounding box center [490, 127] width 114 height 16
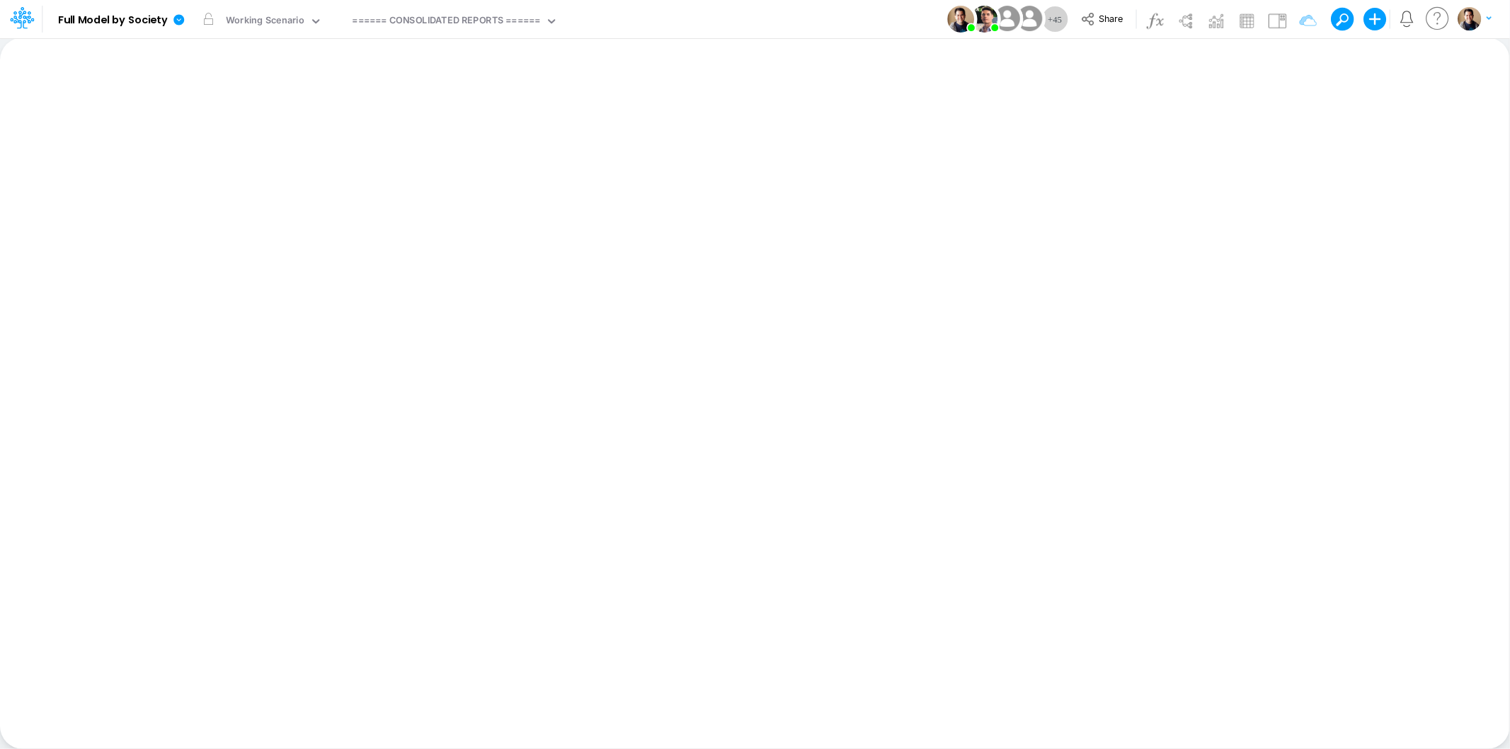
click at [20, 16] on icon at bounding box center [22, 15] width 8 height 8
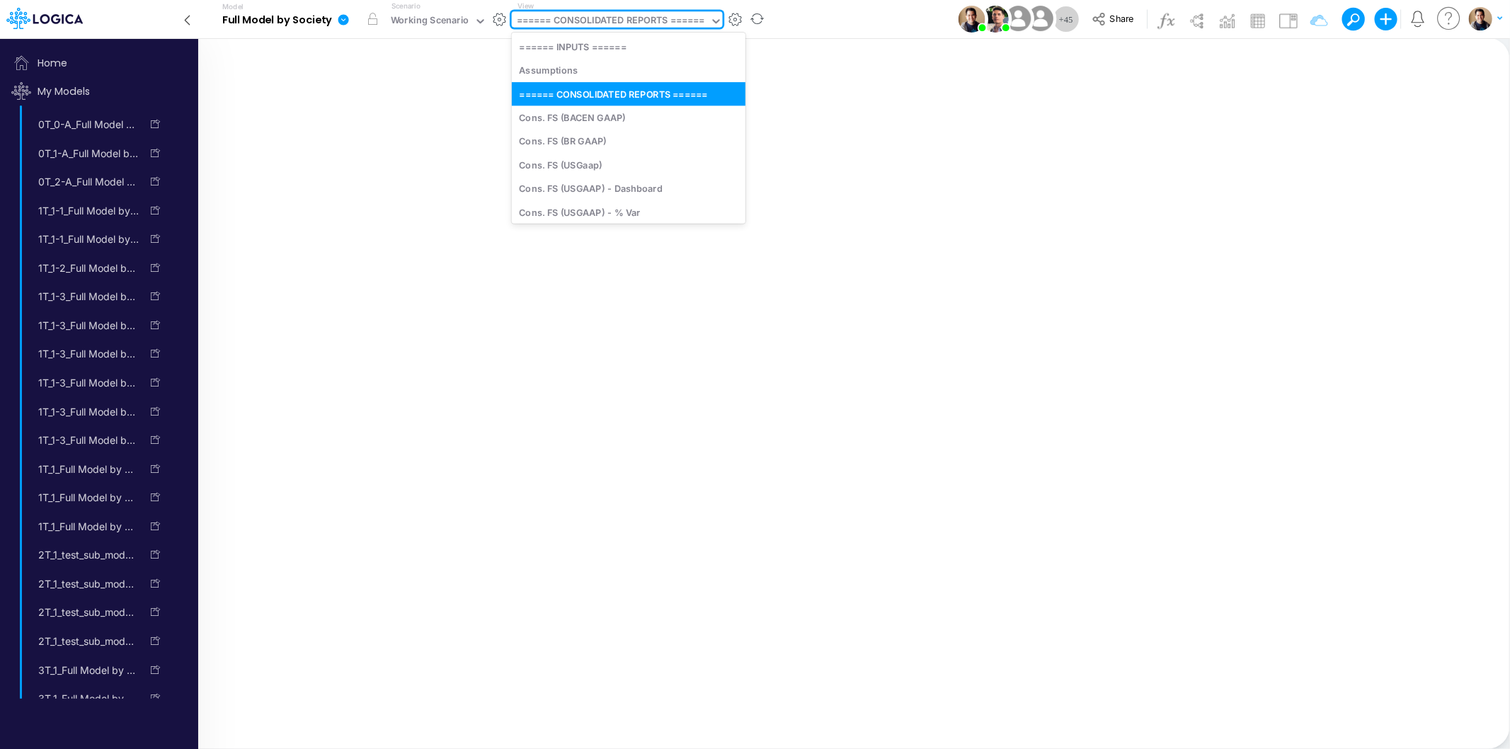
click at [634, 18] on div "====== CONSOLIDATED REPORTS ======" at bounding box center [611, 21] width 188 height 16
type input "bs"
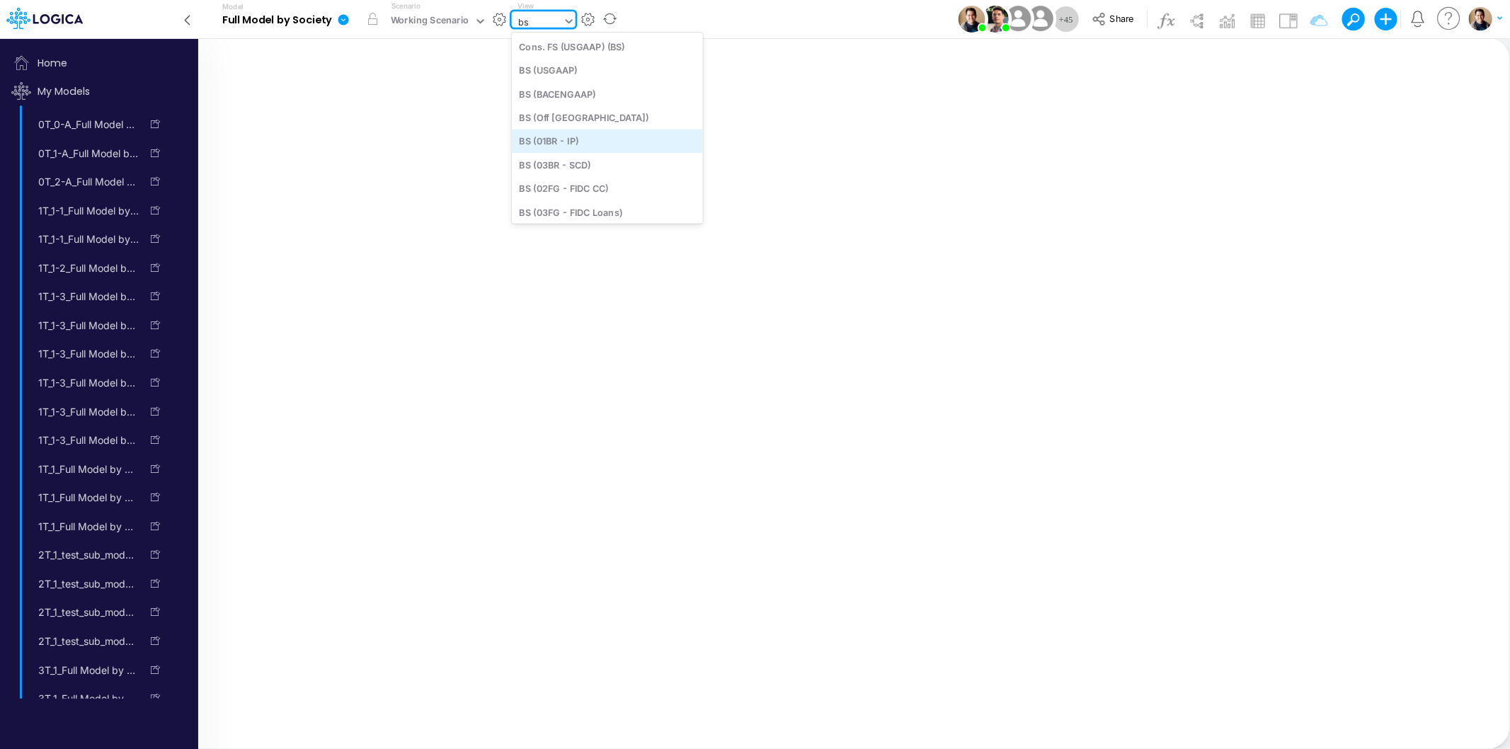
click at [612, 144] on div "BS (01BR - IP)" at bounding box center [607, 141] width 191 height 23
type input "BS (01BR - IP)"
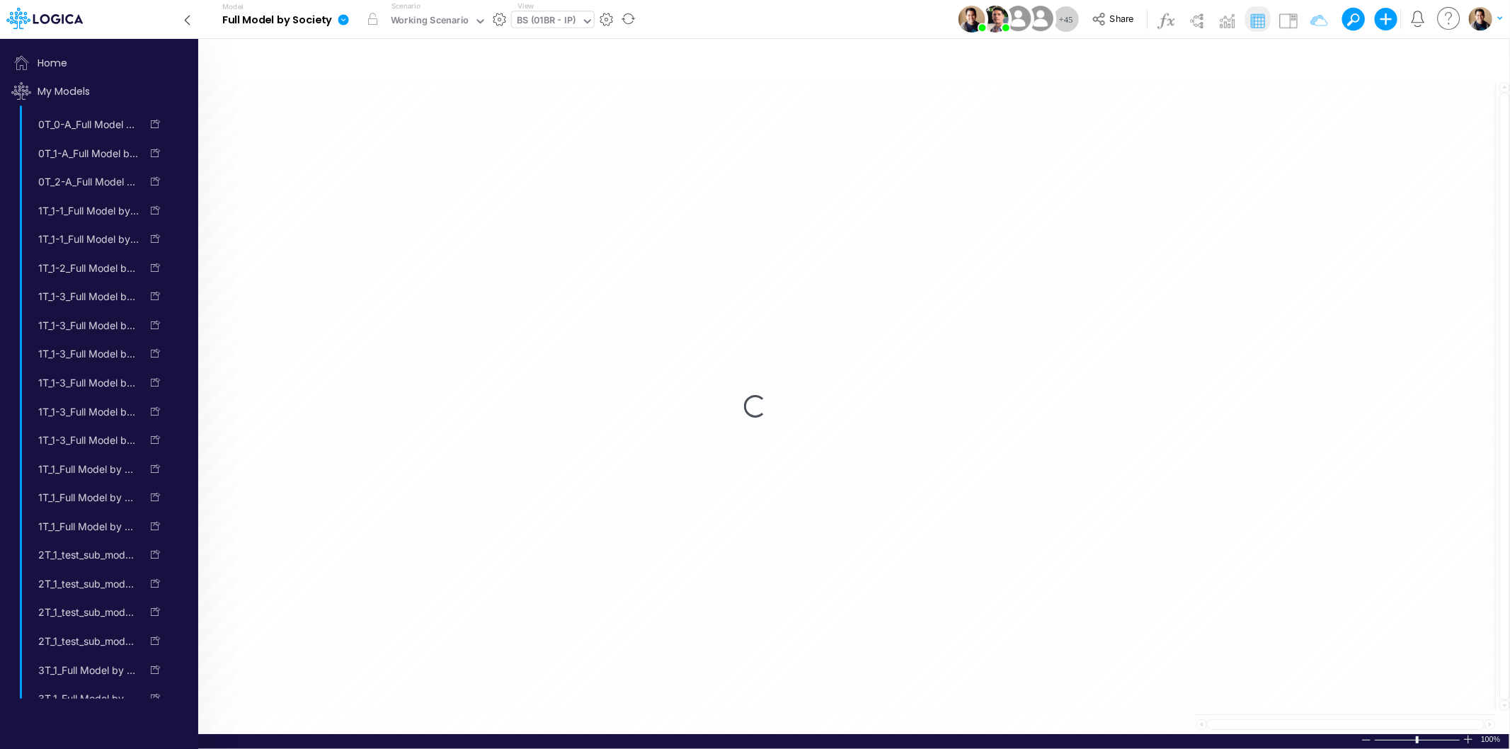
click at [187, 16] on icon at bounding box center [188, 20] width 16 height 25
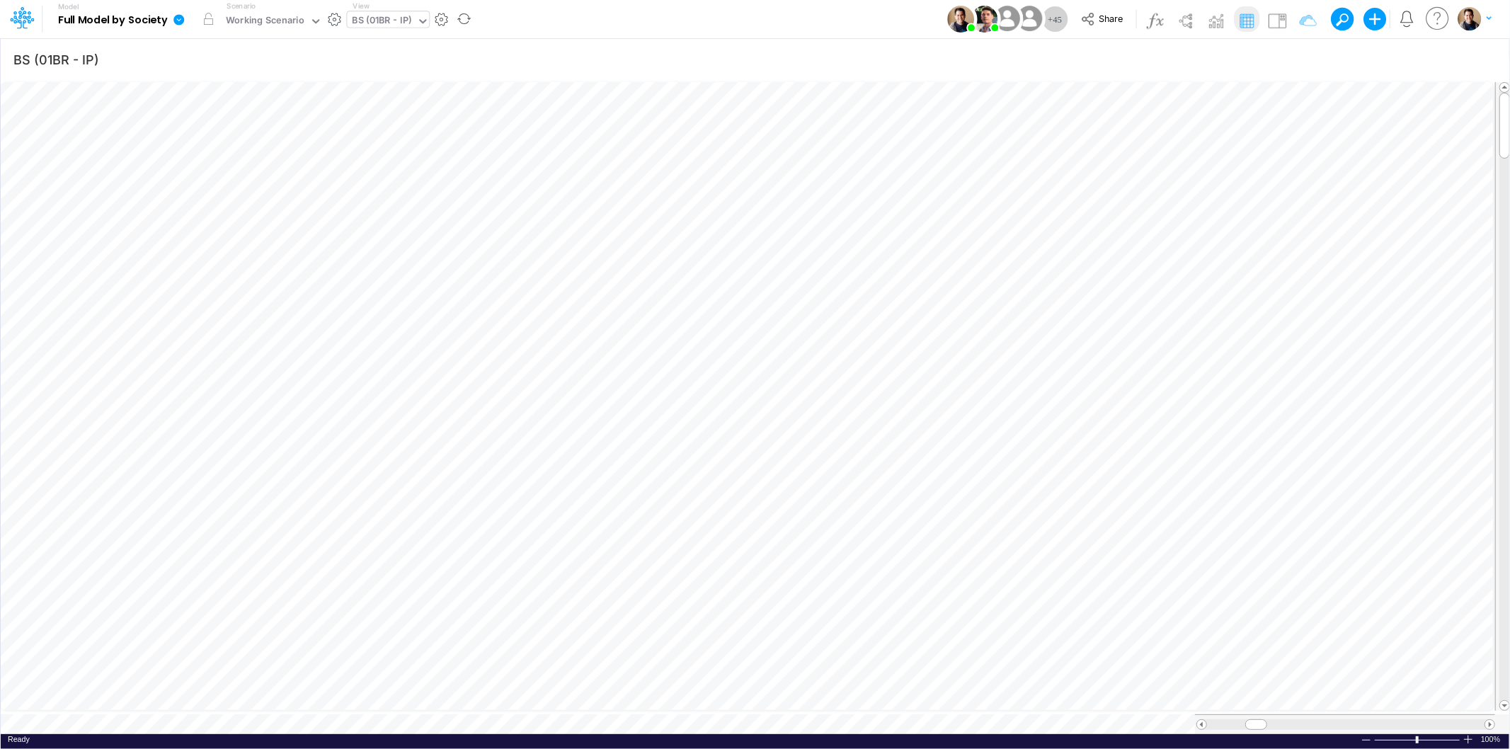
scroll to position [0, 1]
click at [529, 250] on icon "button" at bounding box center [525, 253] width 21 height 15
click at [525, 378] on icon "button" at bounding box center [525, 381] width 21 height 15
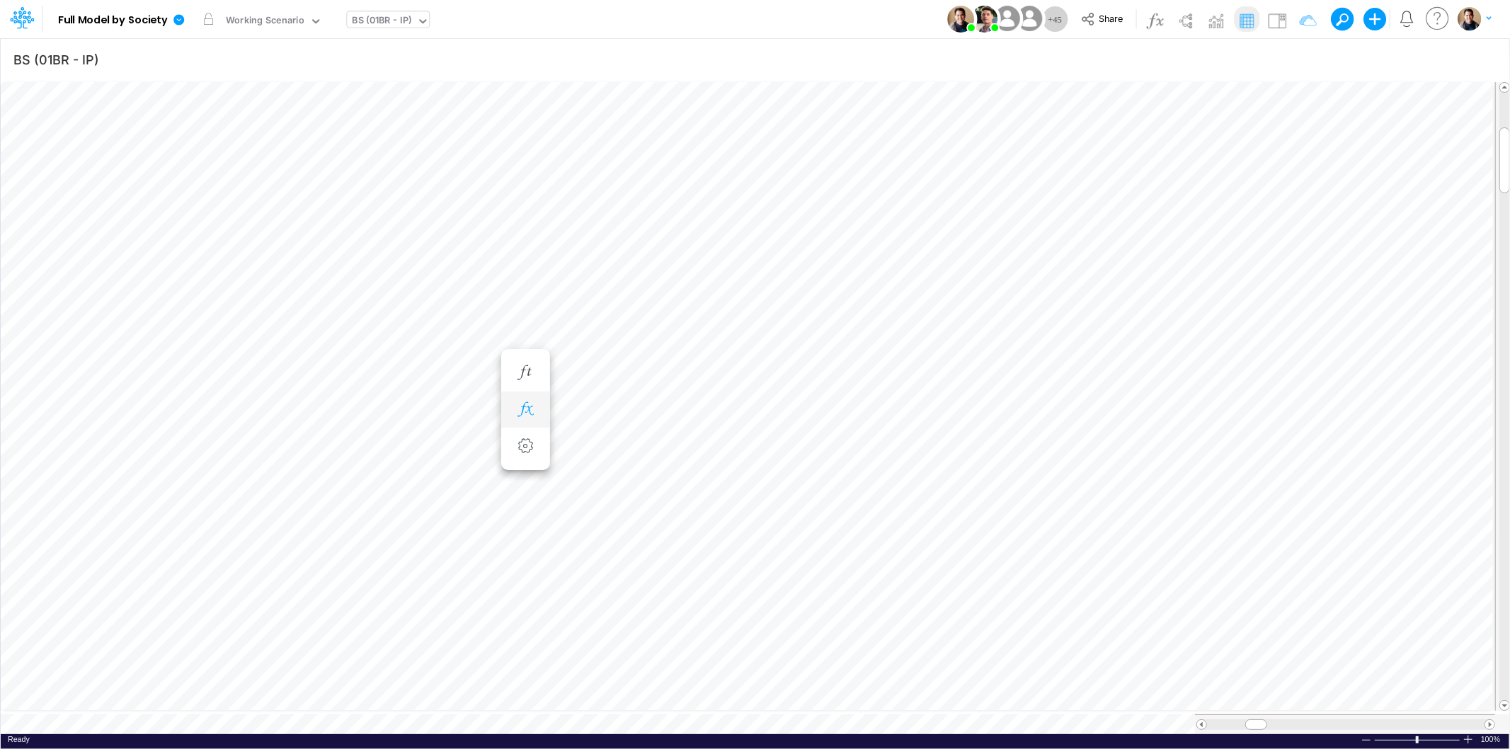
click at [522, 405] on icon "button" at bounding box center [525, 409] width 21 height 15
click at [527, 425] on icon "button" at bounding box center [525, 423] width 21 height 15
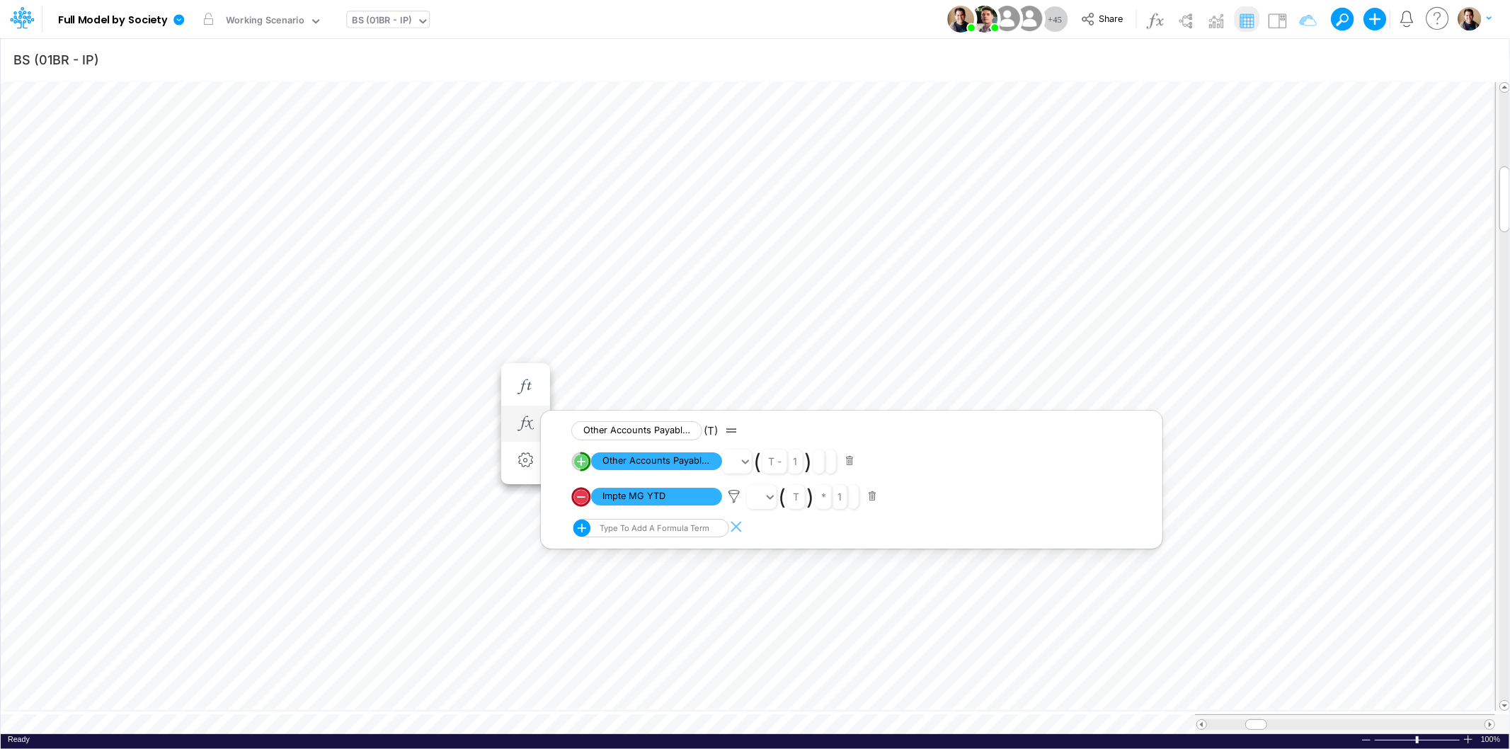
scroll to position [0, 1]
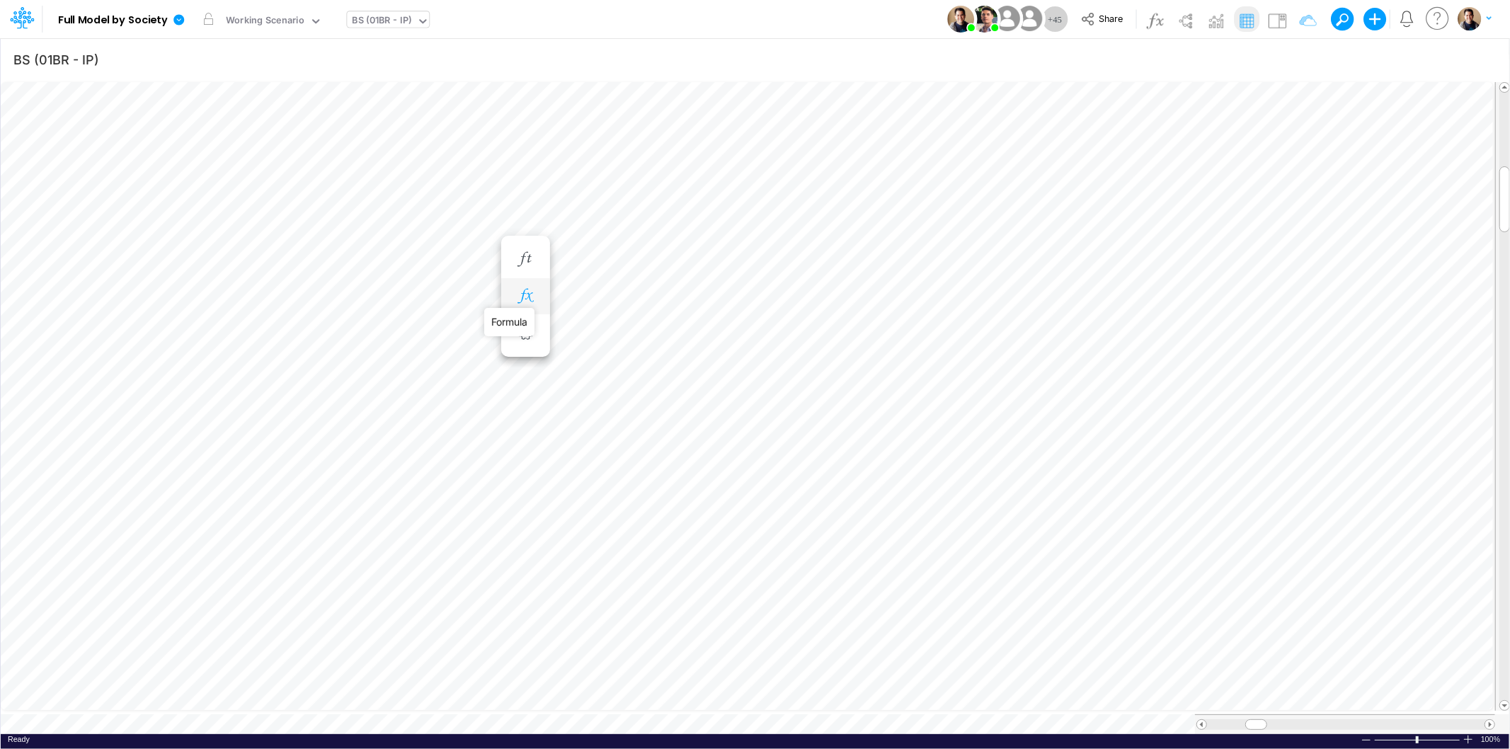
click at [527, 297] on icon "button" at bounding box center [525, 296] width 21 height 15
click at [525, 477] on icon "button" at bounding box center [525, 480] width 21 height 15
click at [527, 336] on icon "button" at bounding box center [525, 338] width 21 height 15
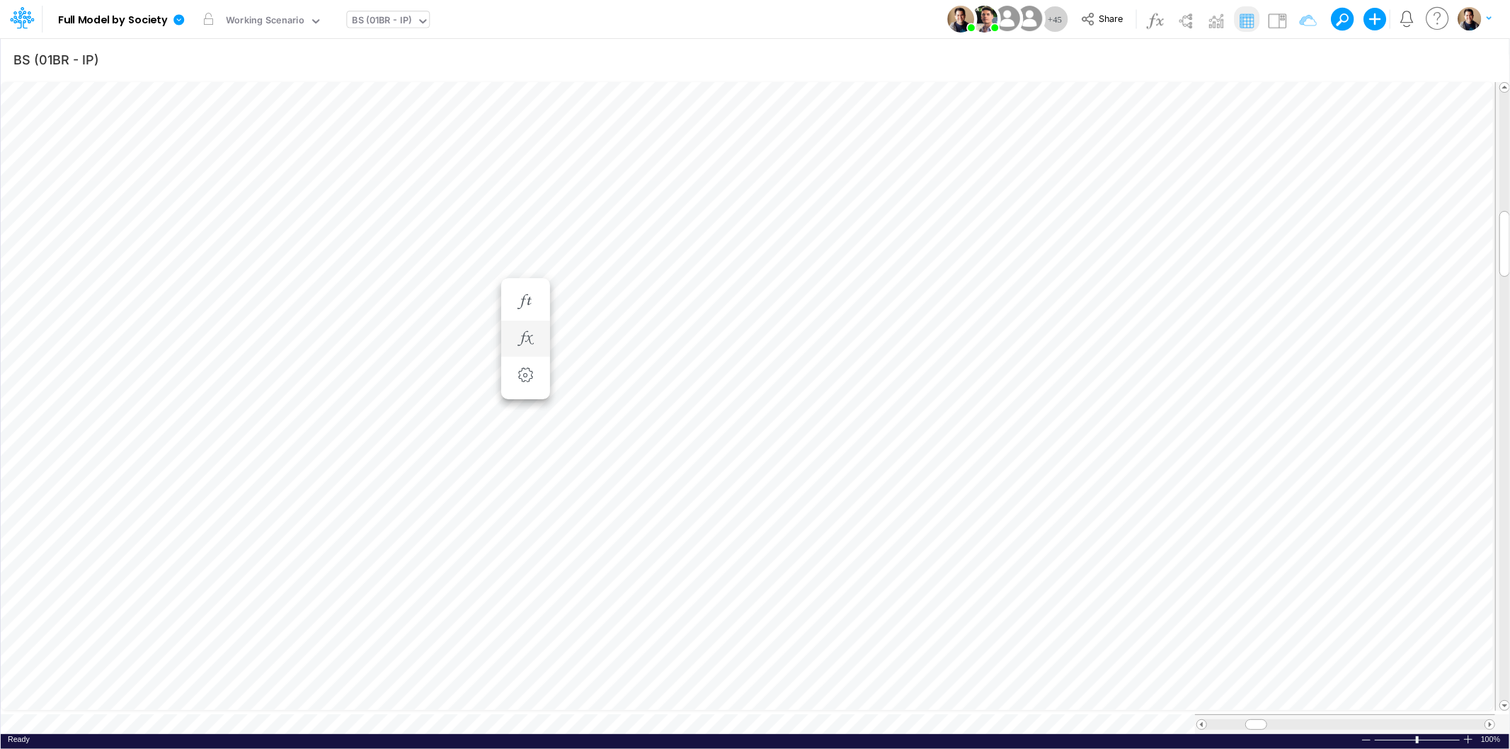
scroll to position [0, 1]
click at [527, 368] on icon "button" at bounding box center [525, 367] width 21 height 15
click at [527, 296] on icon "button" at bounding box center [525, 296] width 21 height 15
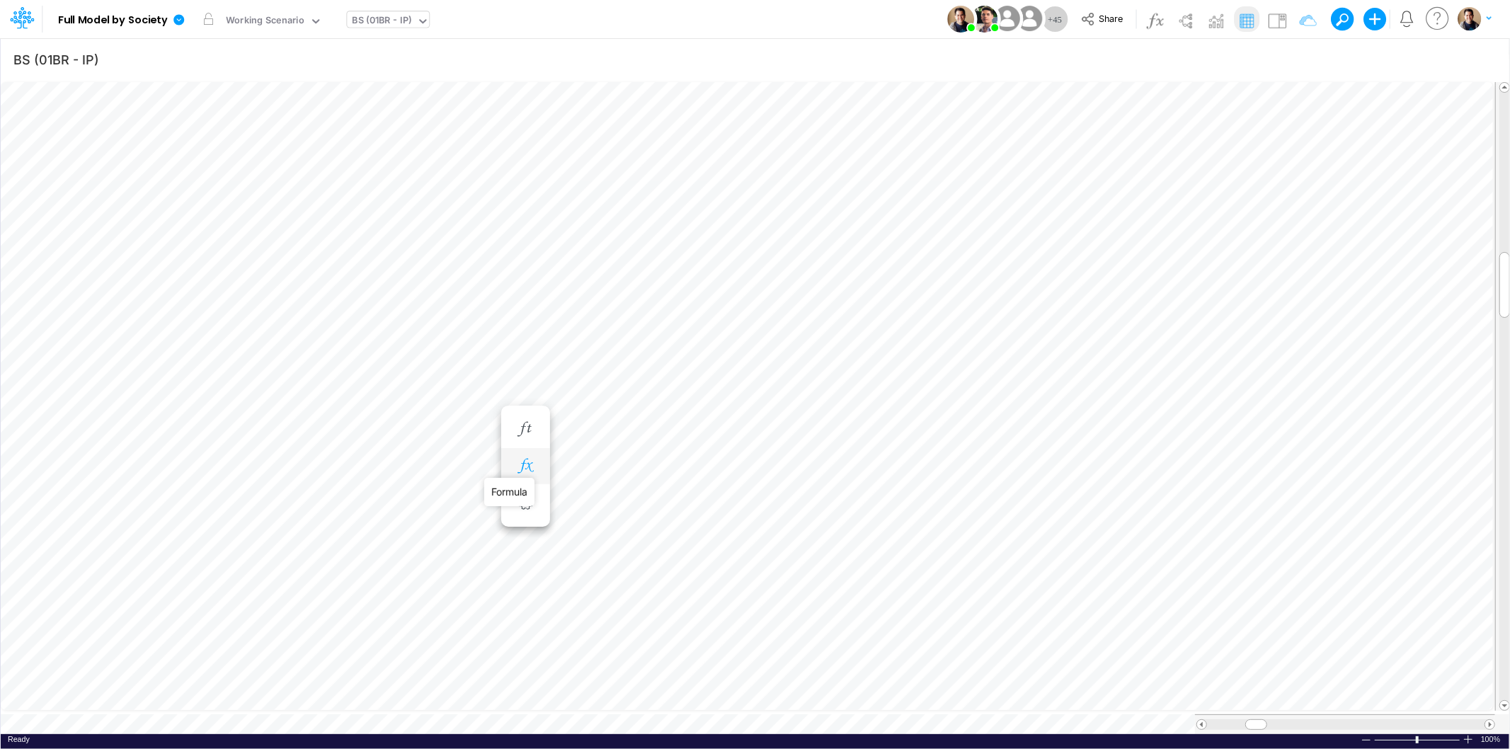
click at [527, 464] on icon "button" at bounding box center [525, 466] width 21 height 15
click at [527, 447] on icon "button" at bounding box center [525, 452] width 21 height 15
click at [531, 258] on icon "button" at bounding box center [525, 253] width 21 height 15
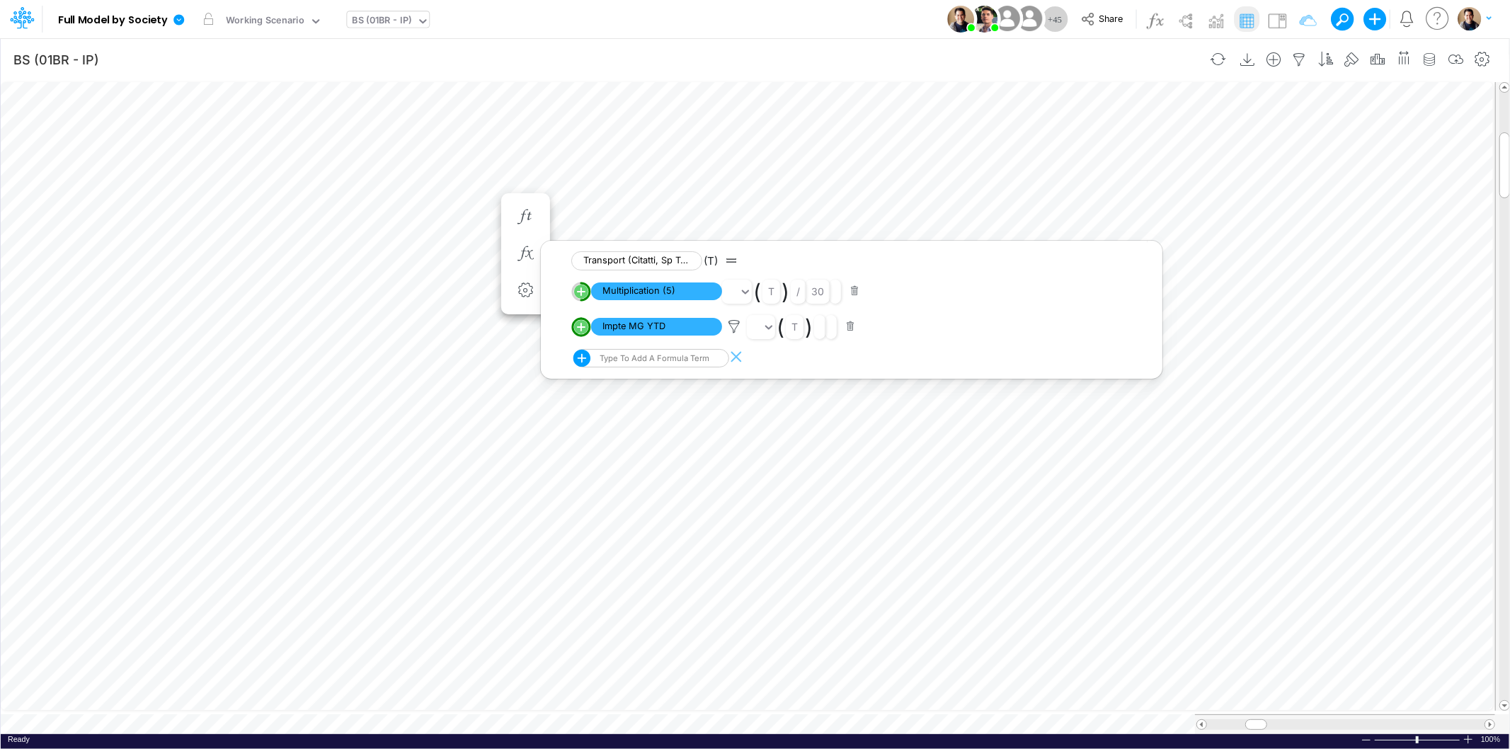
scroll to position [0, 1]
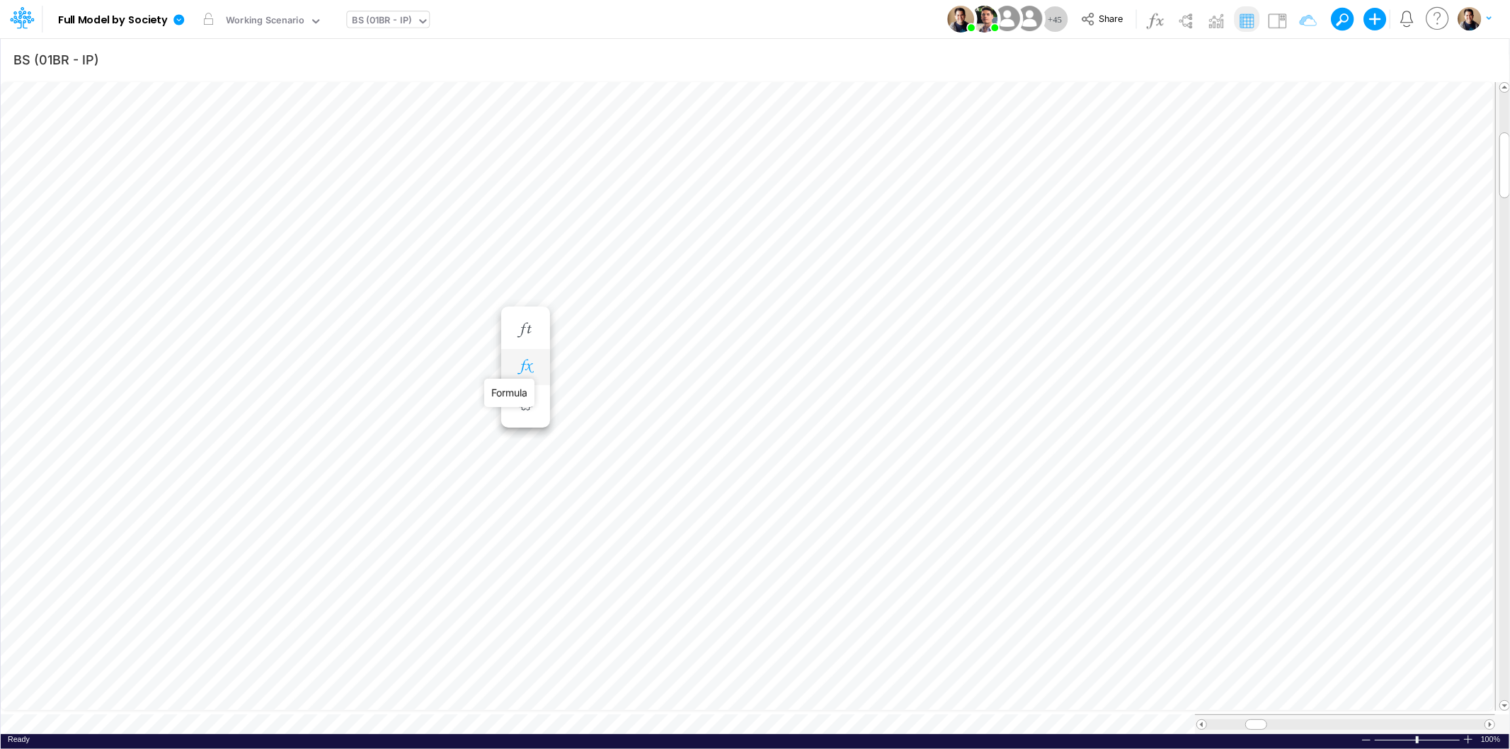
click at [529, 365] on icon "button" at bounding box center [525, 367] width 21 height 15
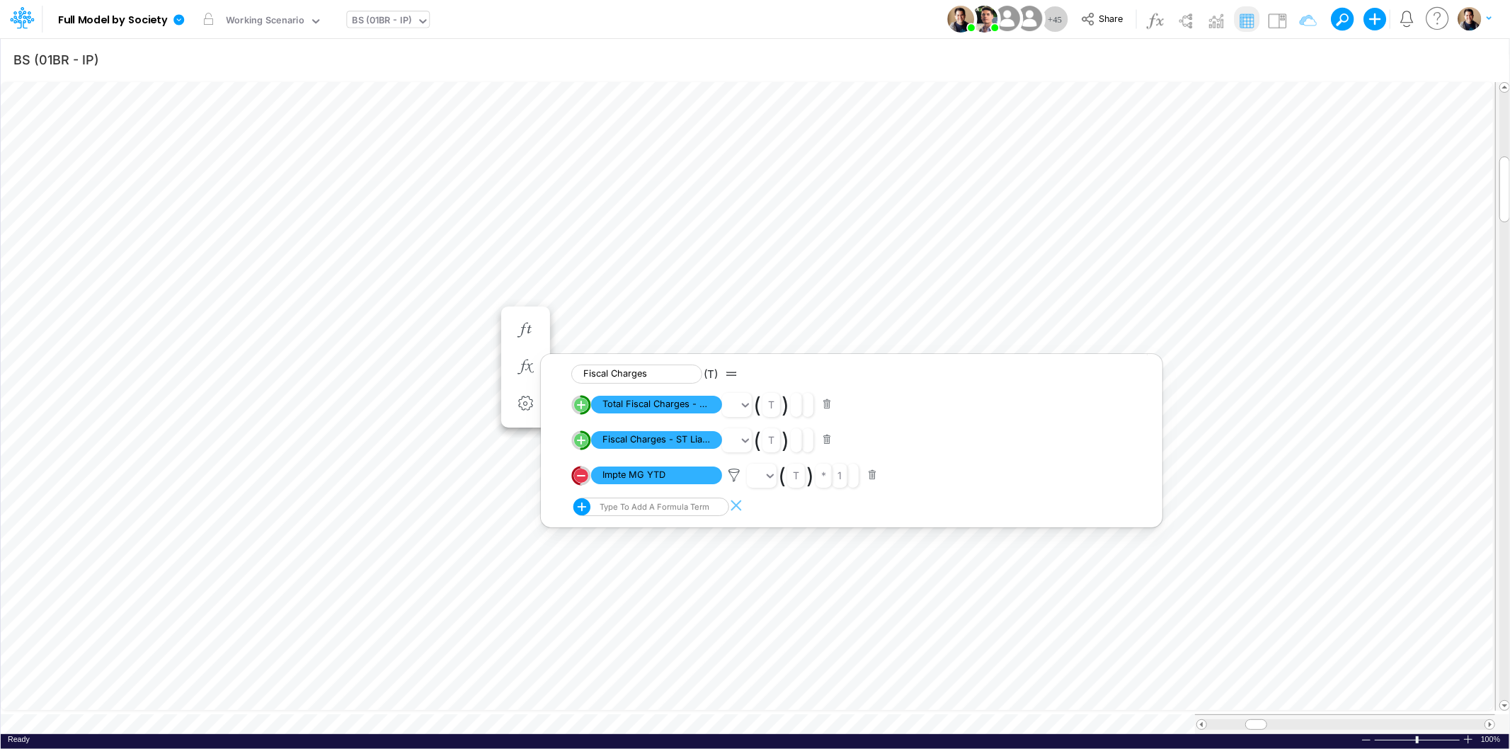
scroll to position [0, 1]
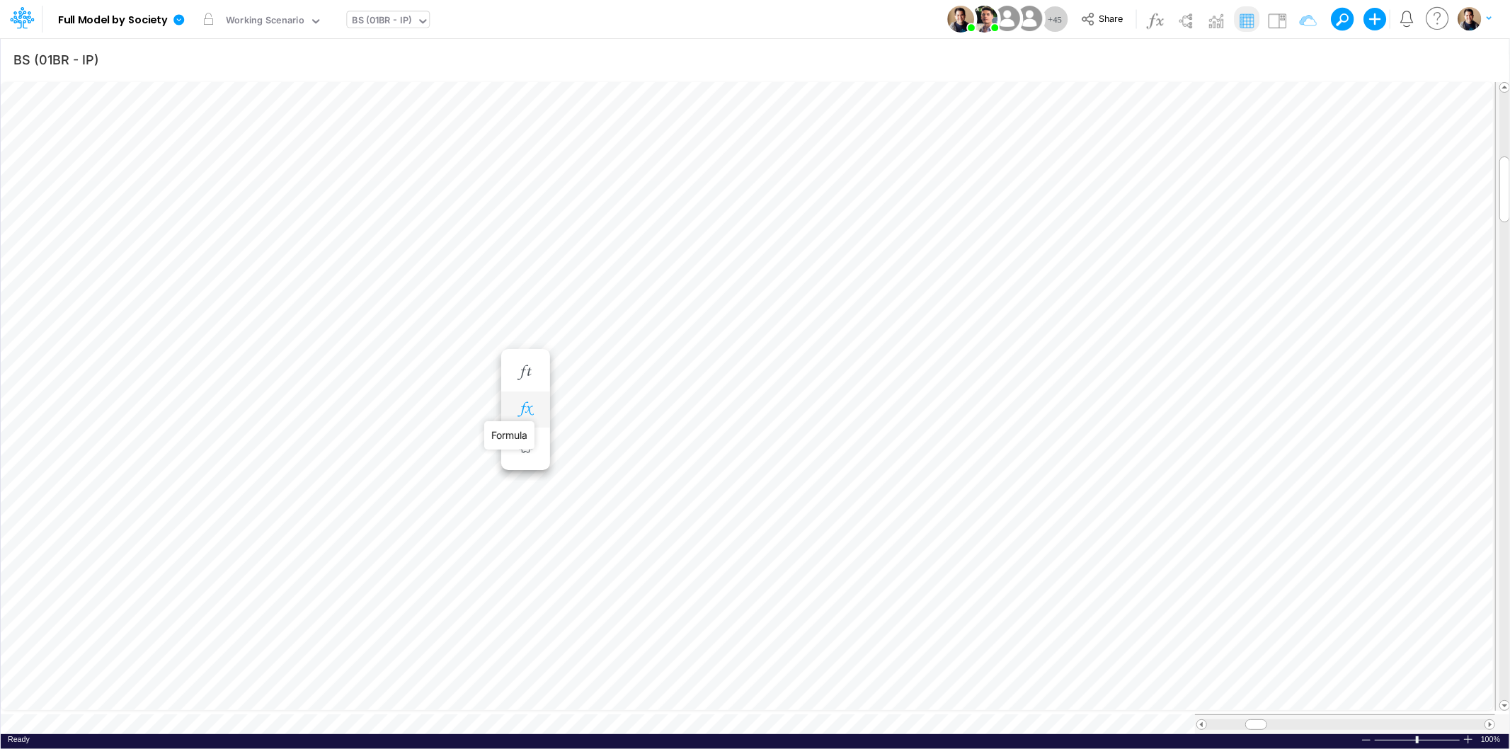
click at [530, 408] on icon "button" at bounding box center [525, 409] width 21 height 15
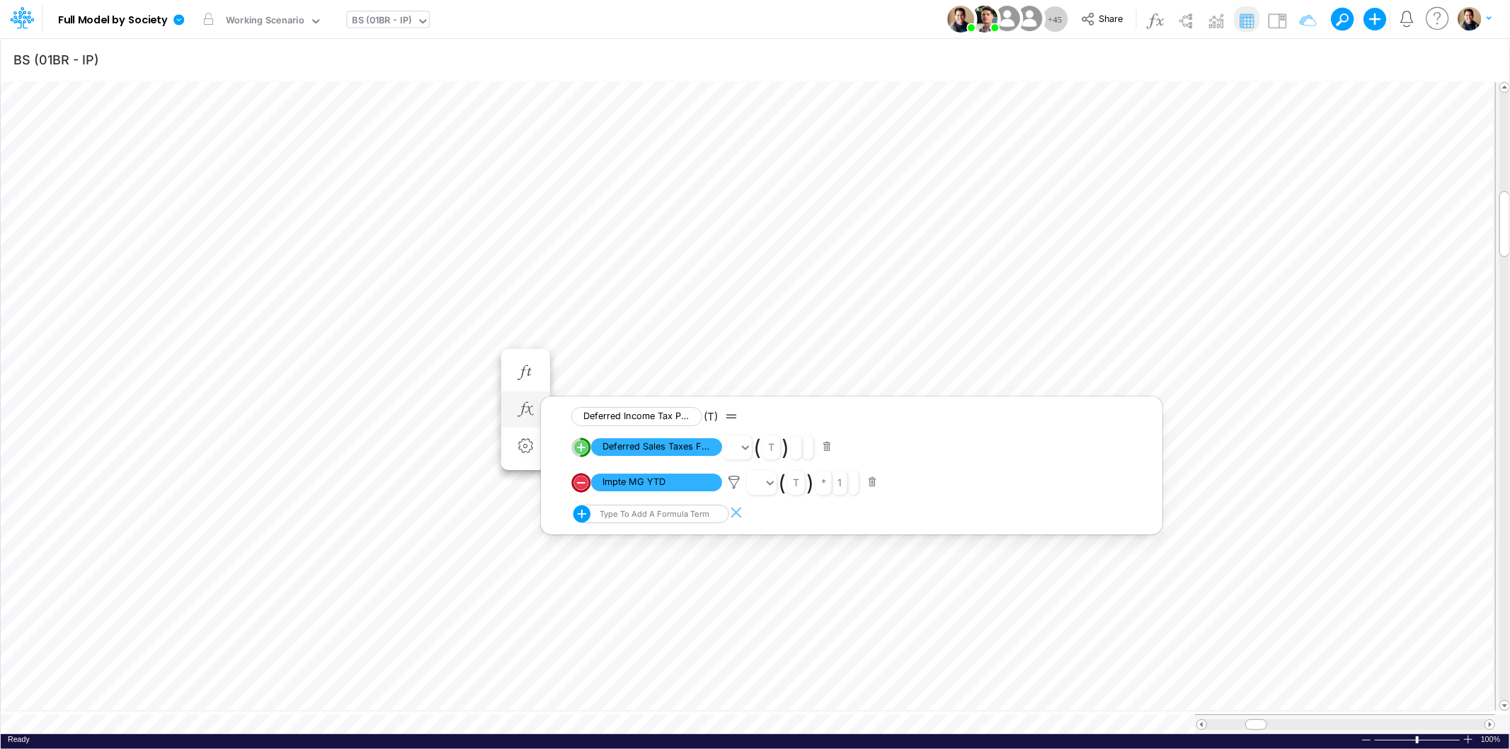
scroll to position [0, 1]
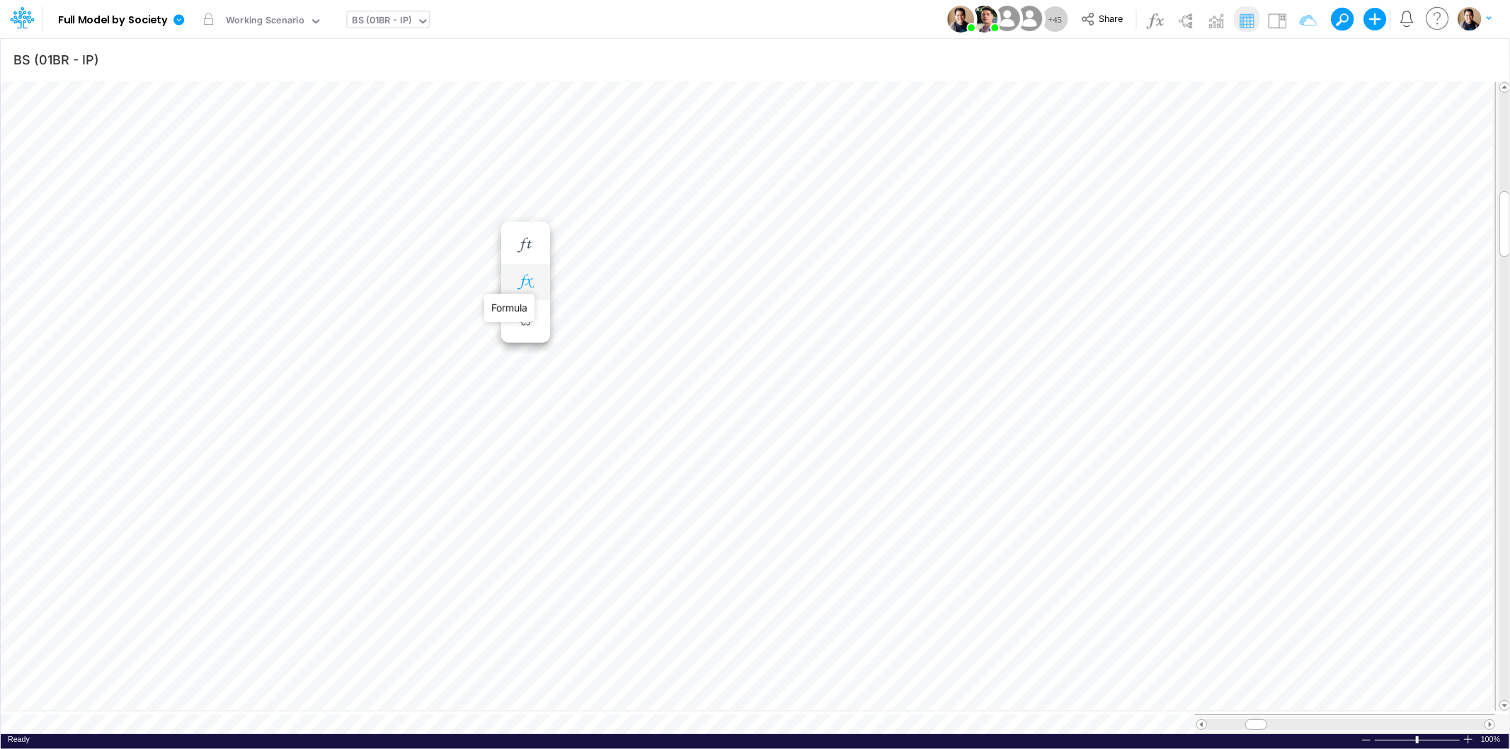
click at [523, 282] on icon "button" at bounding box center [525, 282] width 21 height 15
click at [526, 464] on icon "button" at bounding box center [525, 466] width 21 height 15
click at [530, 474] on icon "button" at bounding box center [525, 466] width 21 height 15
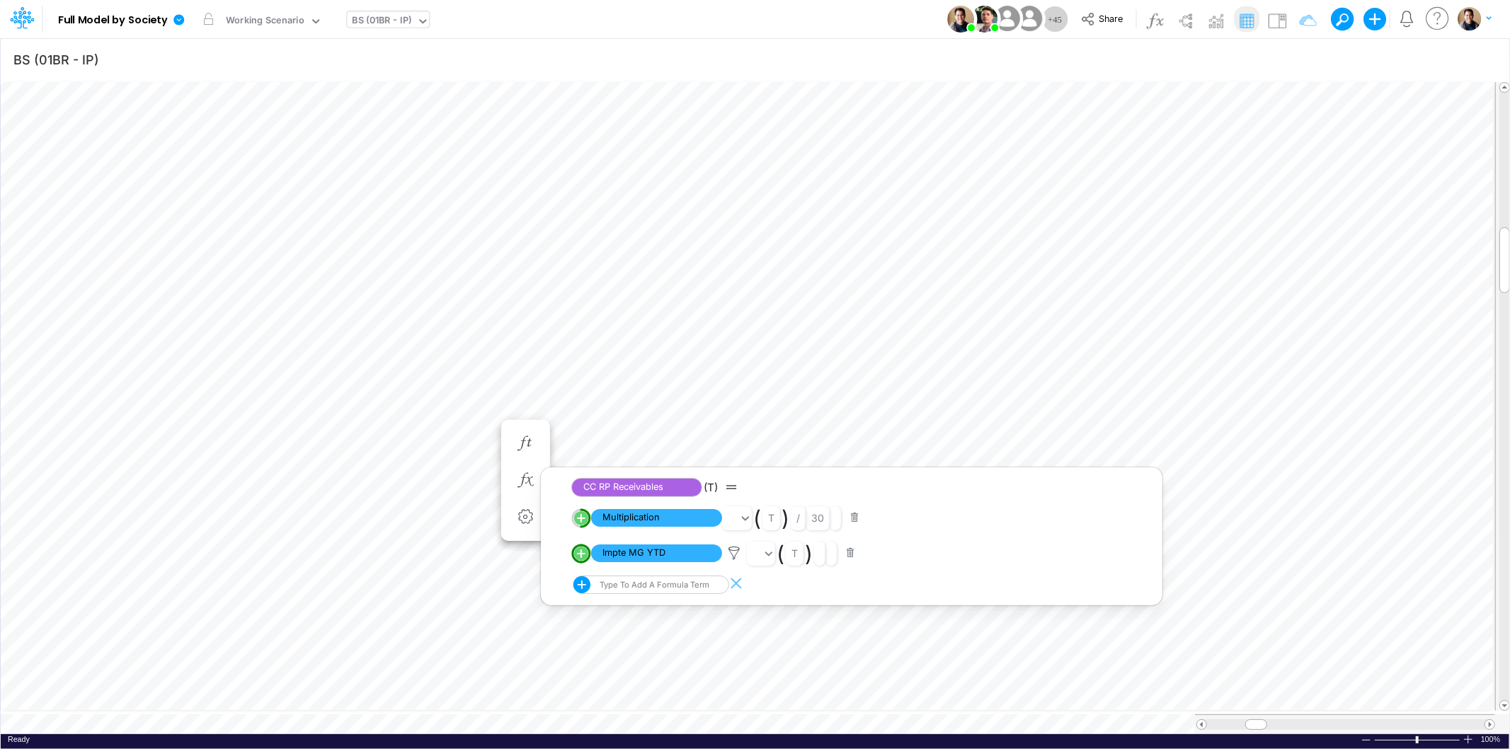
scroll to position [0, 1]
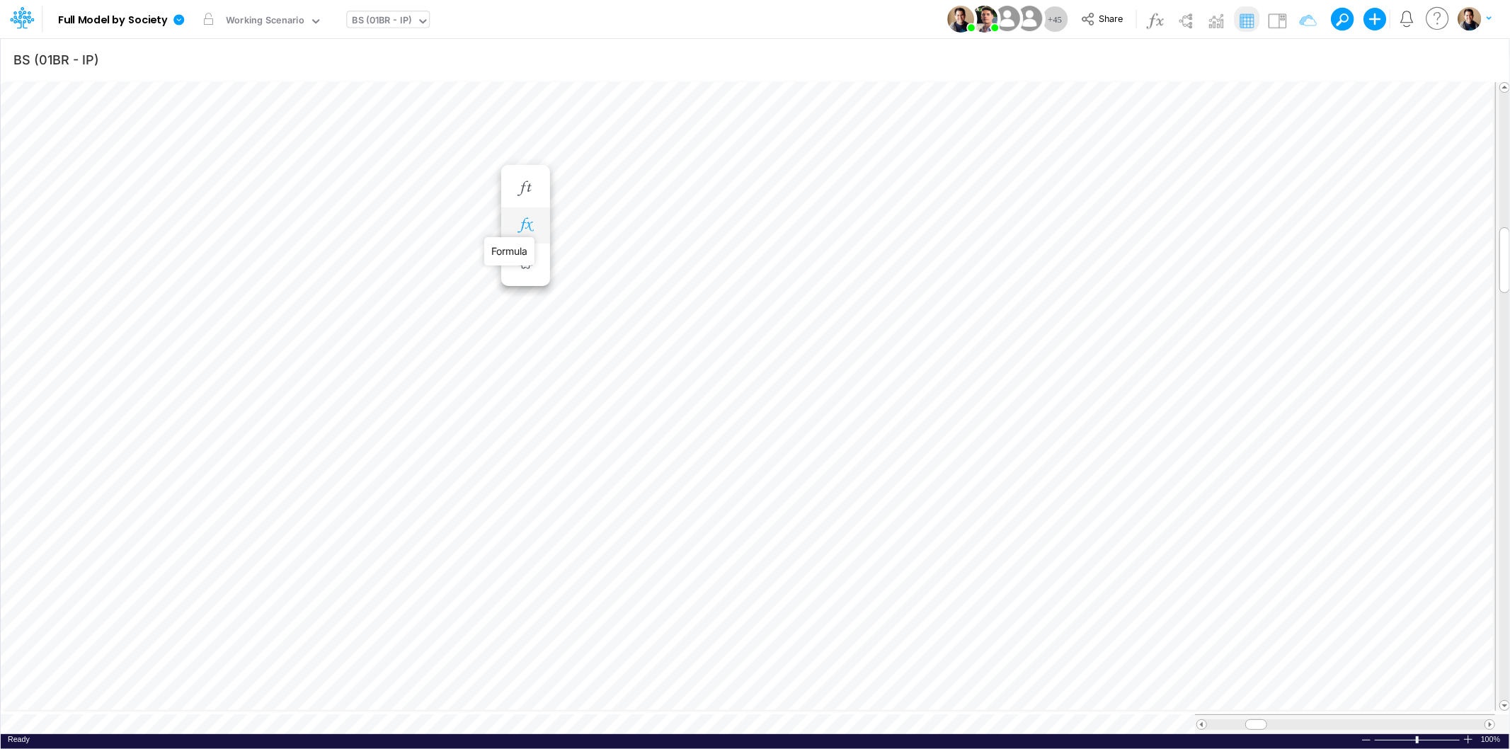
click at [525, 227] on icon "button" at bounding box center [525, 225] width 21 height 15
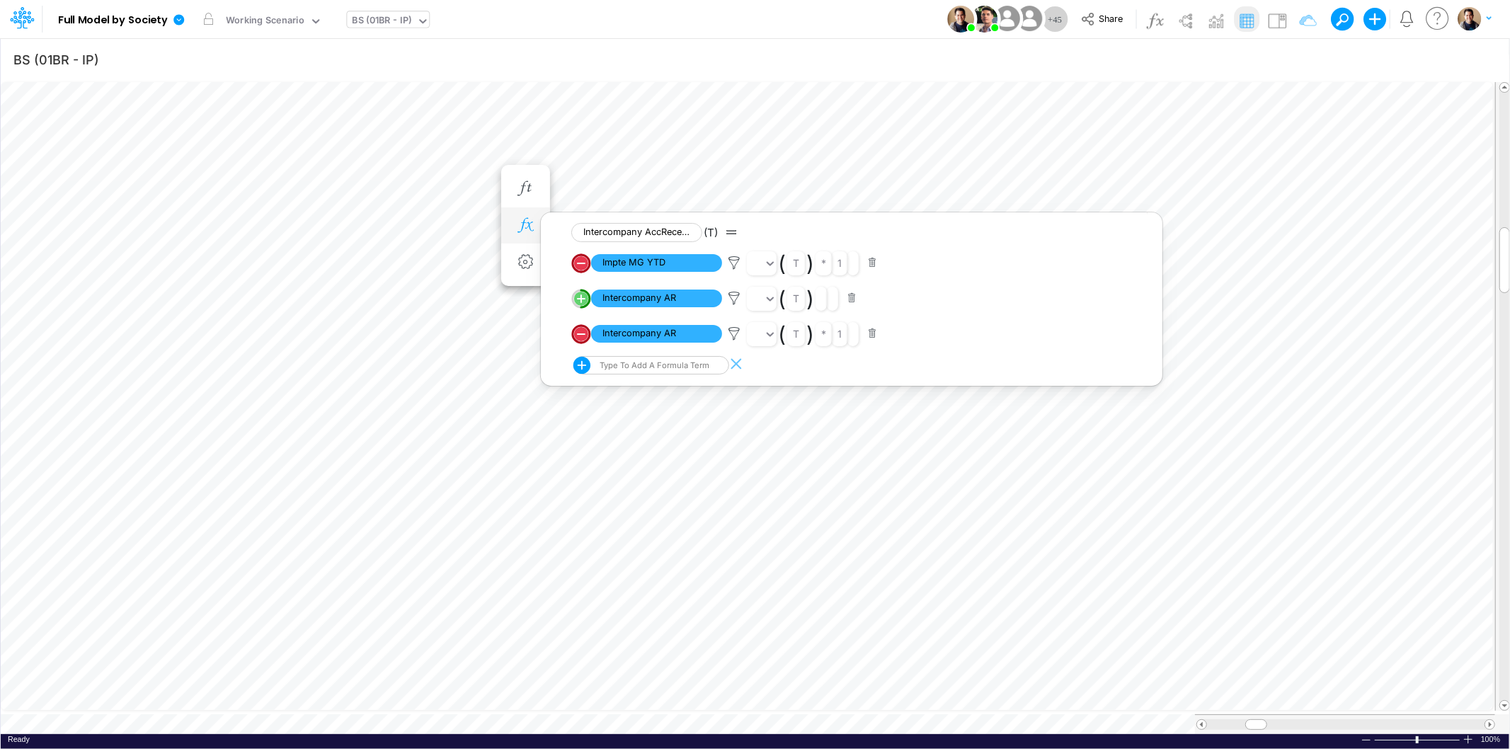
scroll to position [0, 1]
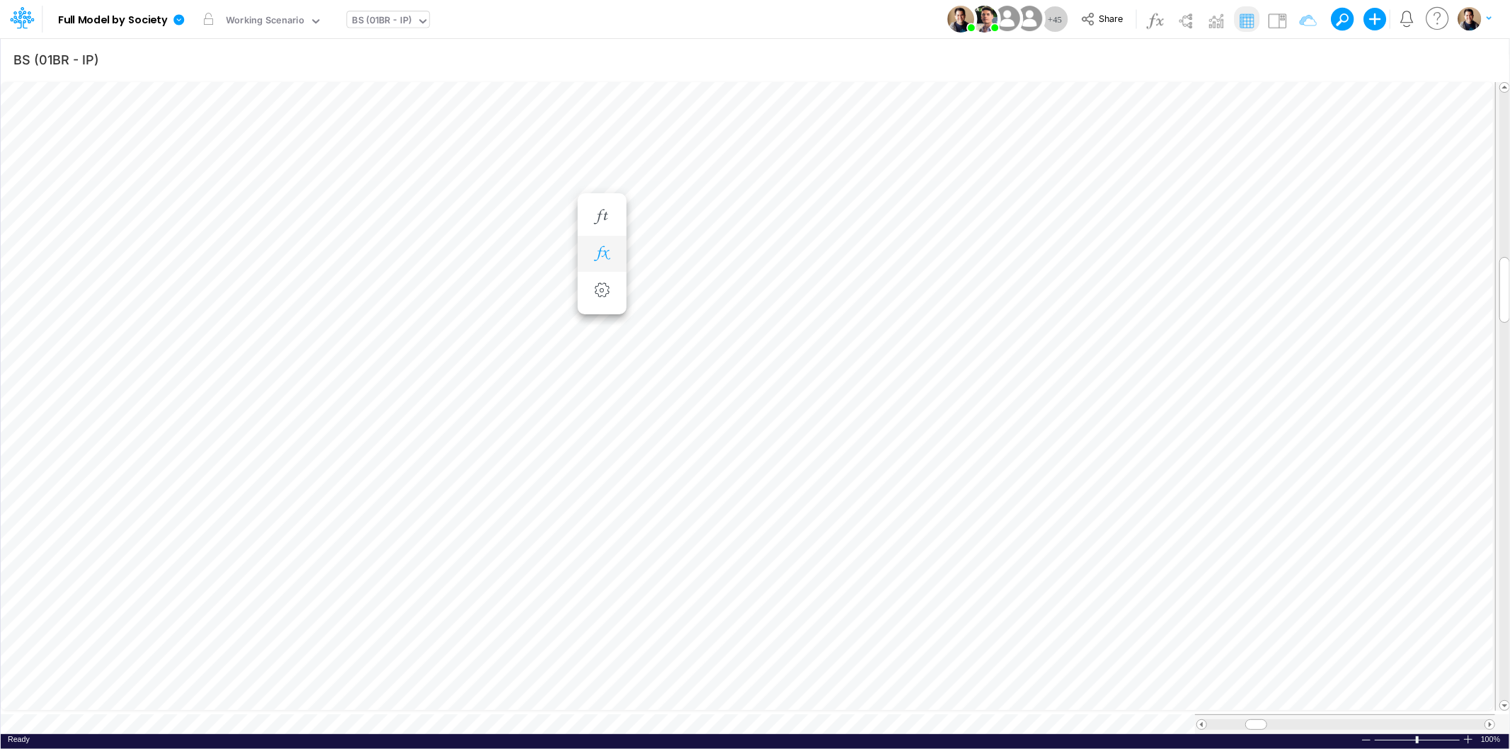
scroll to position [0, 1]
click at [528, 256] on icon "button" at bounding box center [525, 253] width 21 height 15
click at [529, 423] on icon "button" at bounding box center [525, 423] width 21 height 15
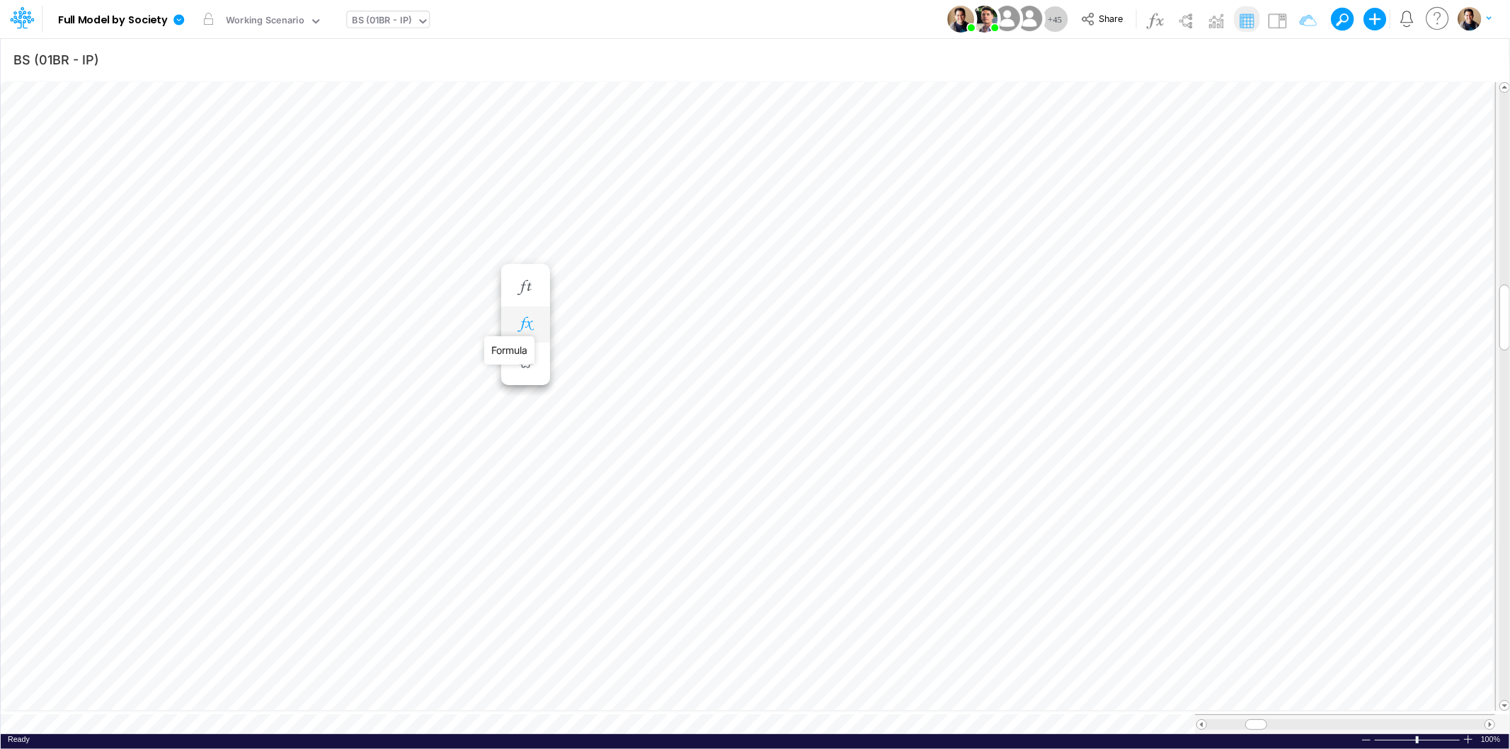
click at [530, 327] on icon "button" at bounding box center [525, 324] width 21 height 15
click at [531, 344] on icon "button" at bounding box center [525, 338] width 21 height 15
click at [524, 406] on icon "button" at bounding box center [525, 409] width 21 height 15
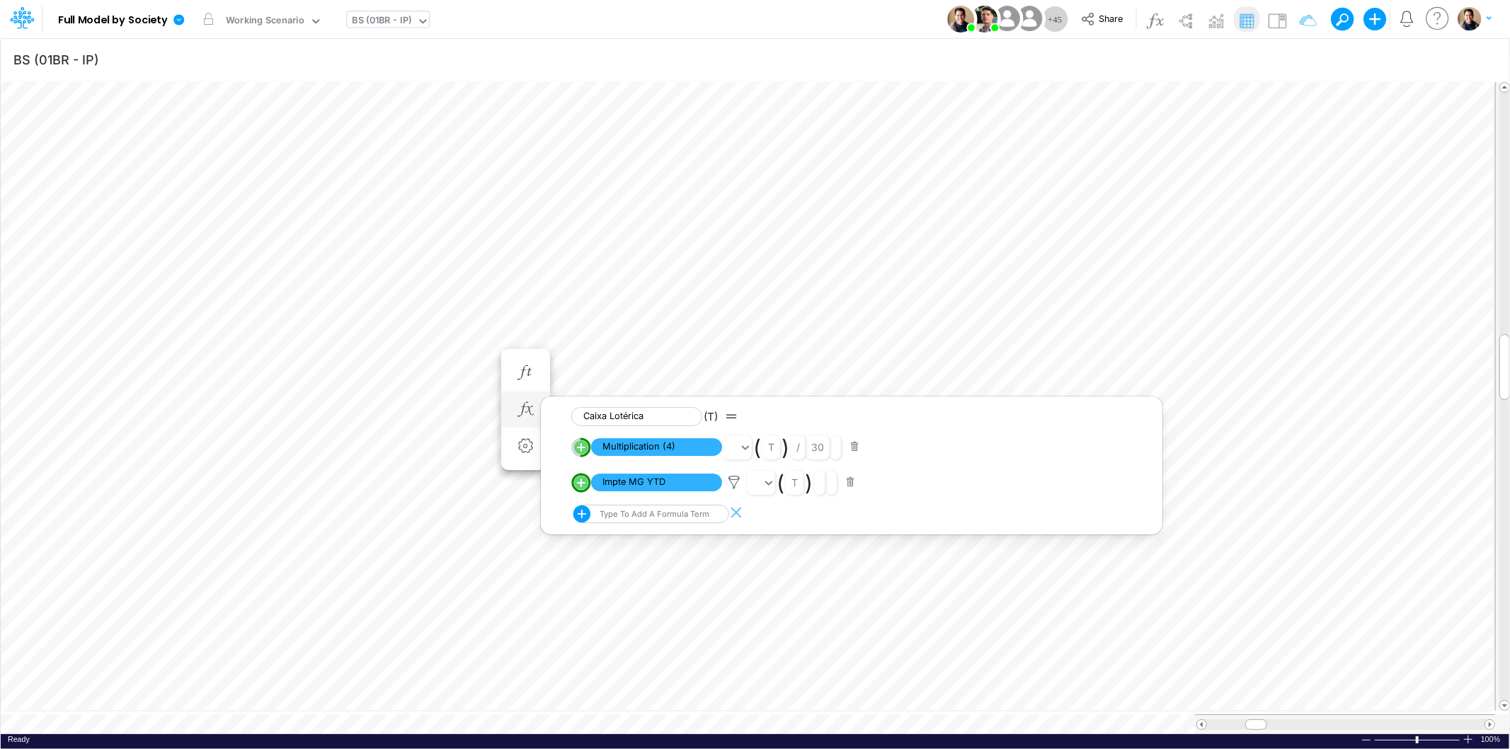
scroll to position [0, 1]
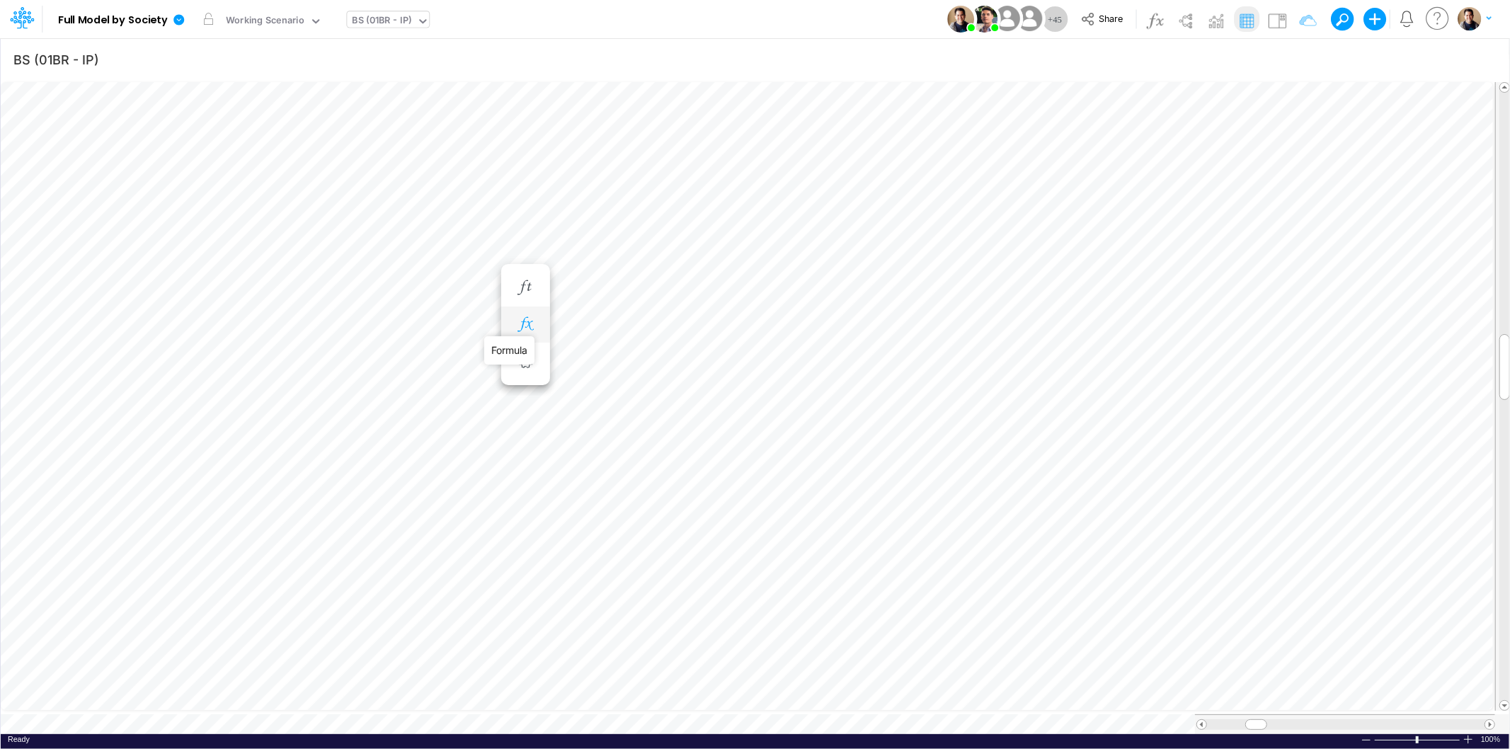
click at [531, 319] on icon "button" at bounding box center [525, 324] width 21 height 15
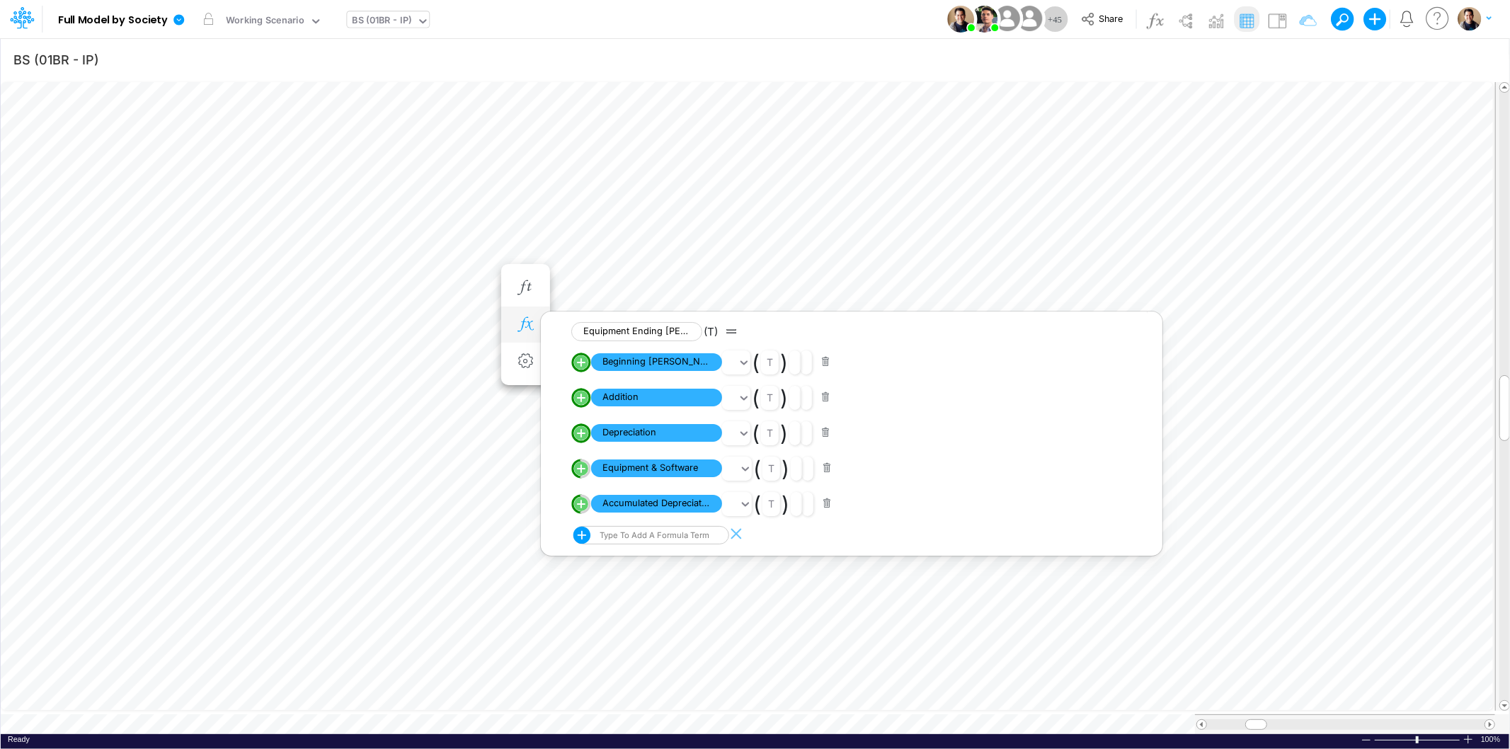
scroll to position [0, 1]
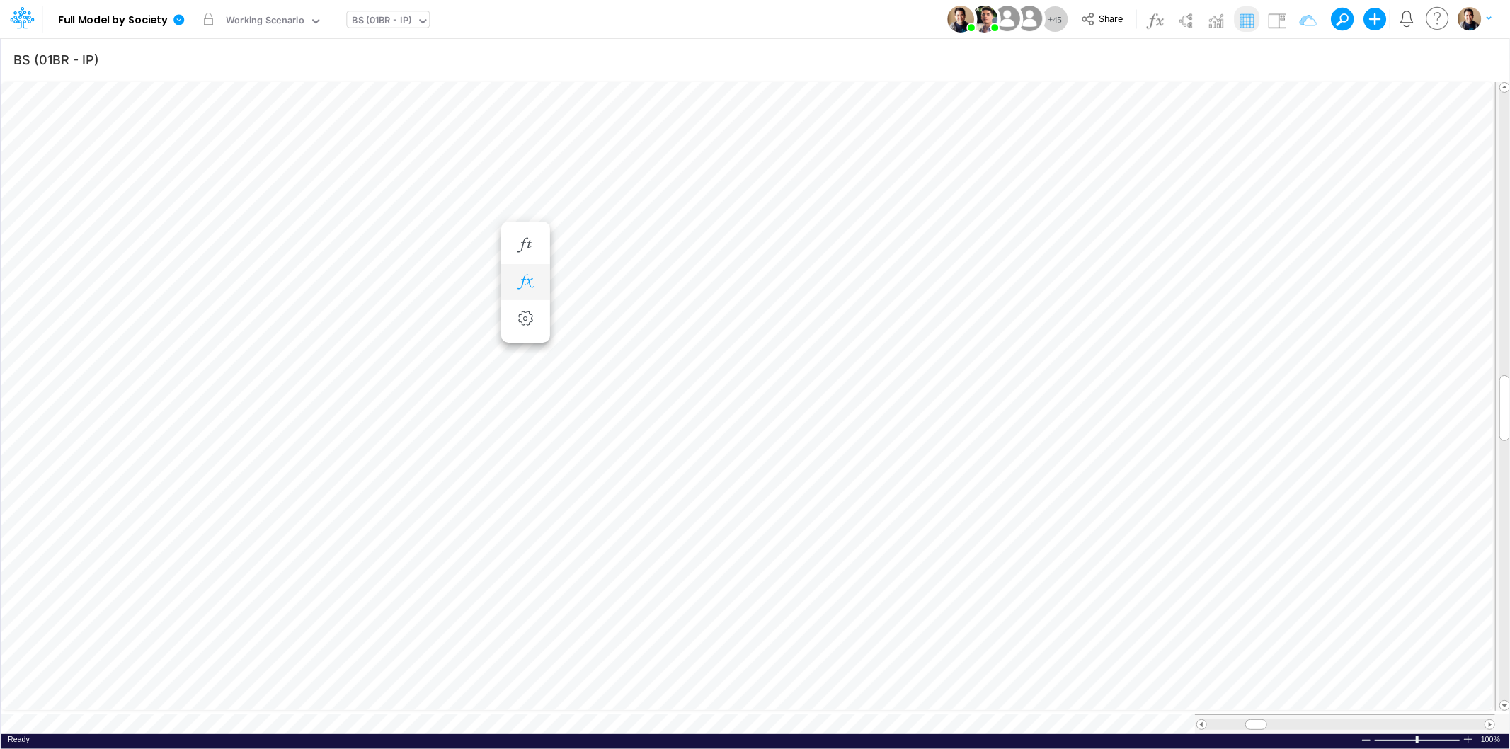
click at [529, 280] on icon "button" at bounding box center [525, 282] width 21 height 15
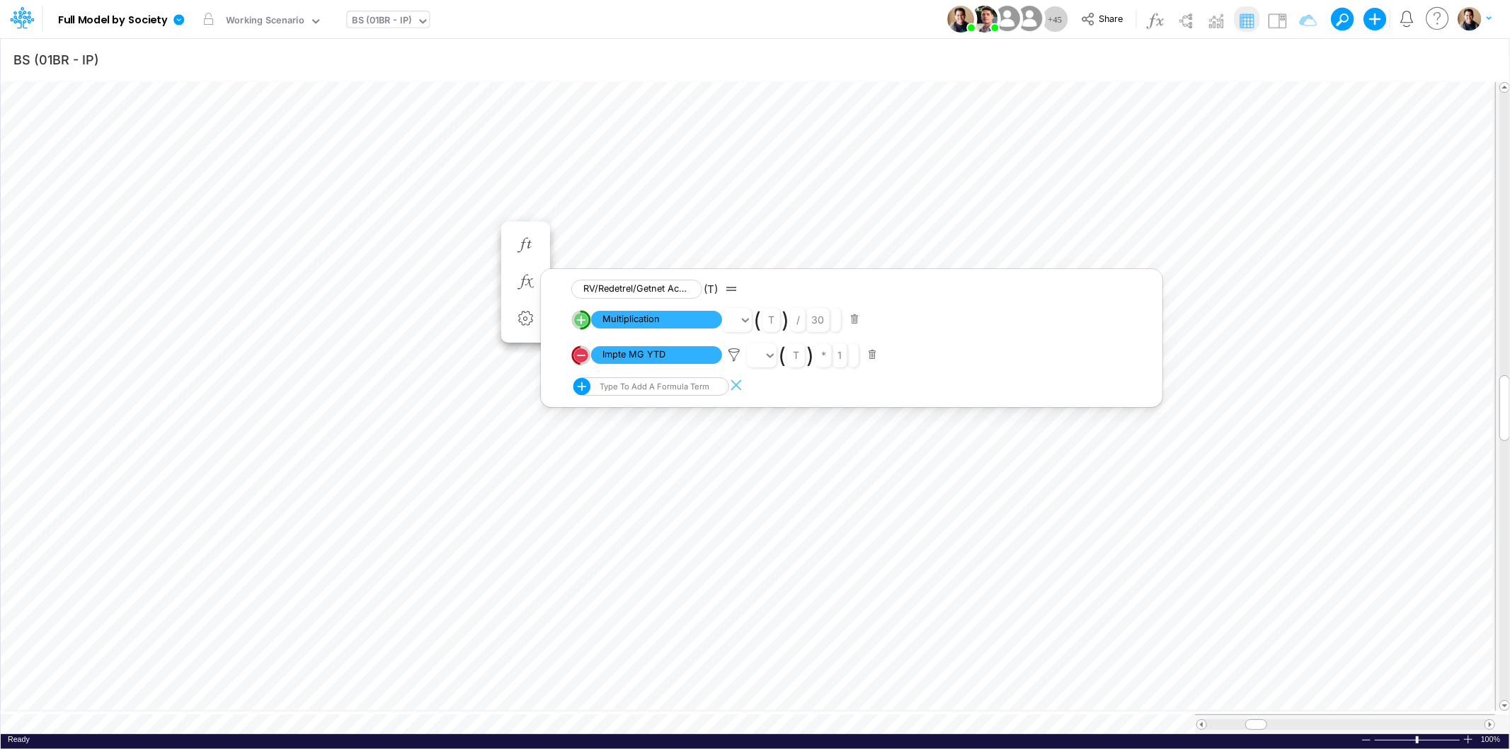
click at [707, 24] on div "Model Full Model by Society Edit model settings Duplicate Import QuickBooks Qui…" at bounding box center [755, 19] width 1359 height 38
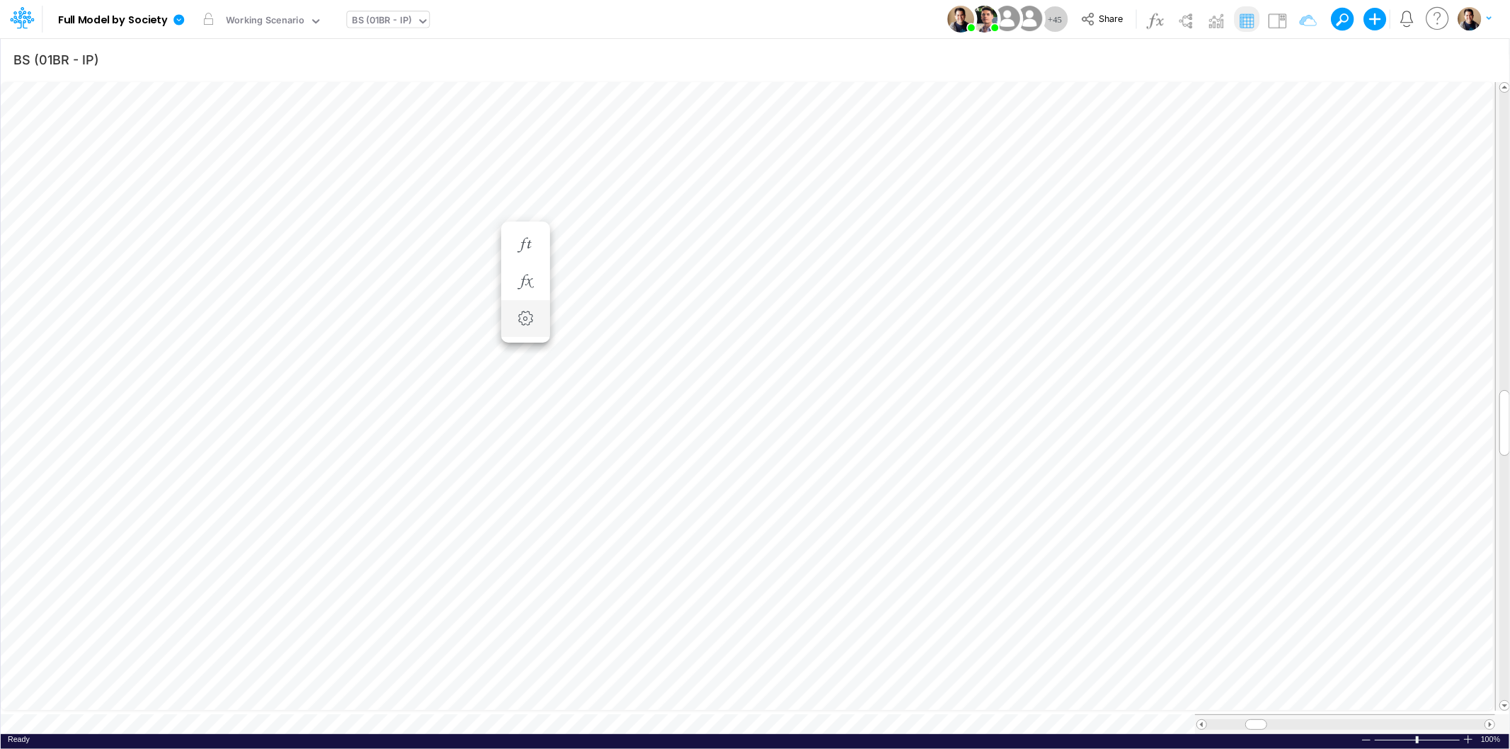
scroll to position [0, 1]
click at [528, 319] on icon "button" at bounding box center [525, 324] width 21 height 15
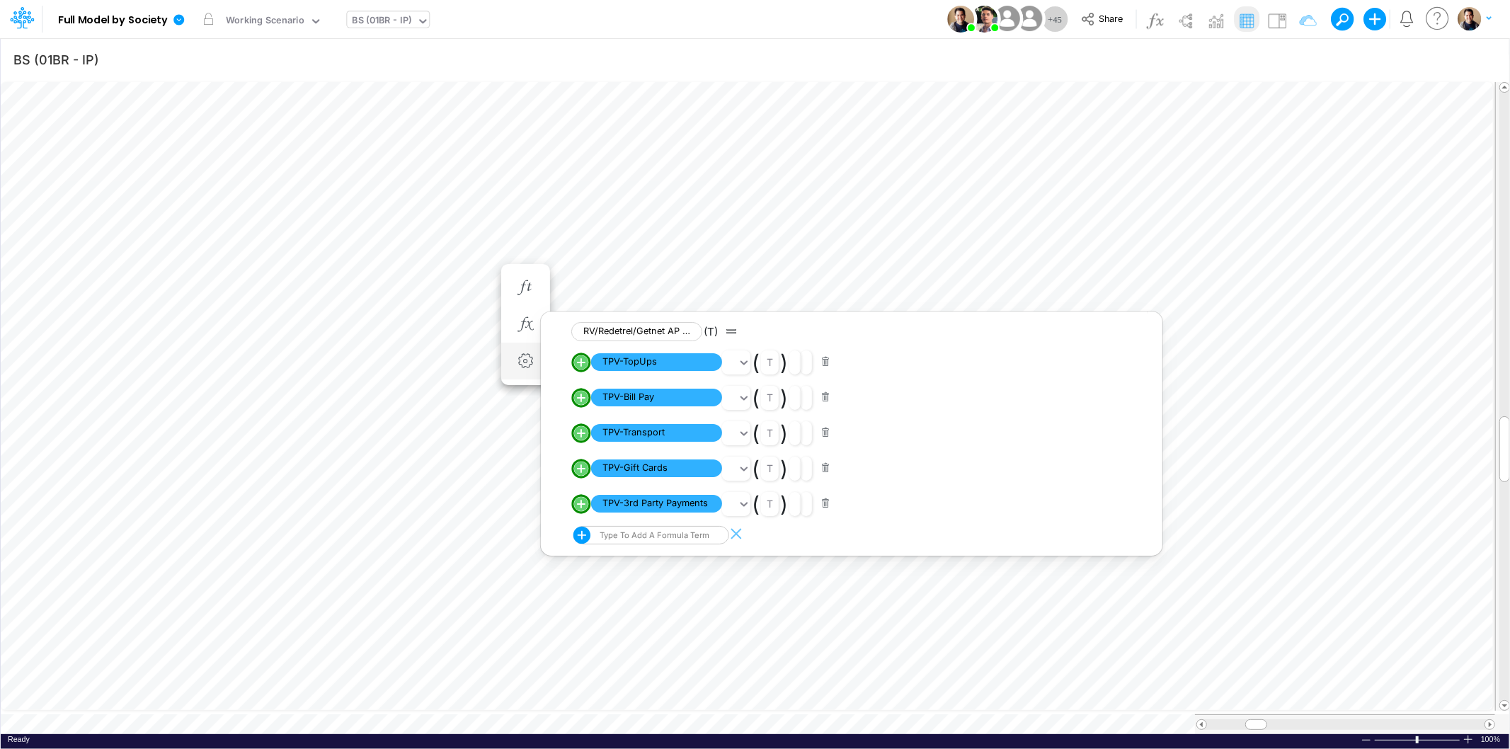
scroll to position [0, 1]
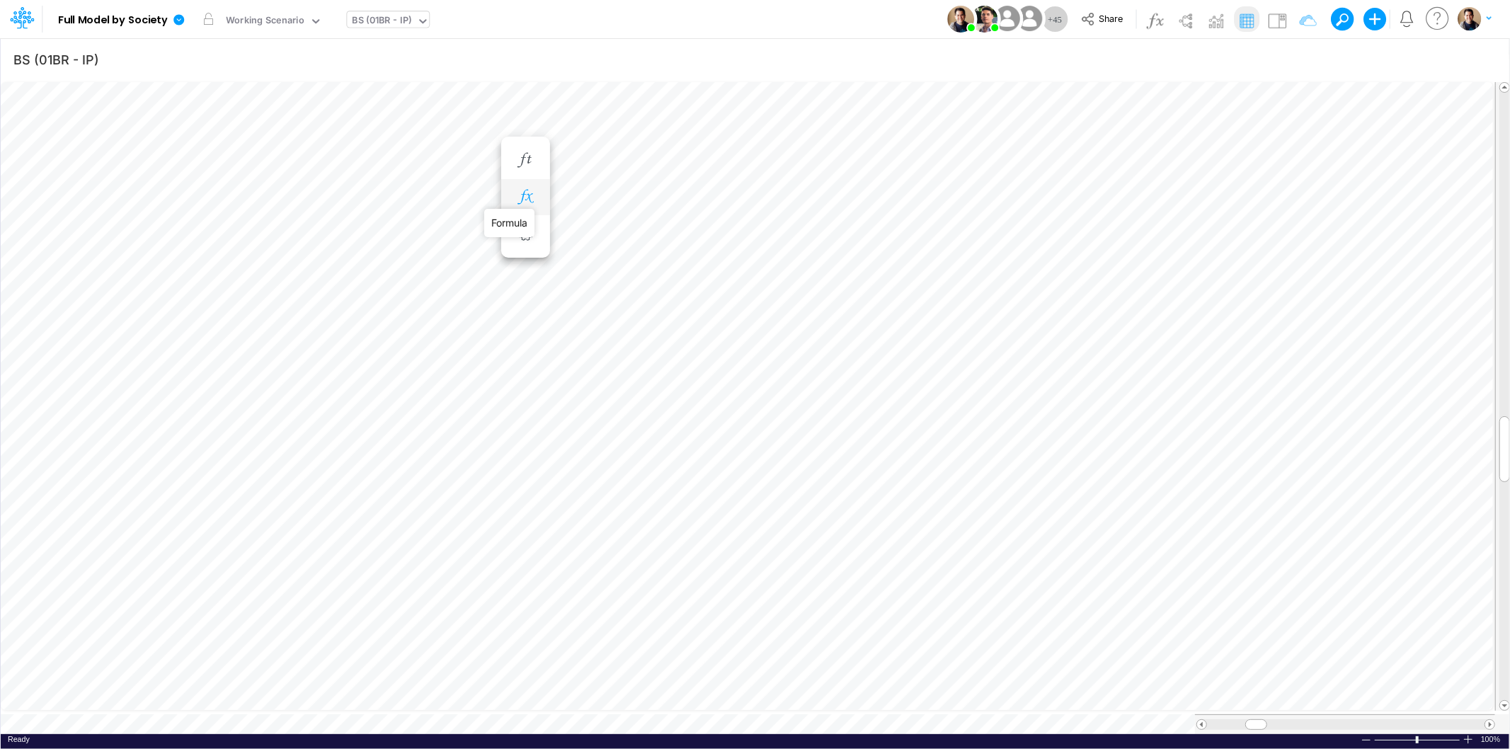
click at [528, 195] on icon "button" at bounding box center [525, 197] width 21 height 15
click at [524, 326] on icon "button" at bounding box center [525, 324] width 21 height 15
click at [532, 467] on icon "button" at bounding box center [525, 466] width 21 height 15
